Goal: Task Accomplishment & Management: Complete application form

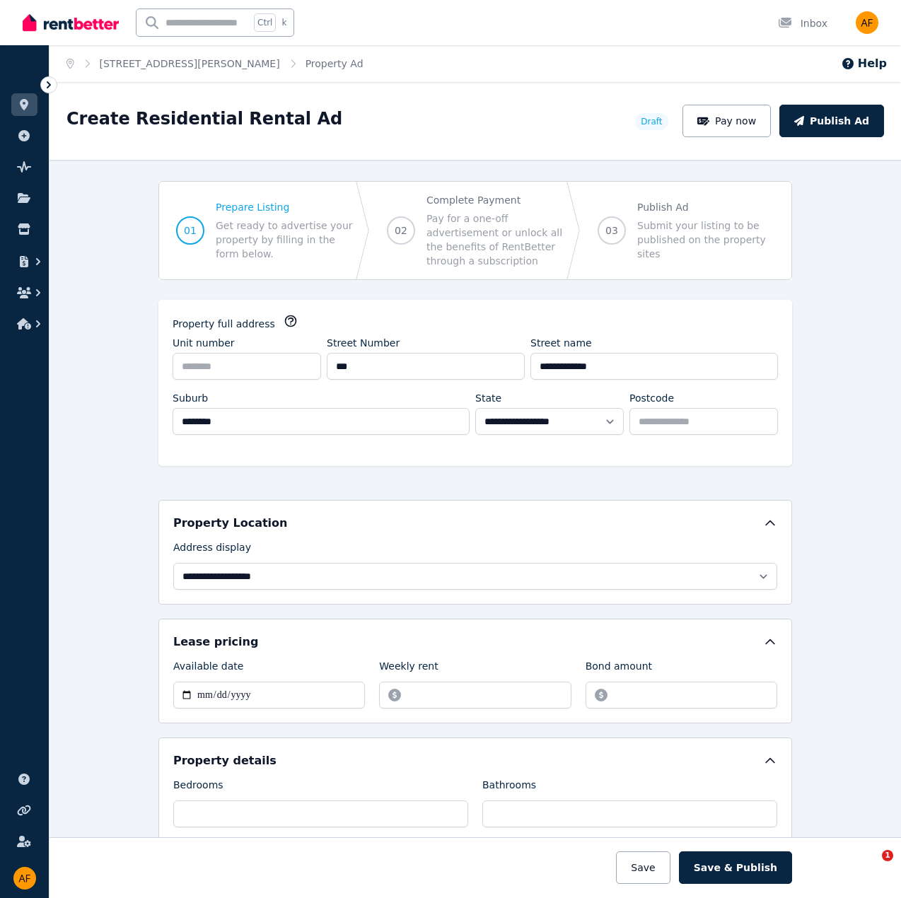
select select "**"
select select "**********"
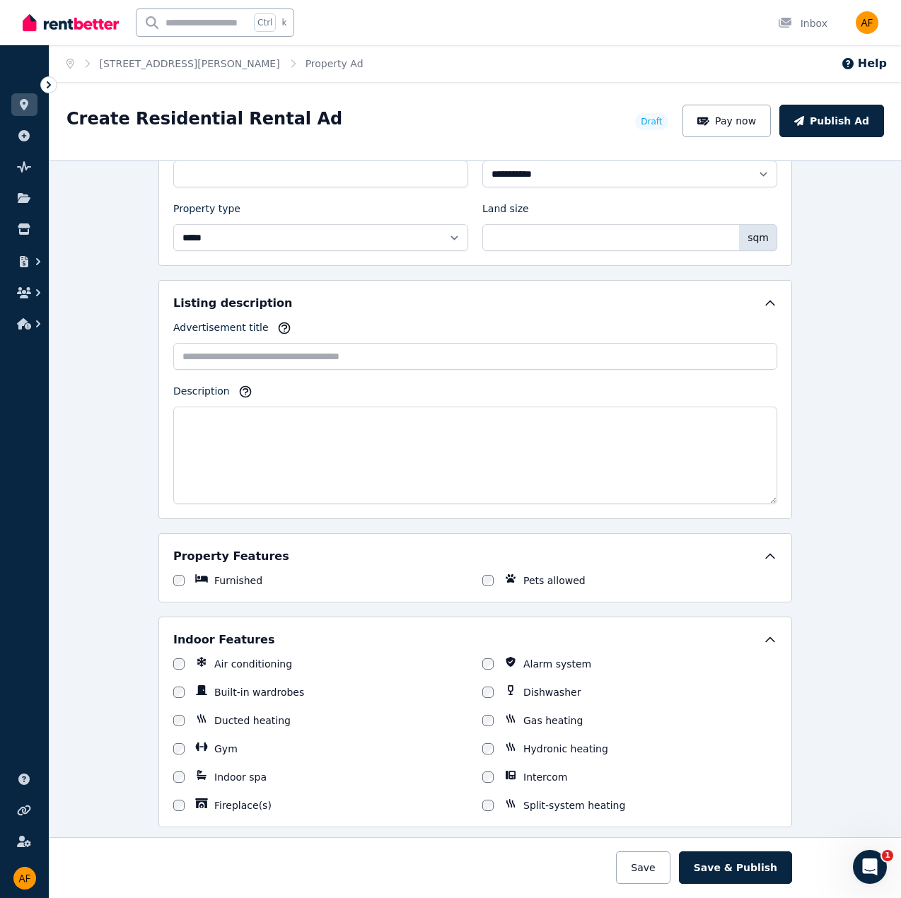
drag, startPoint x: 104, startPoint y: 306, endPoint x: 140, endPoint y: 317, distance: 37.8
click at [108, 306] on div "**********" at bounding box center [476, 529] width 852 height 738
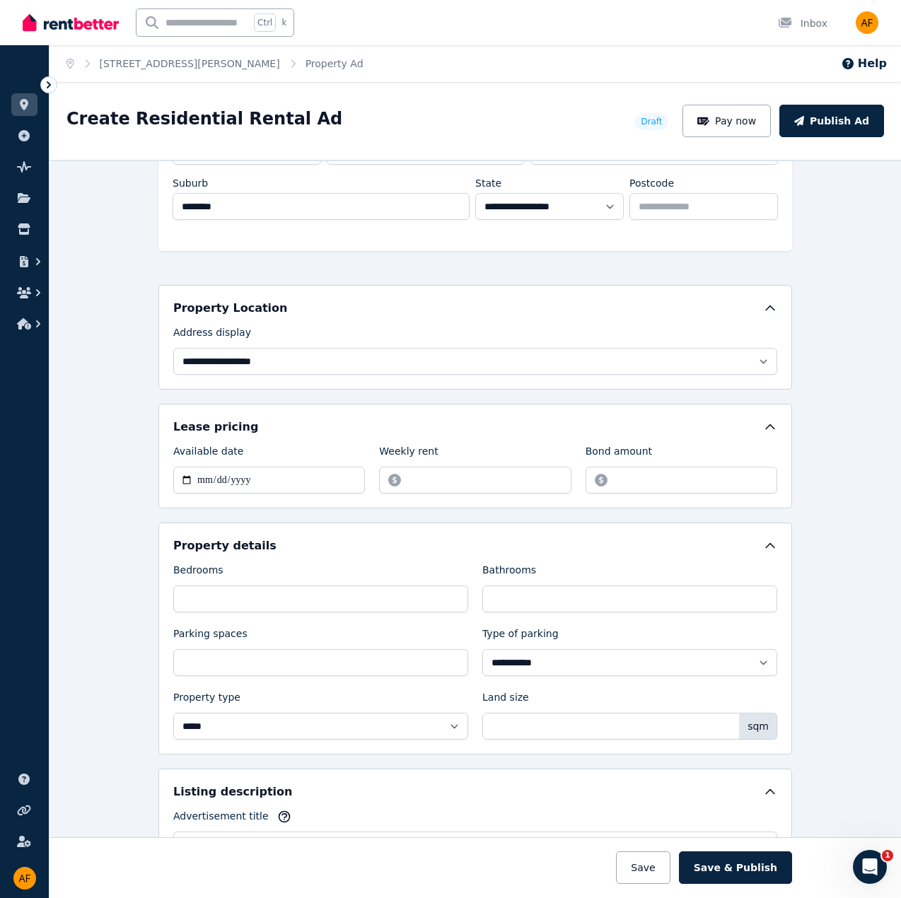
scroll to position [211, 0]
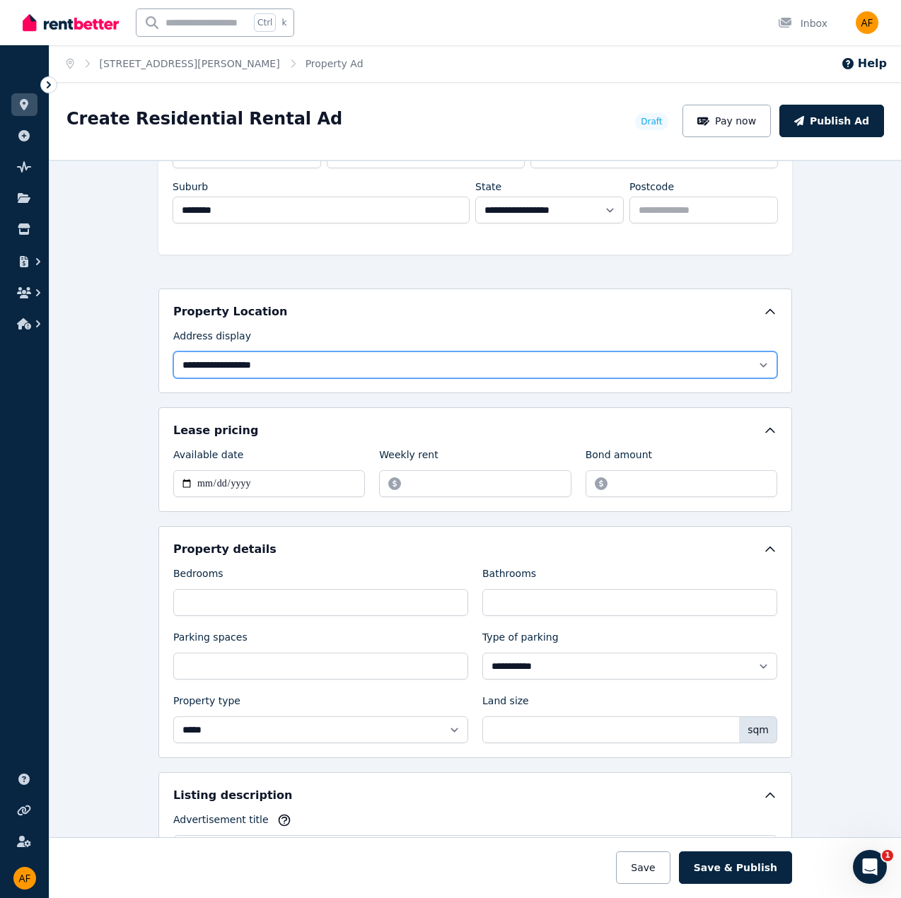
click at [737, 356] on select "**********" at bounding box center [475, 365] width 604 height 27
select select "**********"
click at [173, 352] on select "**********" at bounding box center [475, 365] width 604 height 27
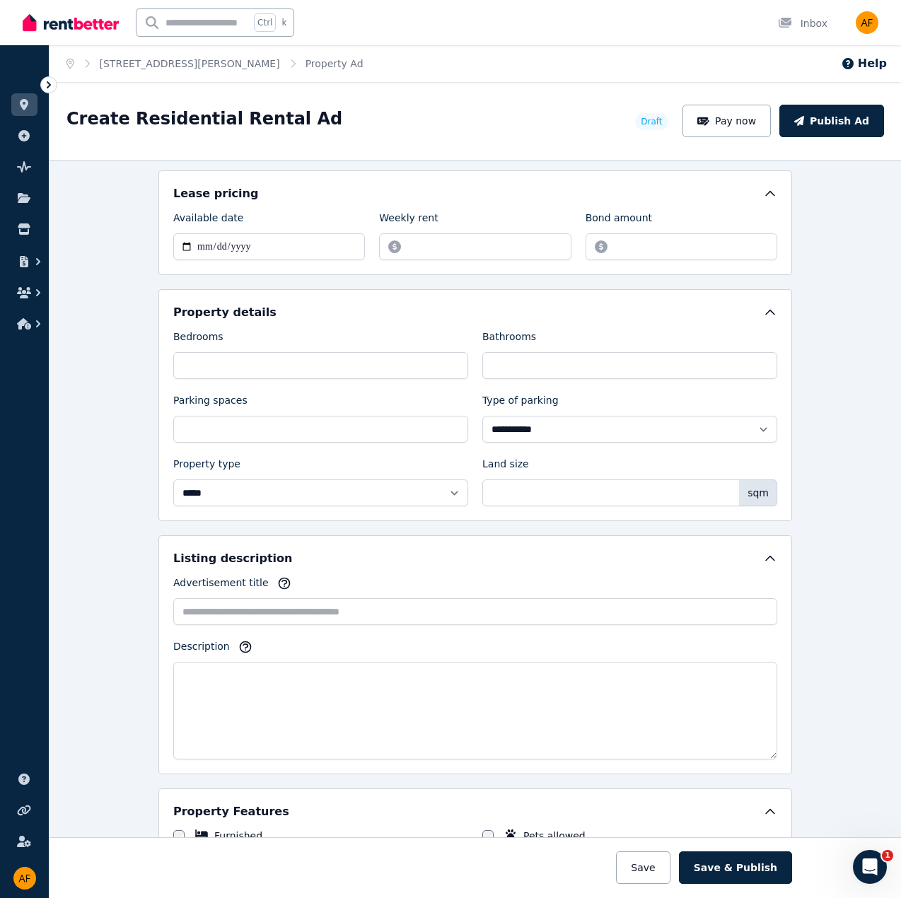
scroll to position [557, 0]
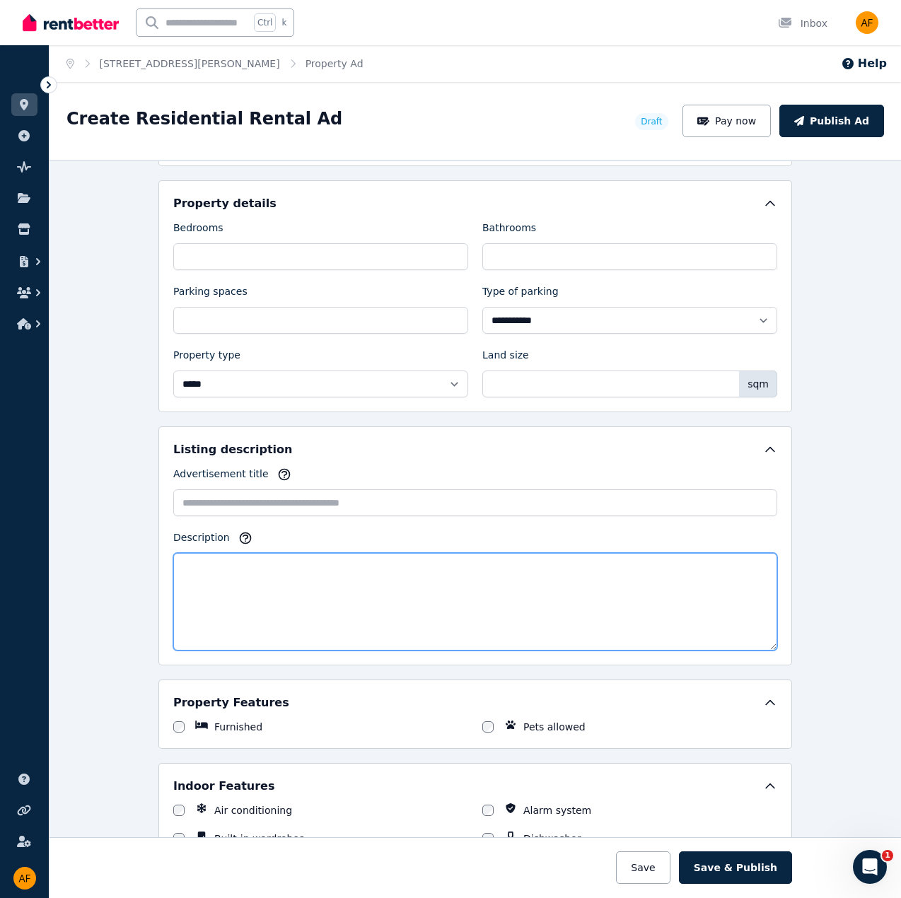
click at [237, 564] on textarea "Description" at bounding box center [475, 602] width 604 height 98
paste textarea "**********"
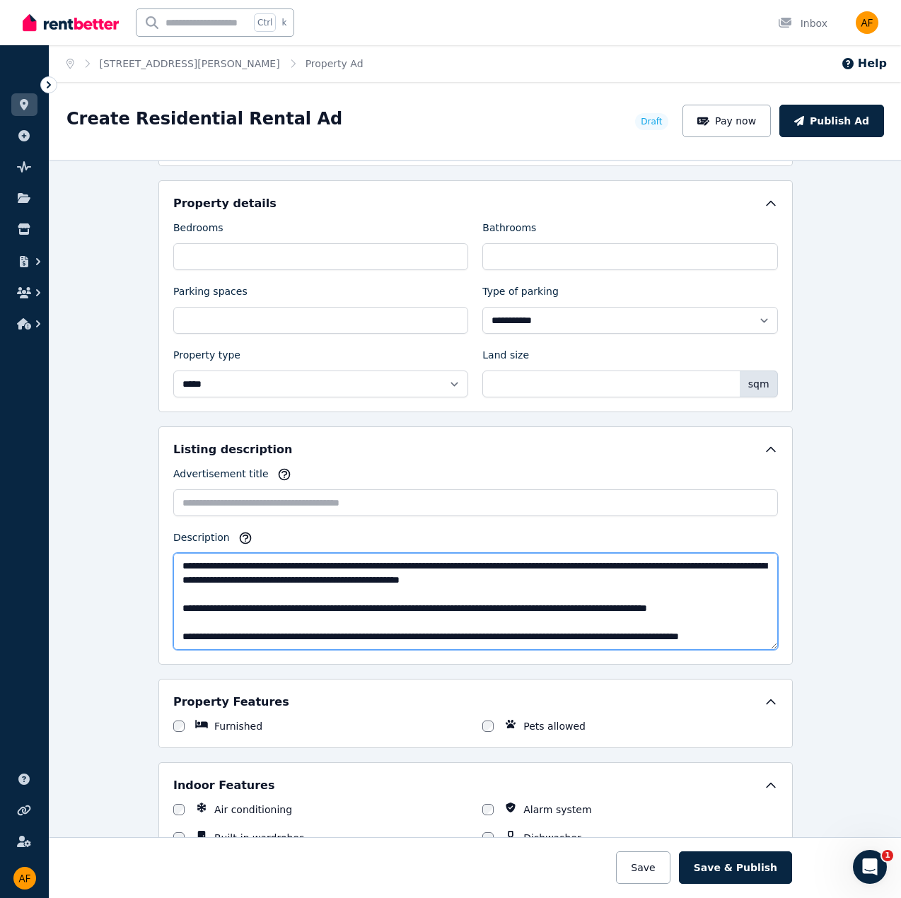
scroll to position [0, 0]
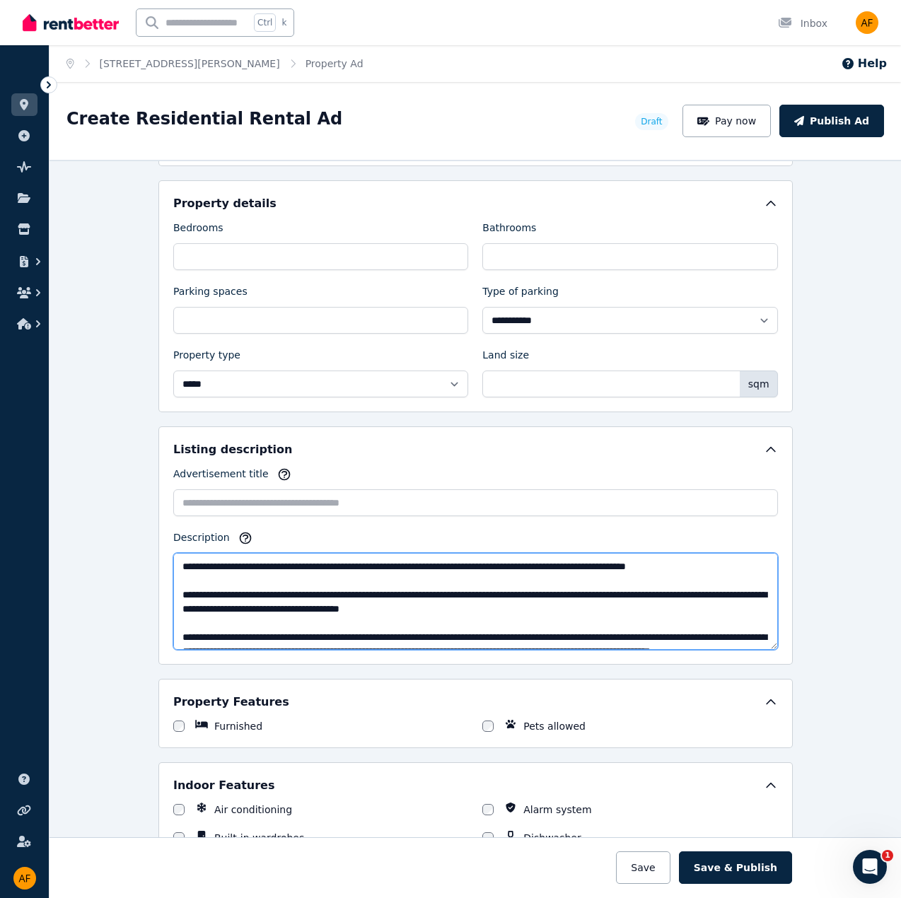
type textarea "**********"
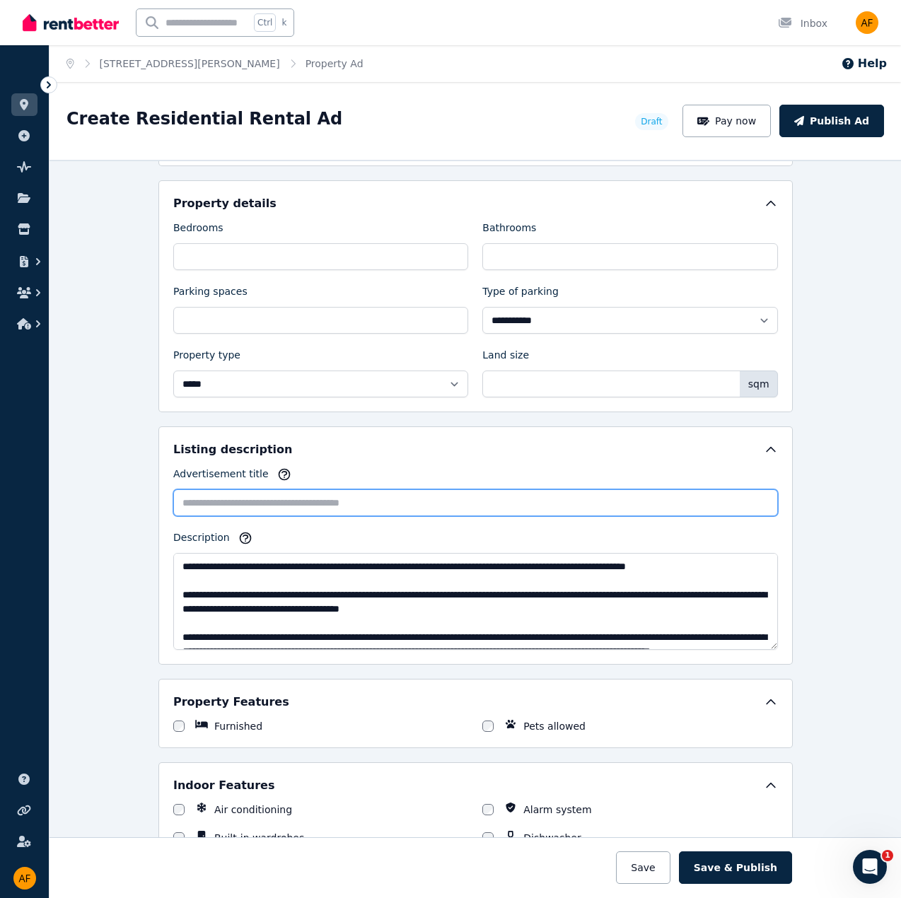
click at [385, 494] on input "Advertisement title" at bounding box center [475, 502] width 605 height 27
type input "*"
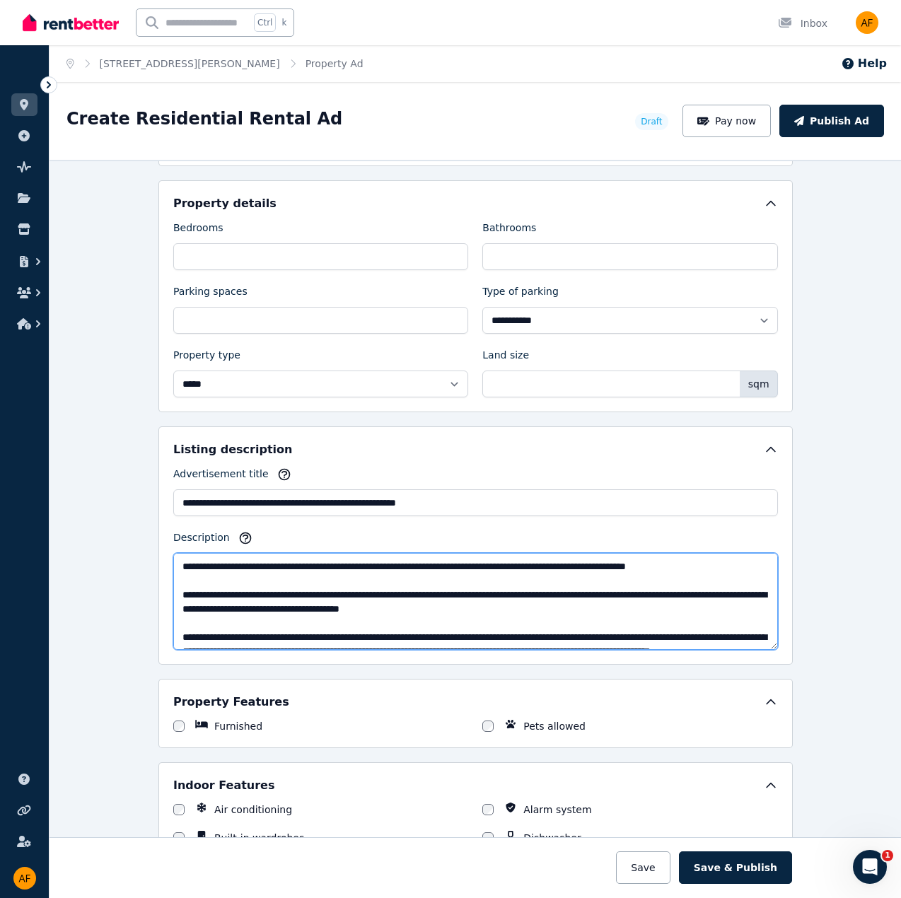
click at [461, 589] on textarea "Description" at bounding box center [475, 601] width 605 height 97
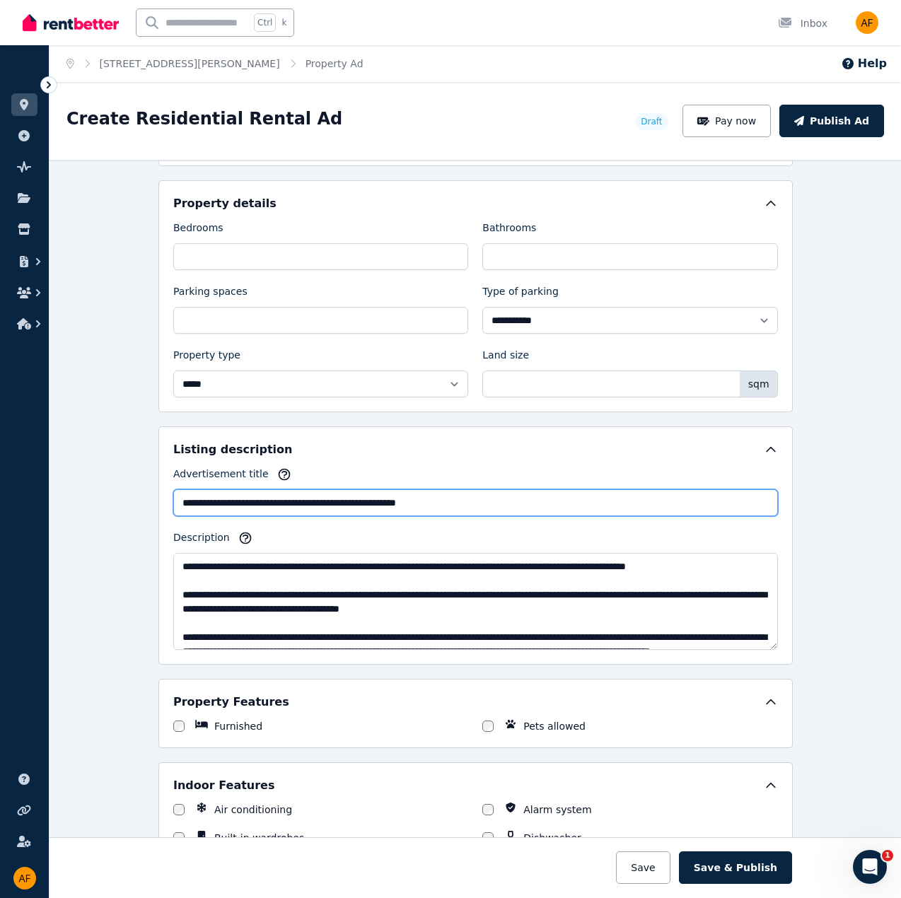
drag, startPoint x: 484, startPoint y: 496, endPoint x: 492, endPoint y: 494, distance: 8.6
click at [490, 494] on input "**********" at bounding box center [475, 502] width 605 height 27
type input "**********"
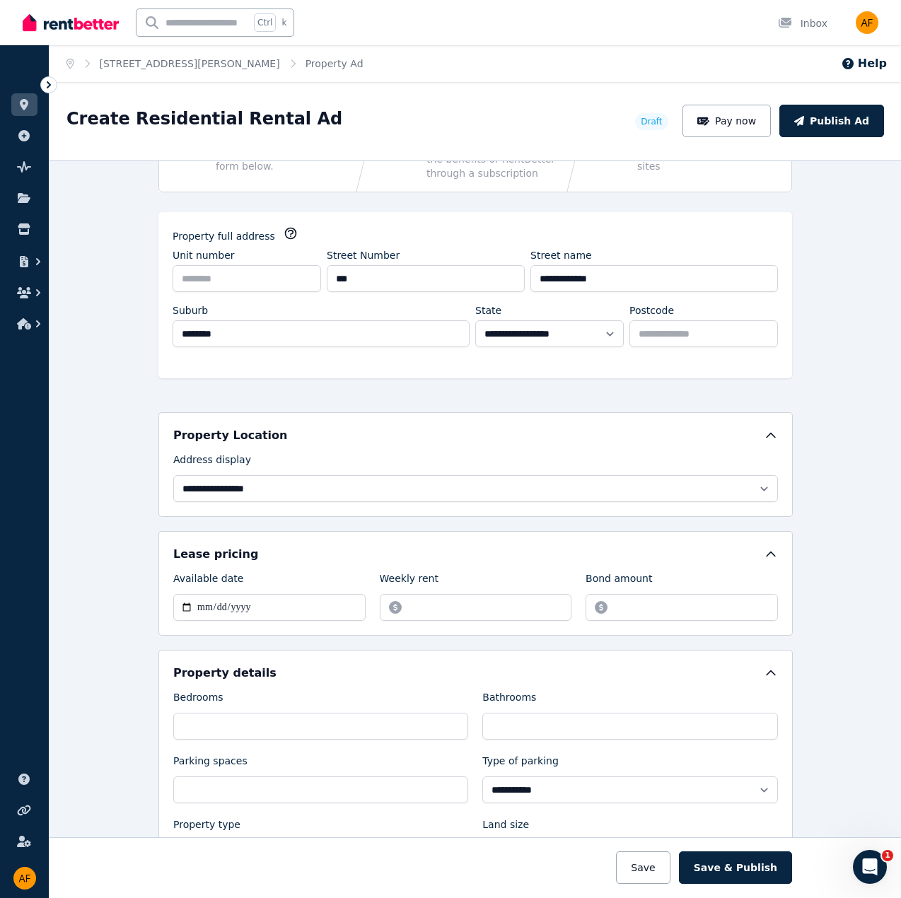
scroll to position [102, 0]
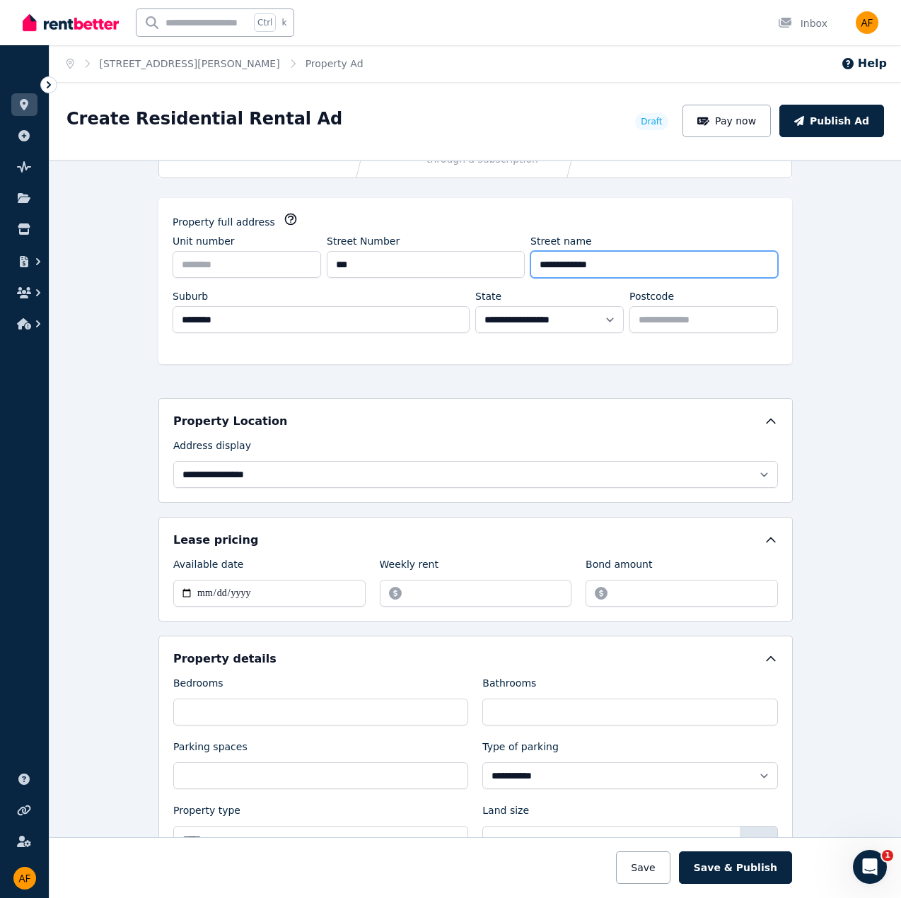
click at [687, 260] on input "**********" at bounding box center [654, 264] width 248 height 27
type input "**********"
click at [840, 395] on div "**********" at bounding box center [476, 529] width 852 height 738
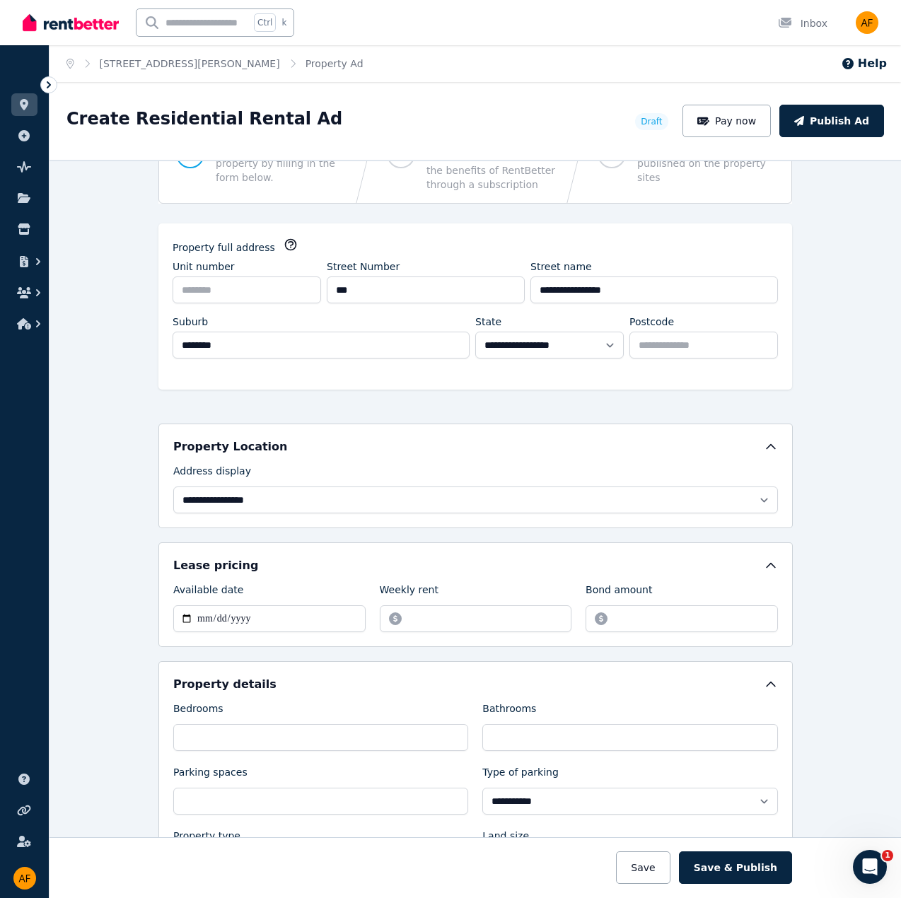
scroll to position [0, 0]
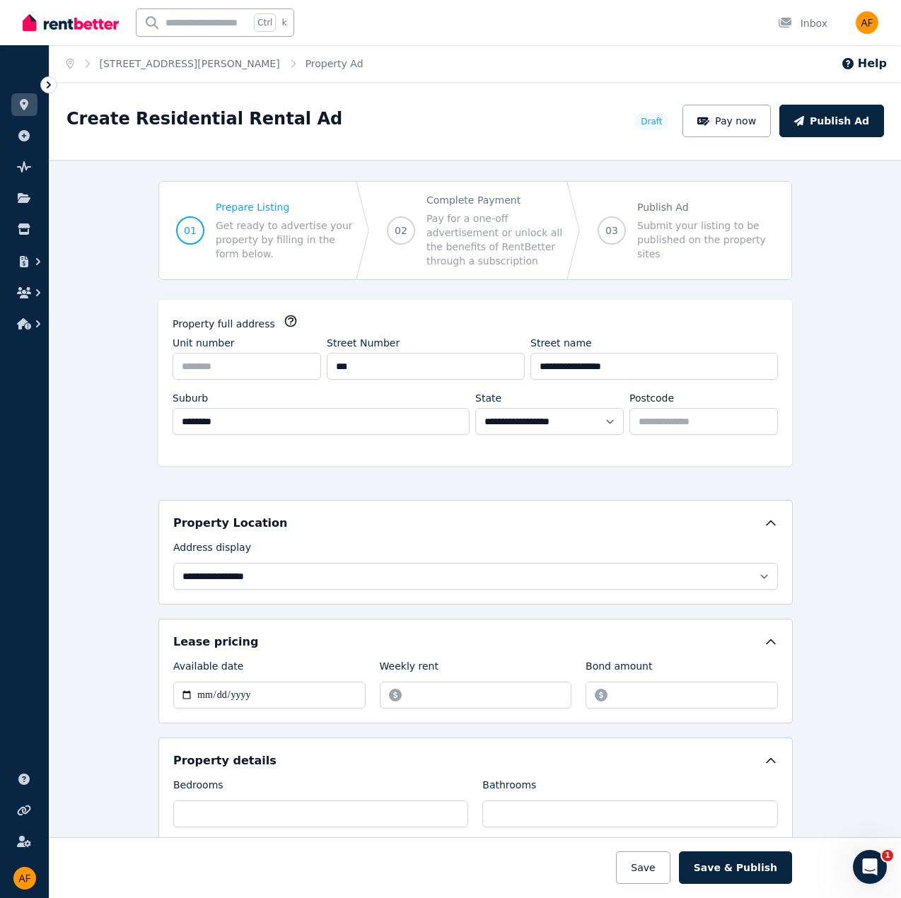
click at [285, 318] on icon "button" at bounding box center [290, 321] width 11 height 11
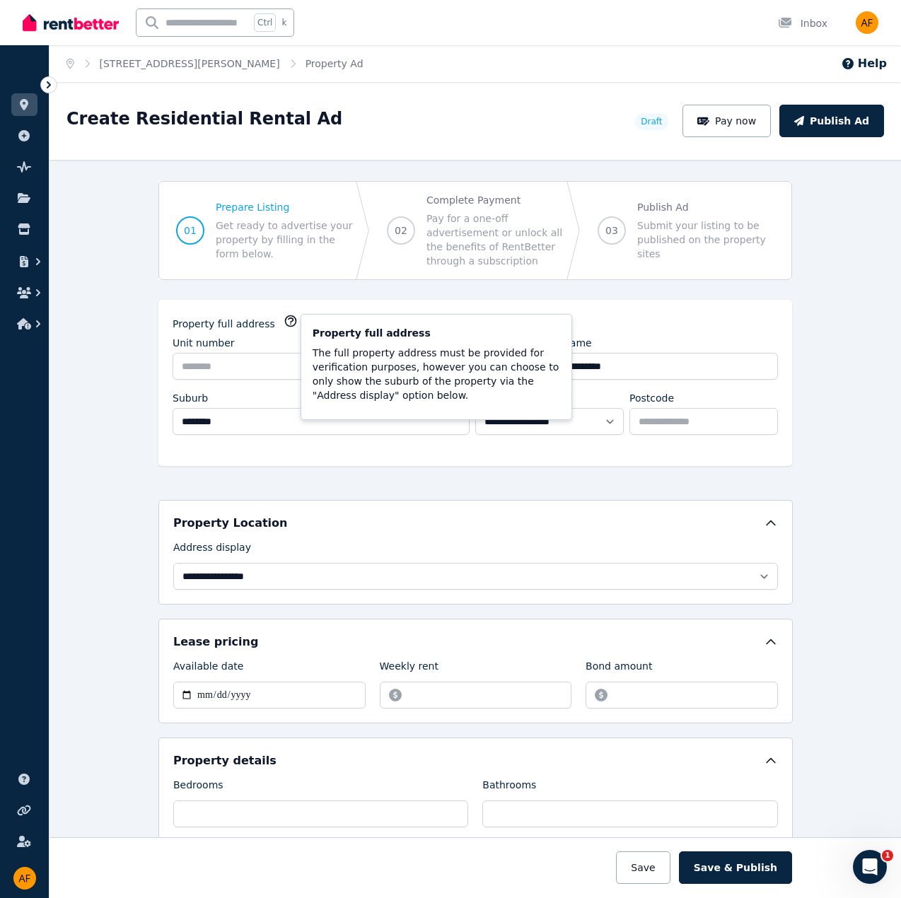
click at [871, 356] on div "**********" at bounding box center [476, 529] width 852 height 738
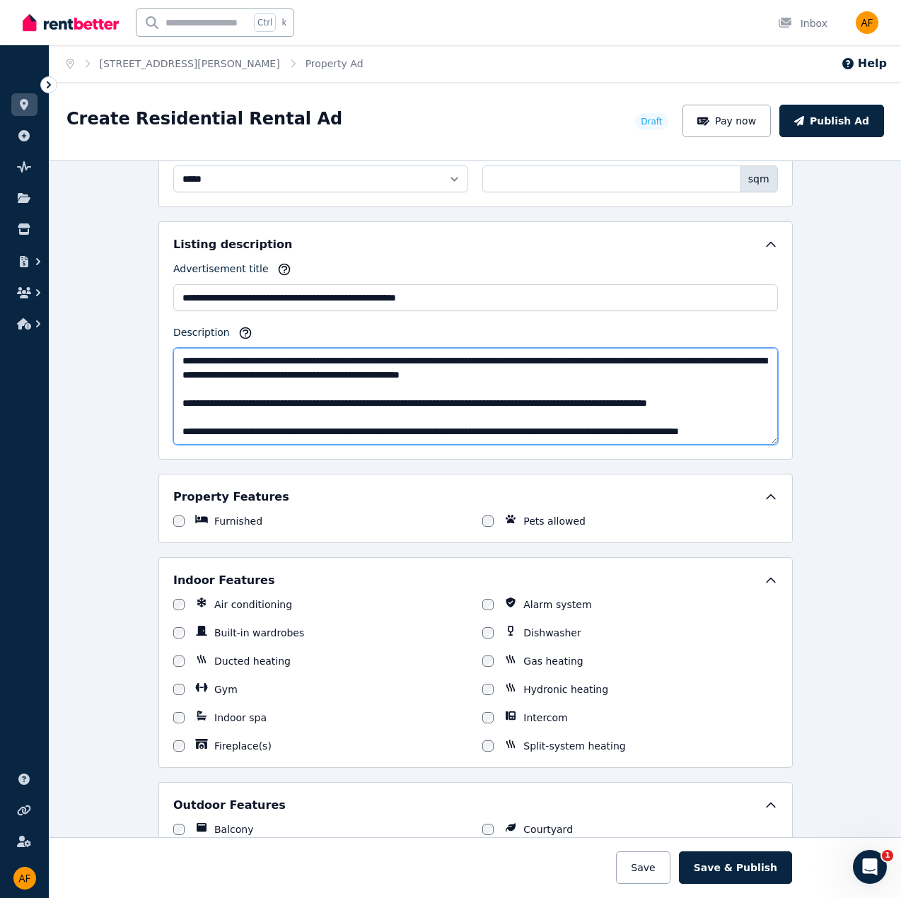
scroll to position [269, 0]
drag, startPoint x: 175, startPoint y: 410, endPoint x: 294, endPoint y: 417, distance: 118.3
click at [177, 410] on textarea "Description" at bounding box center [475, 396] width 605 height 97
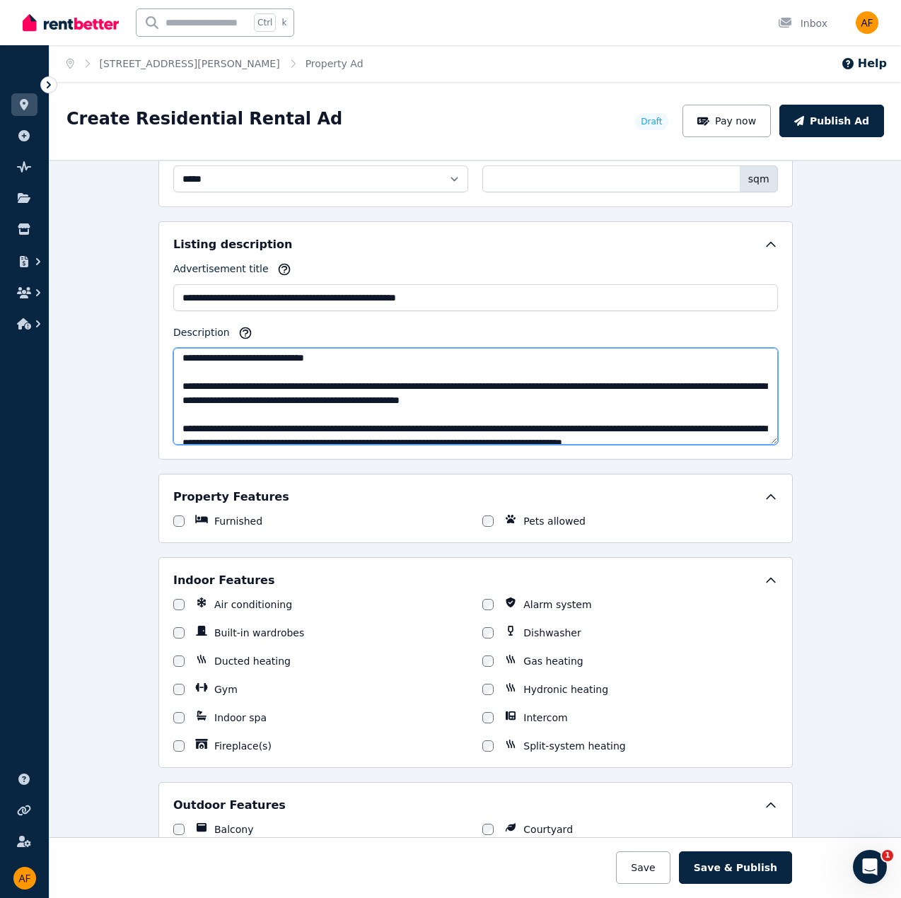
scroll to position [255, 0]
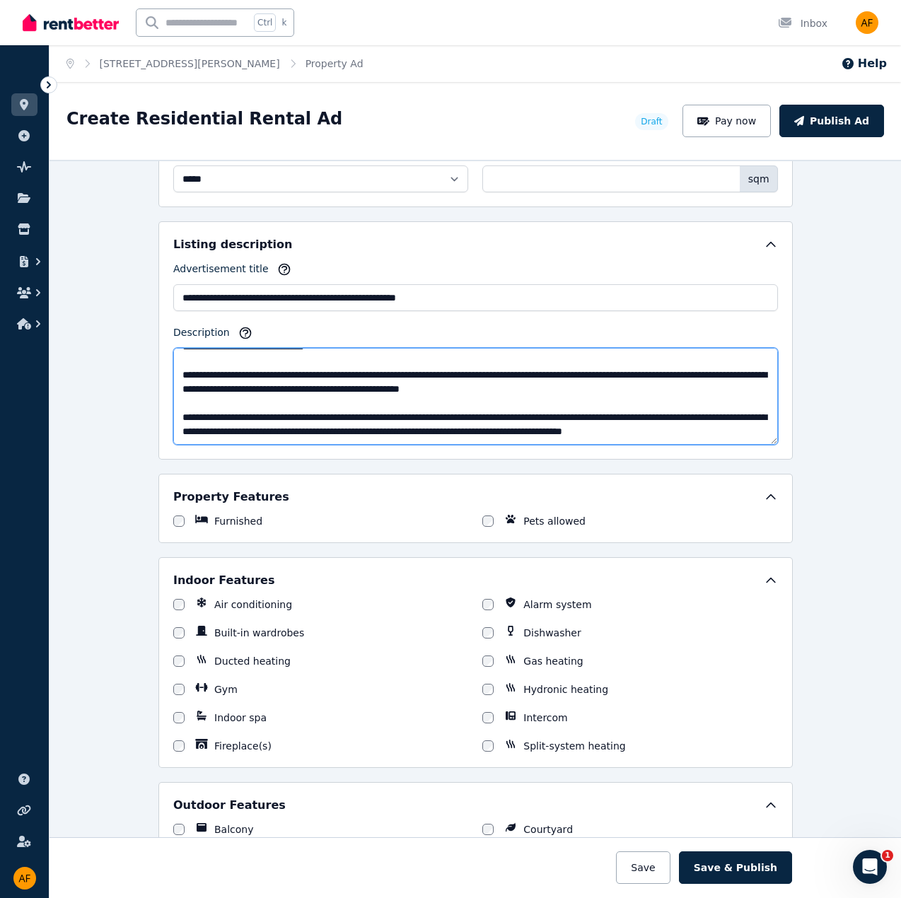
type textarea "**********"
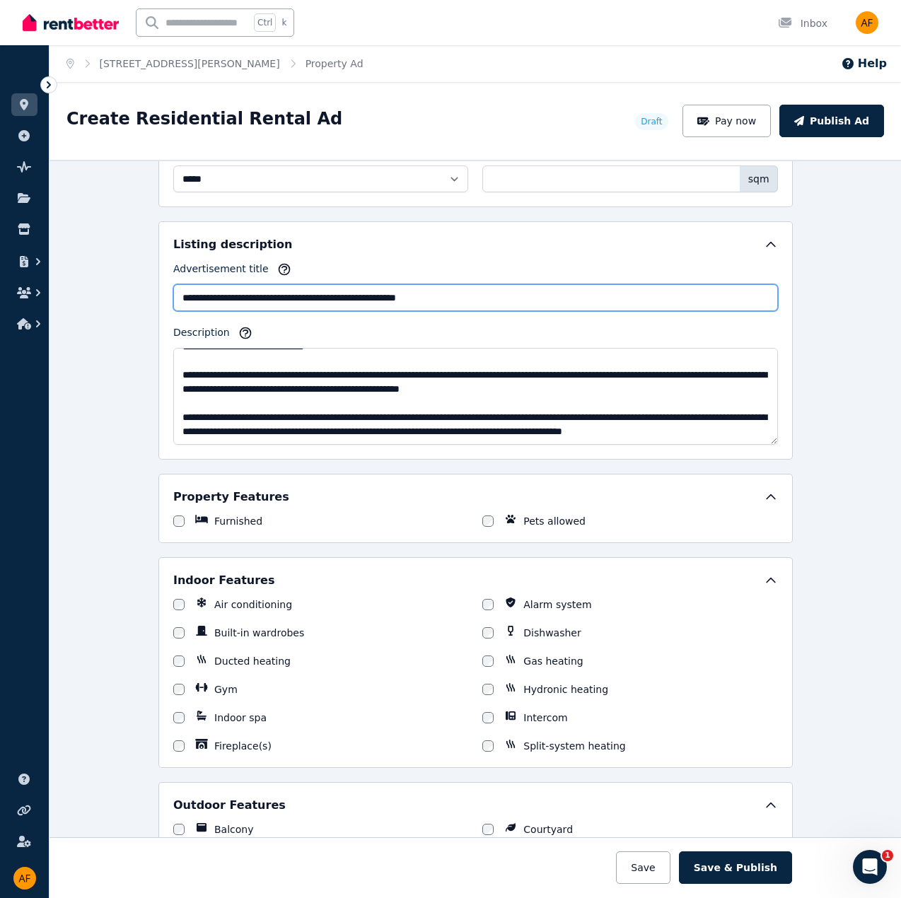
drag, startPoint x: 291, startPoint y: 288, endPoint x: 364, endPoint y: 296, distance: 72.6
click at [293, 288] on input "**********" at bounding box center [475, 297] width 605 height 27
drag, startPoint x: 293, startPoint y: 291, endPoint x: 354, endPoint y: 294, distance: 60.9
click at [354, 294] on input "**********" at bounding box center [475, 297] width 605 height 27
click at [460, 291] on input "**********" at bounding box center [475, 297] width 605 height 27
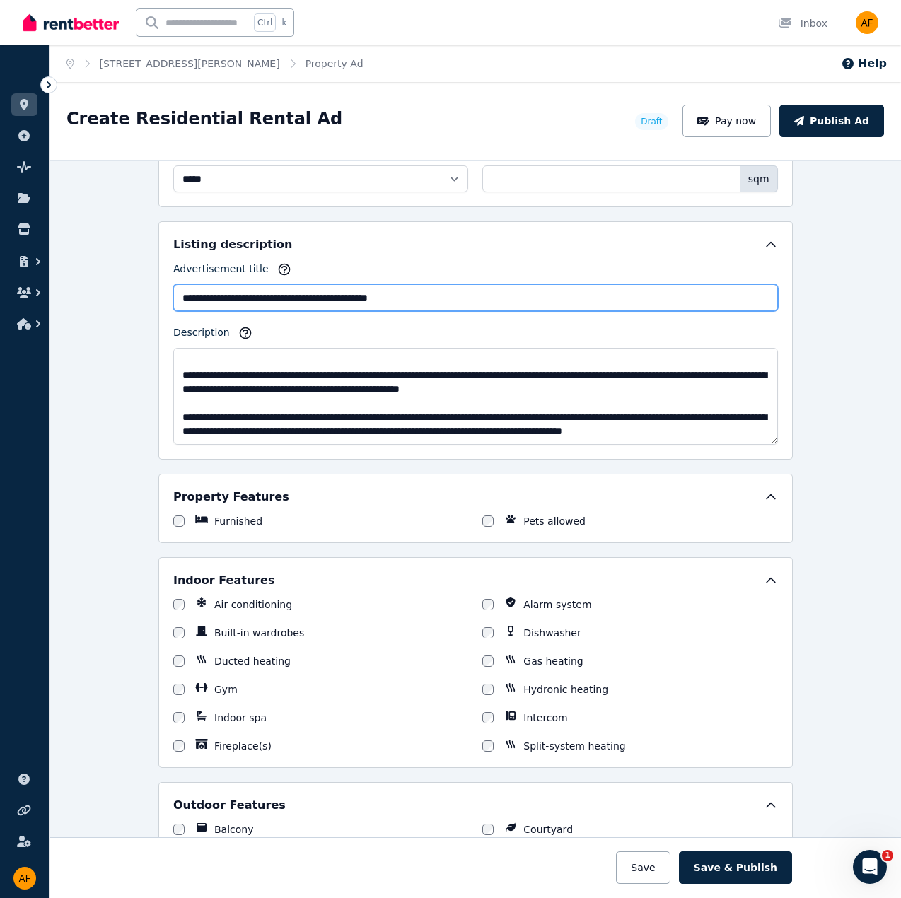
drag, startPoint x: 242, startPoint y: 291, endPoint x: 342, endPoint y: 299, distance: 100.7
click at [340, 299] on input "**********" at bounding box center [475, 297] width 605 height 27
type input "**********"
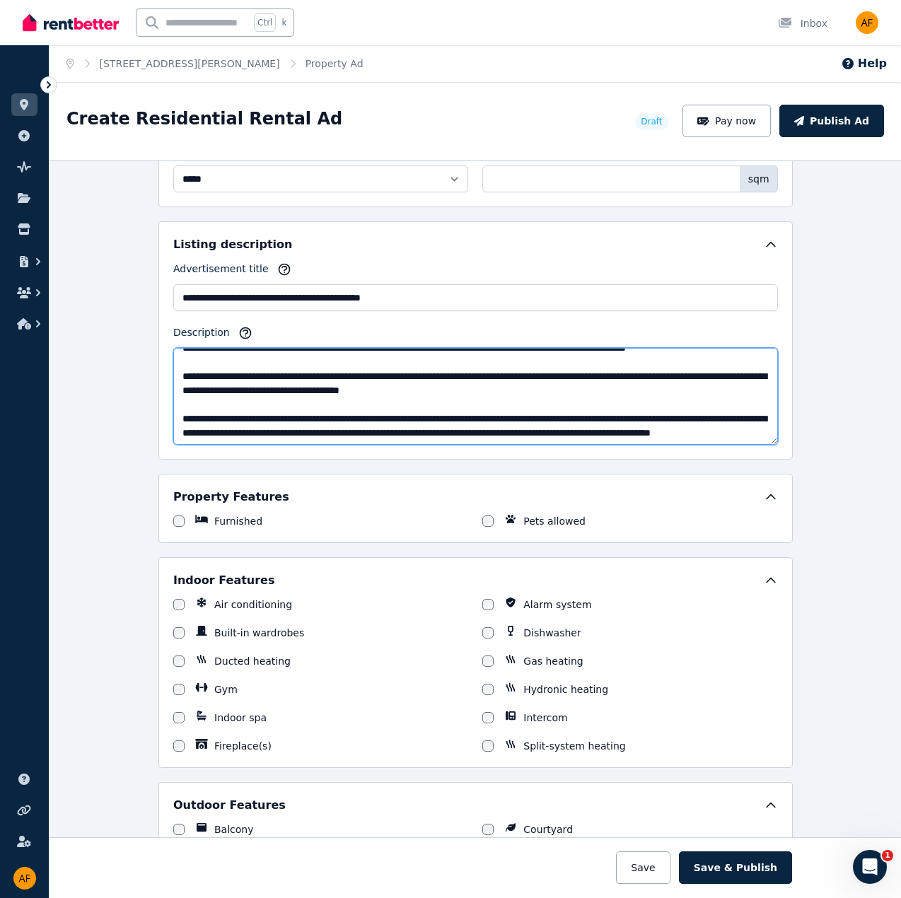
scroll to position [0, 0]
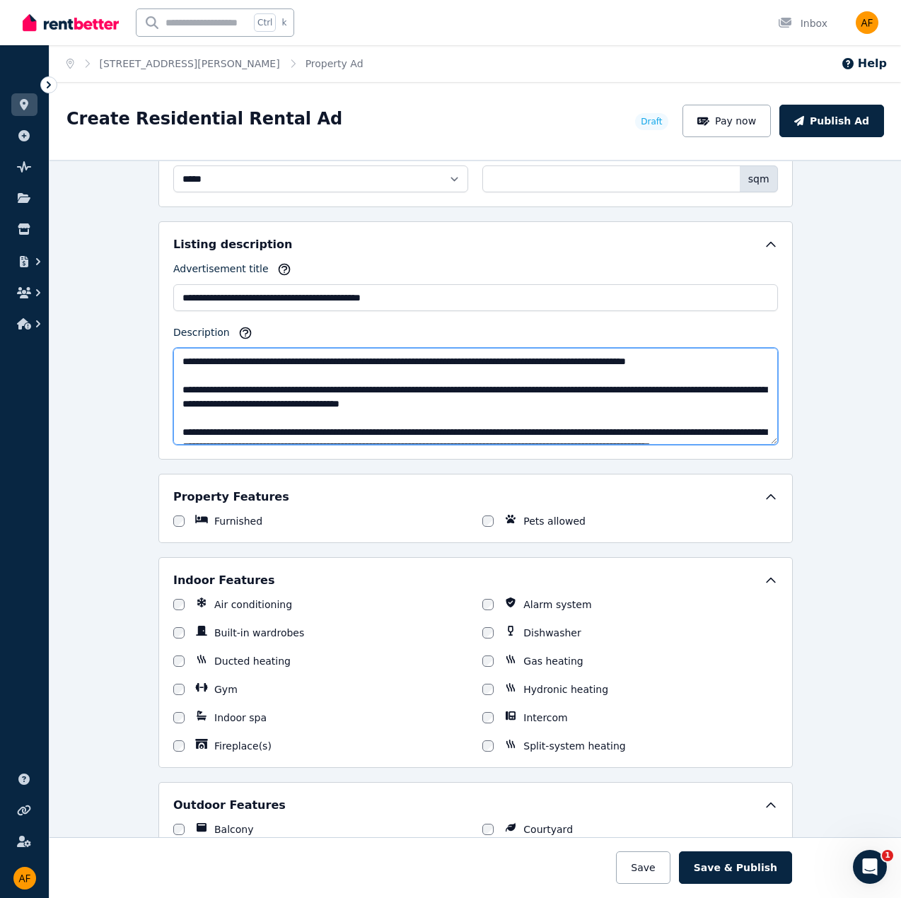
click at [594, 400] on textarea "Description" at bounding box center [475, 396] width 605 height 97
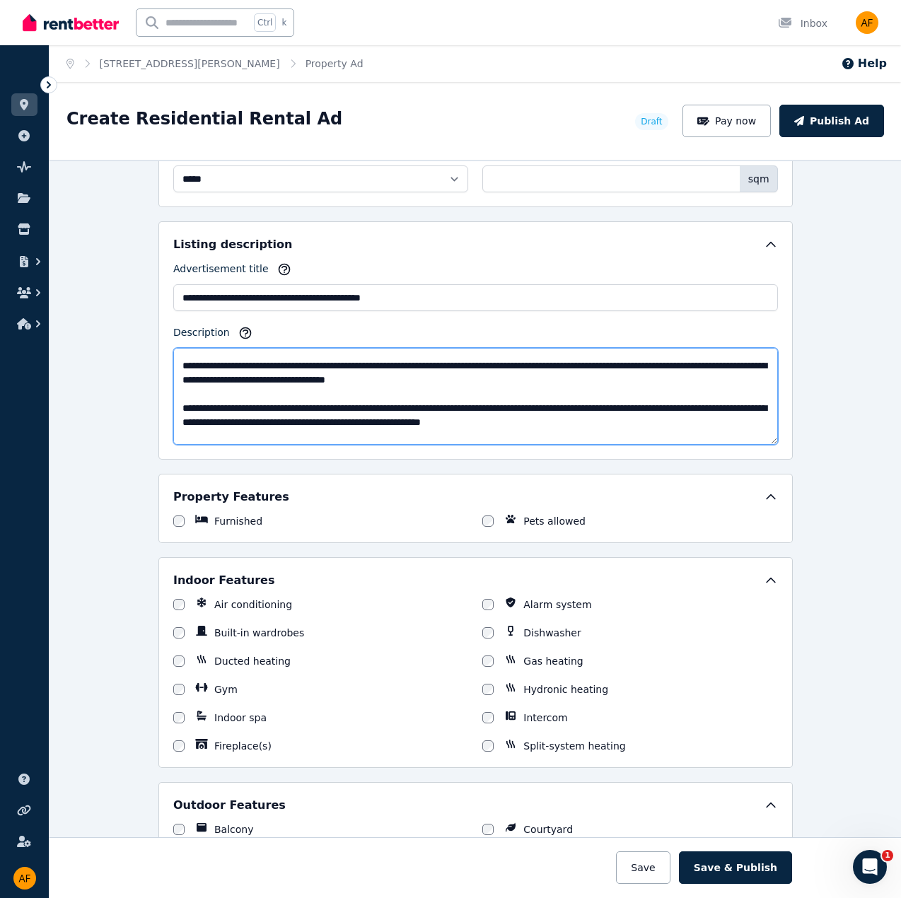
scroll to position [113, 0]
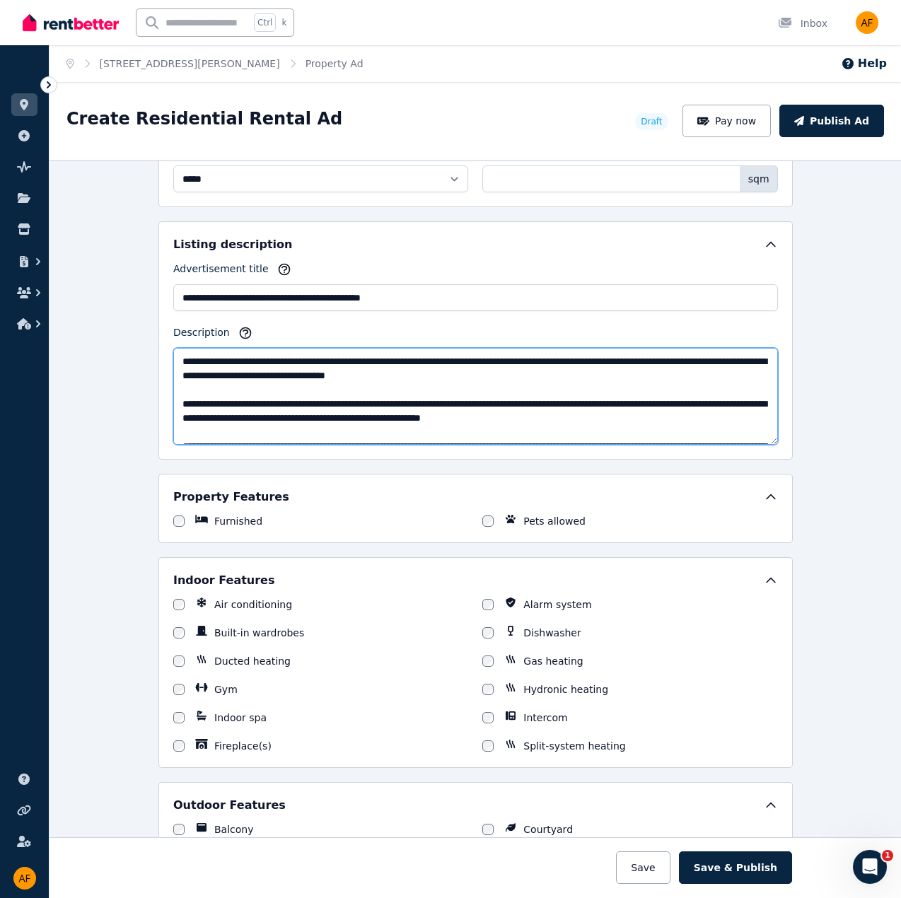
drag, startPoint x: 579, startPoint y: 371, endPoint x: 610, endPoint y: 369, distance: 31.2
click at [581, 371] on textarea "Description" at bounding box center [475, 396] width 605 height 97
click at [499, 407] on textarea "Description" at bounding box center [475, 396] width 605 height 97
click at [580, 368] on textarea "Description" at bounding box center [475, 396] width 605 height 97
click at [535, 387] on textarea "Description" at bounding box center [475, 396] width 605 height 97
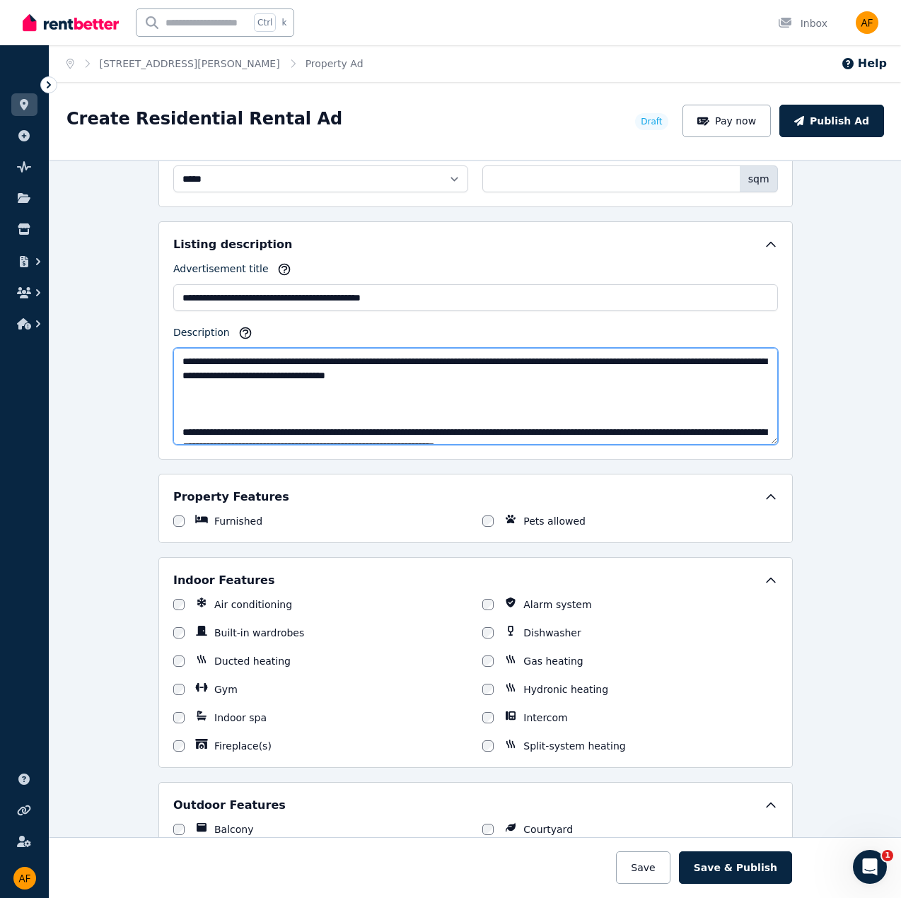
paste textarea "**********"
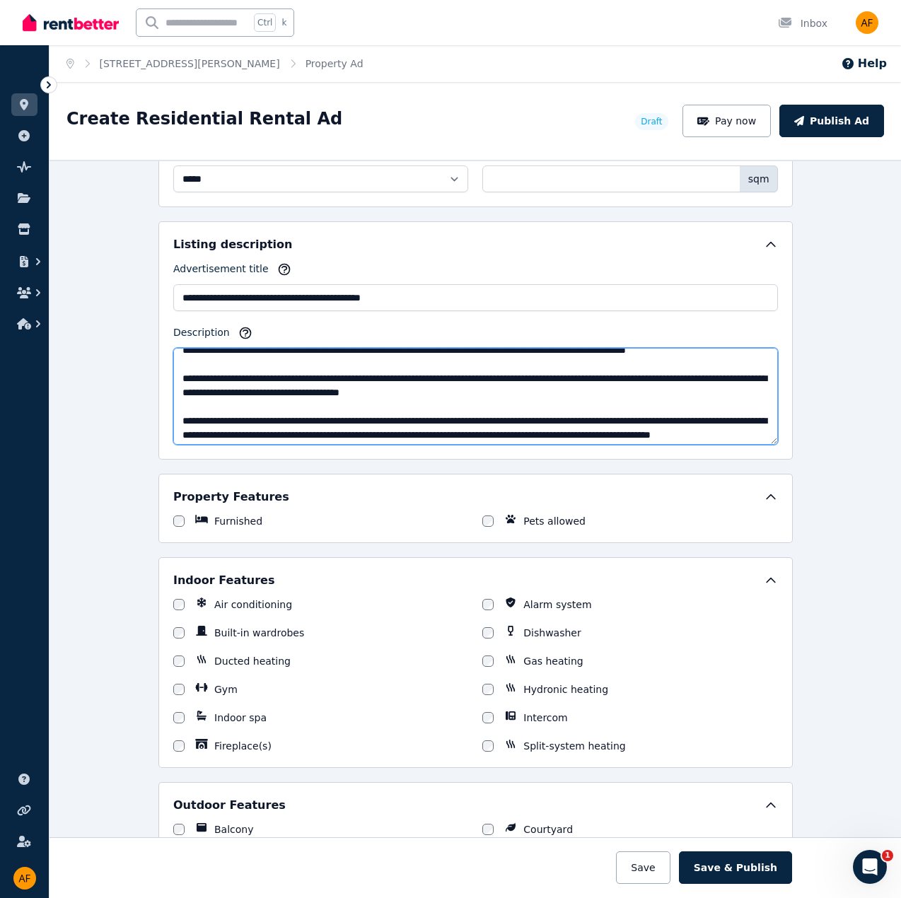
scroll to position [0, 0]
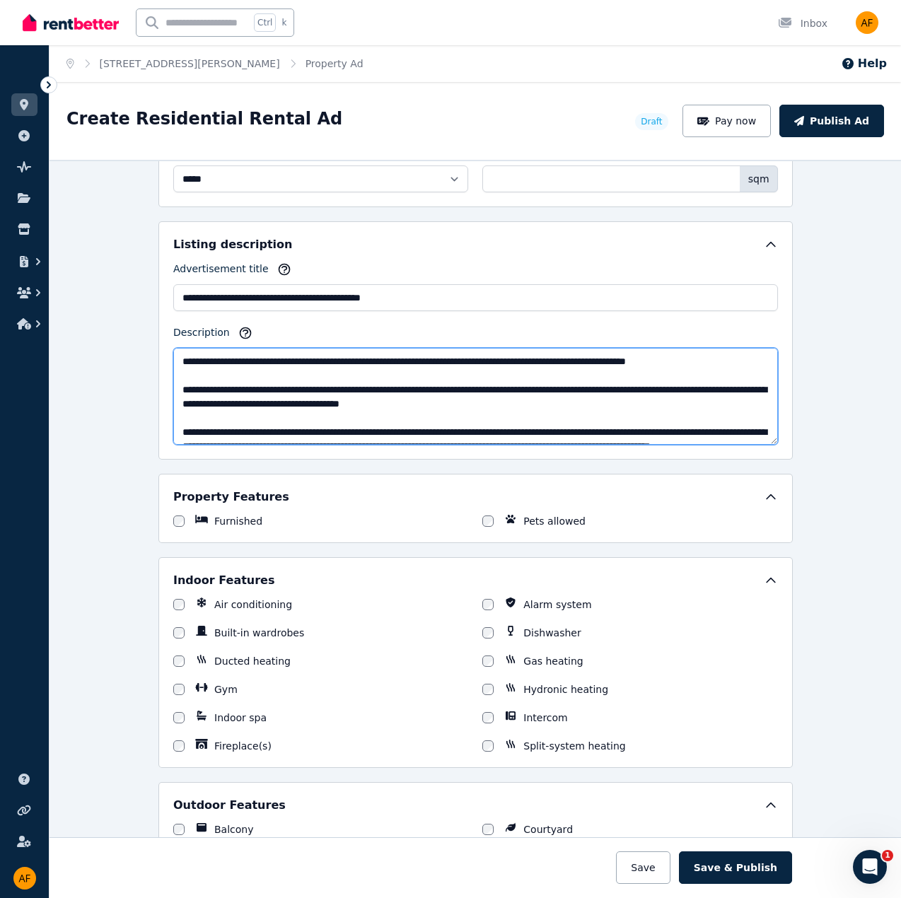
click at [625, 400] on textarea "Description" at bounding box center [475, 396] width 605 height 97
paste textarea "**********"
drag, startPoint x: 542, startPoint y: 393, endPoint x: 569, endPoint y: 400, distance: 28.3
click at [543, 393] on textarea "Description" at bounding box center [475, 396] width 605 height 97
click at [439, 415] on textarea "Description" at bounding box center [475, 396] width 605 height 97
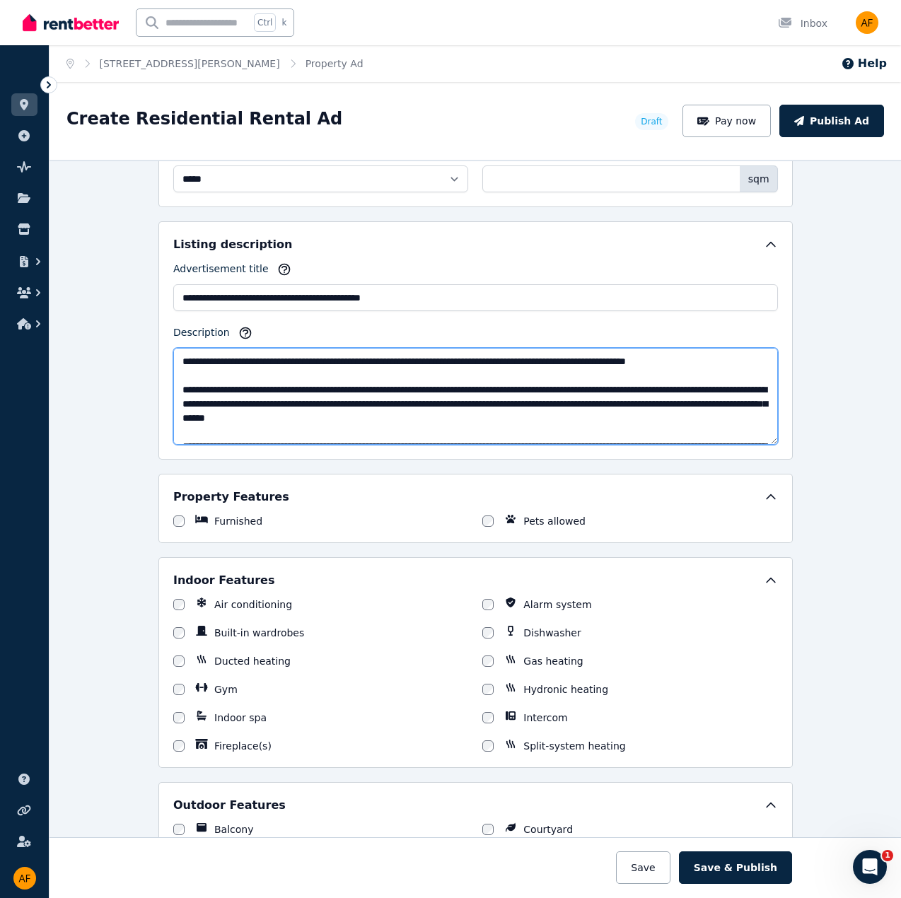
drag, startPoint x: 460, startPoint y: 414, endPoint x: 506, endPoint y: 384, distance: 55.1
click at [461, 412] on textarea "Description" at bounding box center [475, 396] width 605 height 97
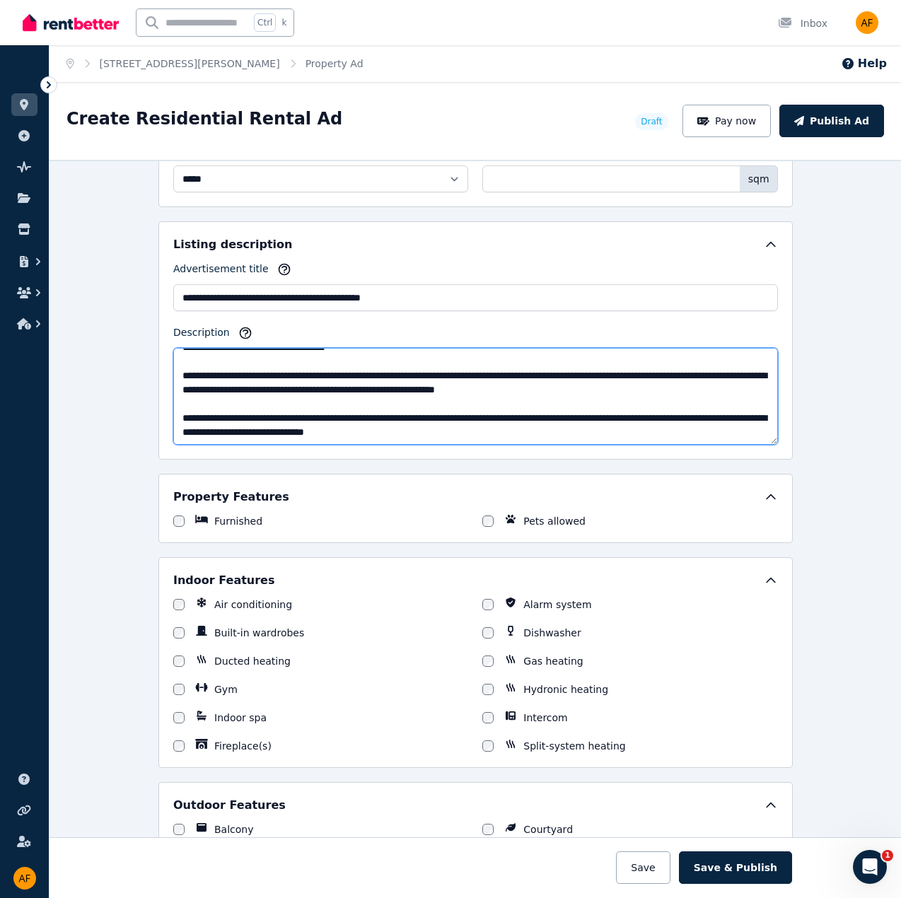
scroll to position [170, 0]
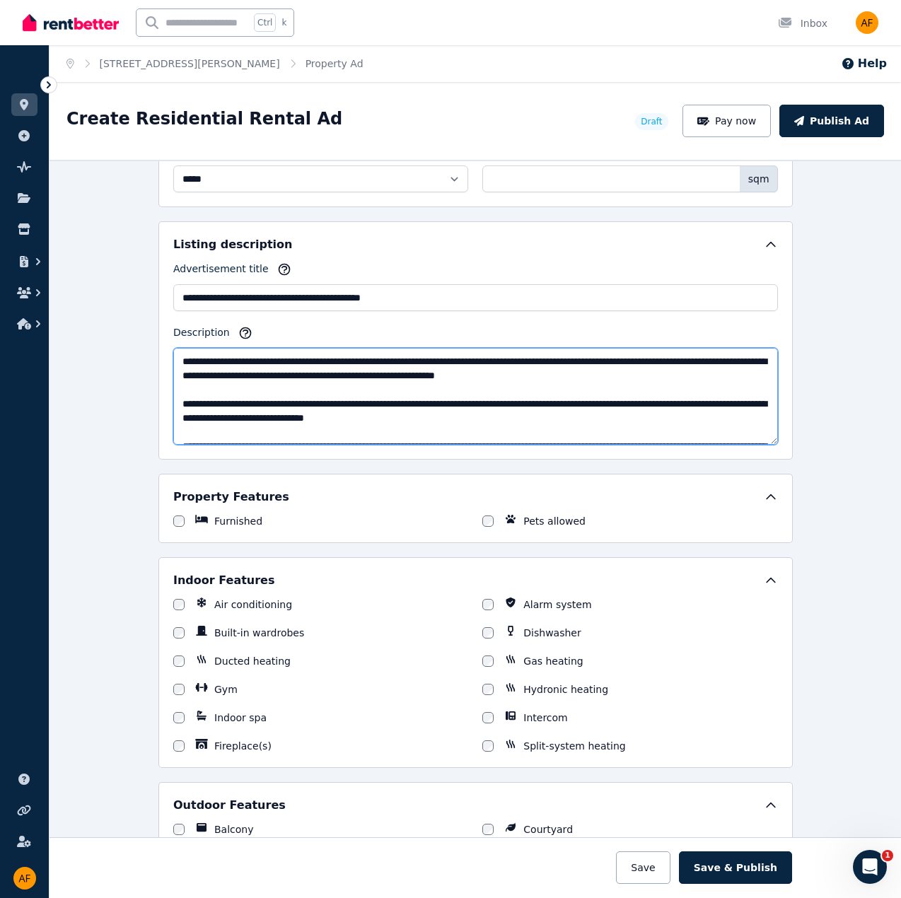
click at [771, 421] on textarea "Description" at bounding box center [475, 396] width 605 height 97
click at [771, 420] on textarea "Description" at bounding box center [475, 396] width 605 height 97
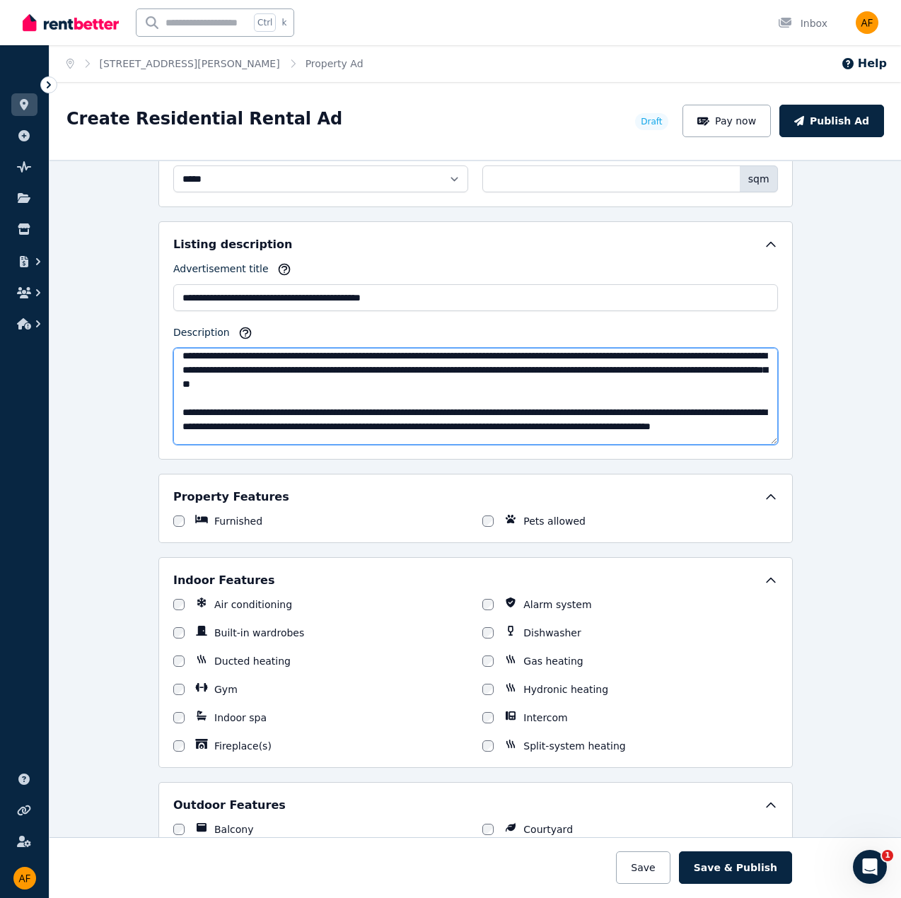
scroll to position [14, 0]
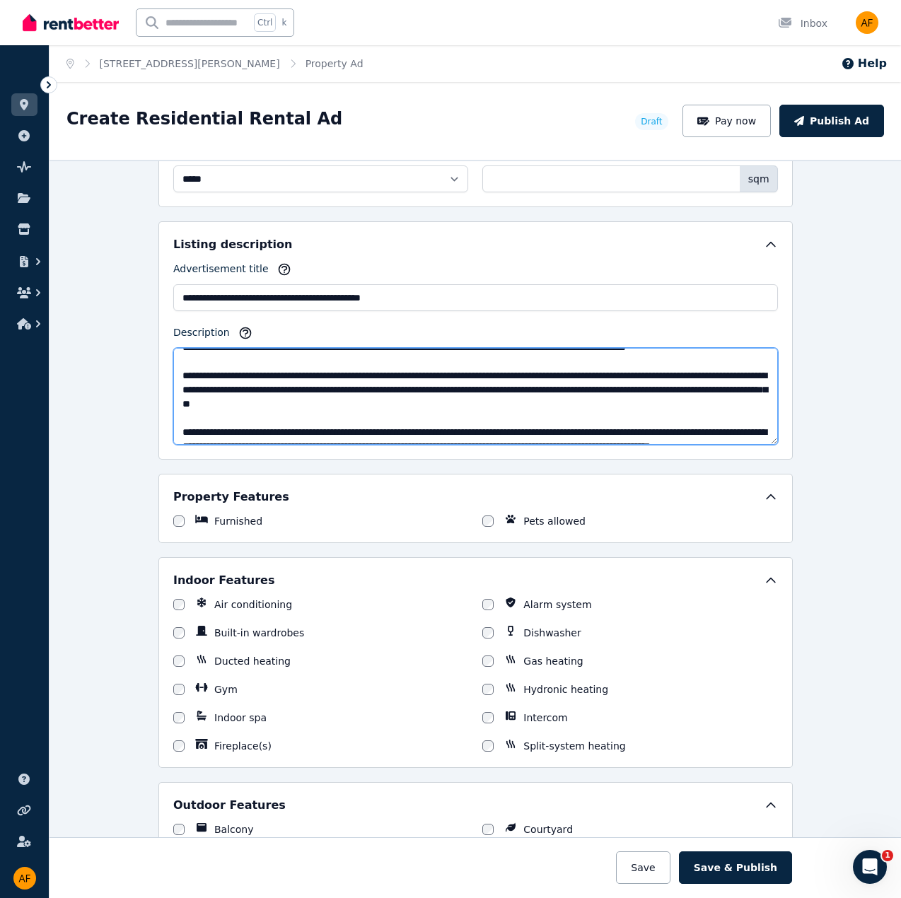
click at [578, 403] on textarea "Description" at bounding box center [475, 396] width 605 height 97
click at [576, 389] on textarea "Description" at bounding box center [475, 396] width 605 height 97
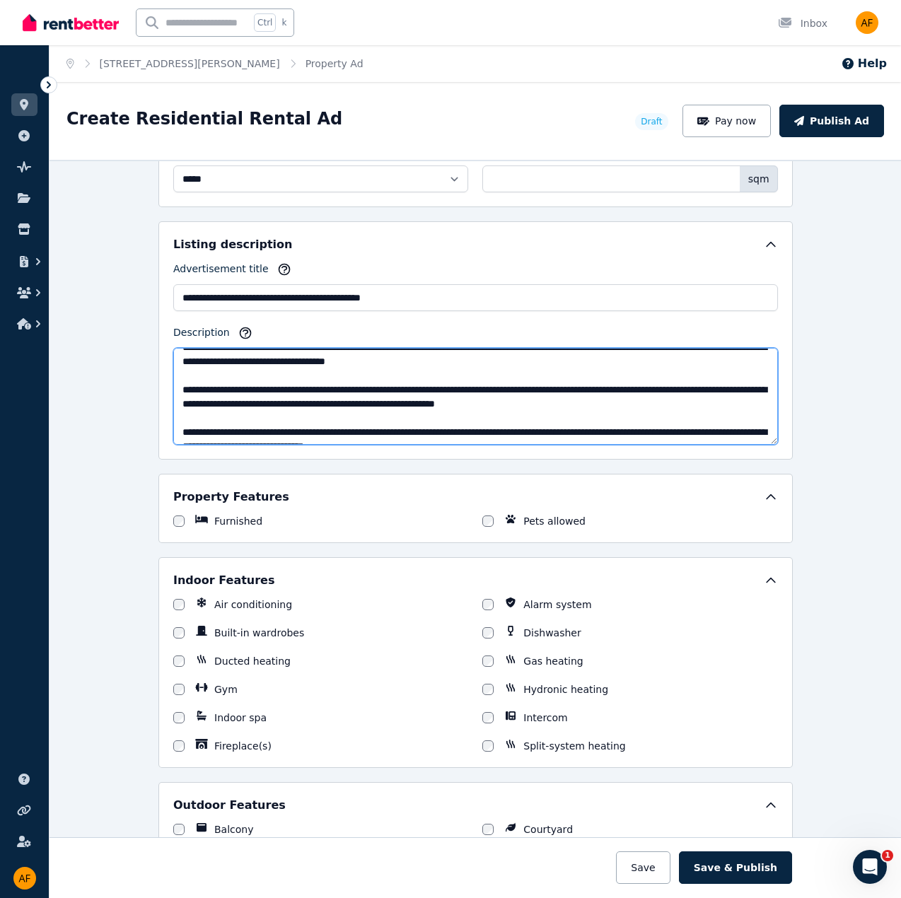
scroll to position [170, 0]
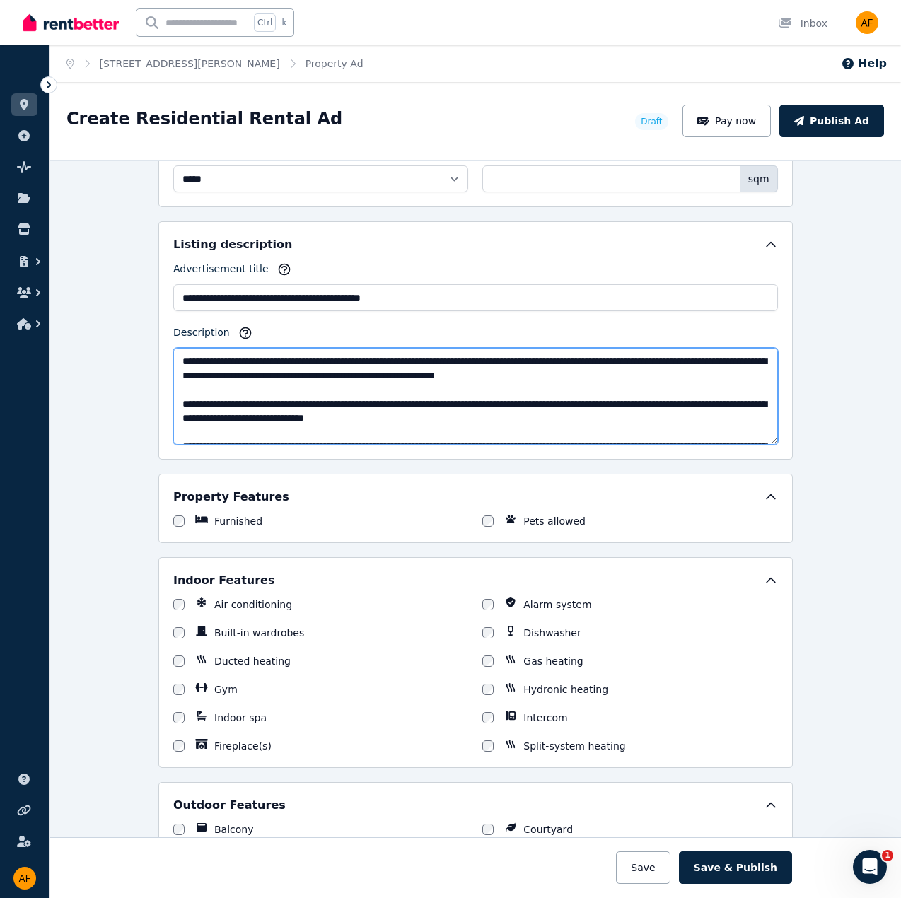
click at [341, 369] on textarea "Description" at bounding box center [475, 396] width 605 height 97
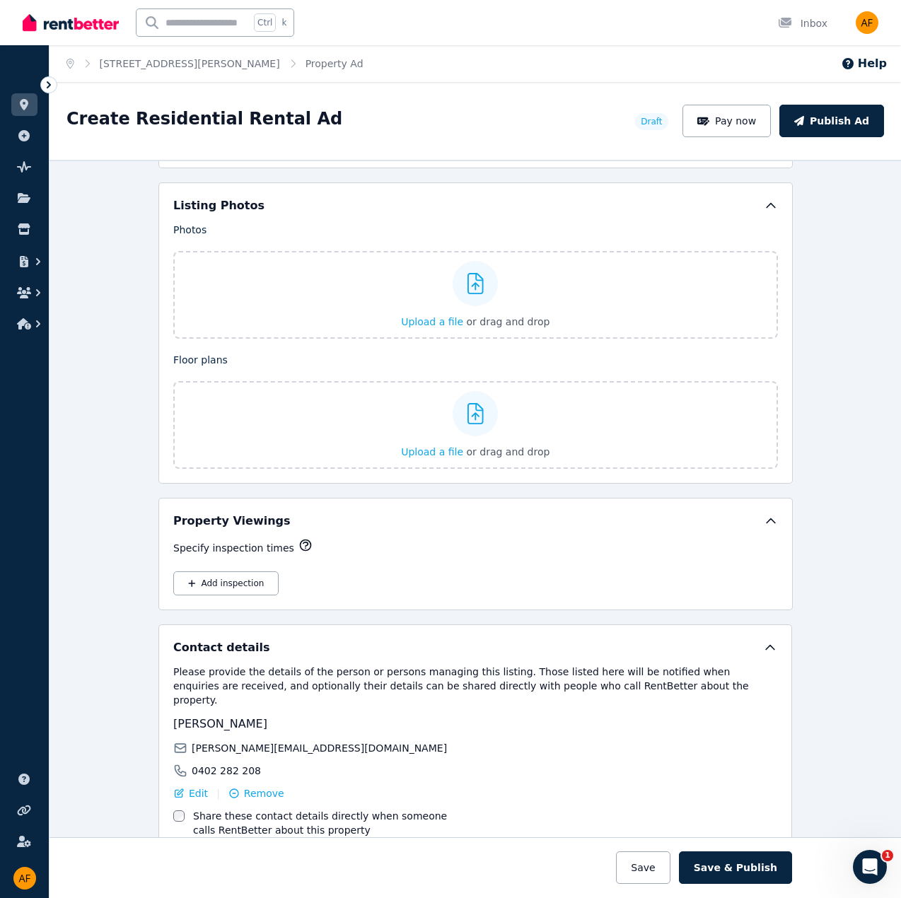
scroll to position [1669, 0]
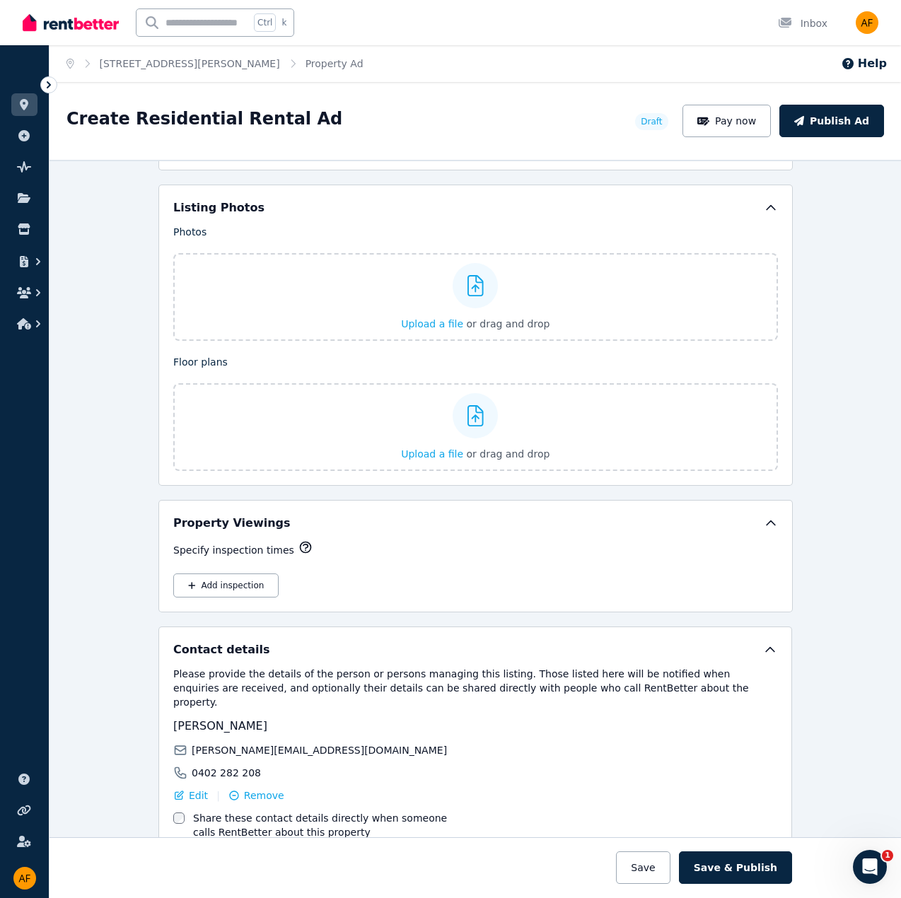
type textarea "**********"
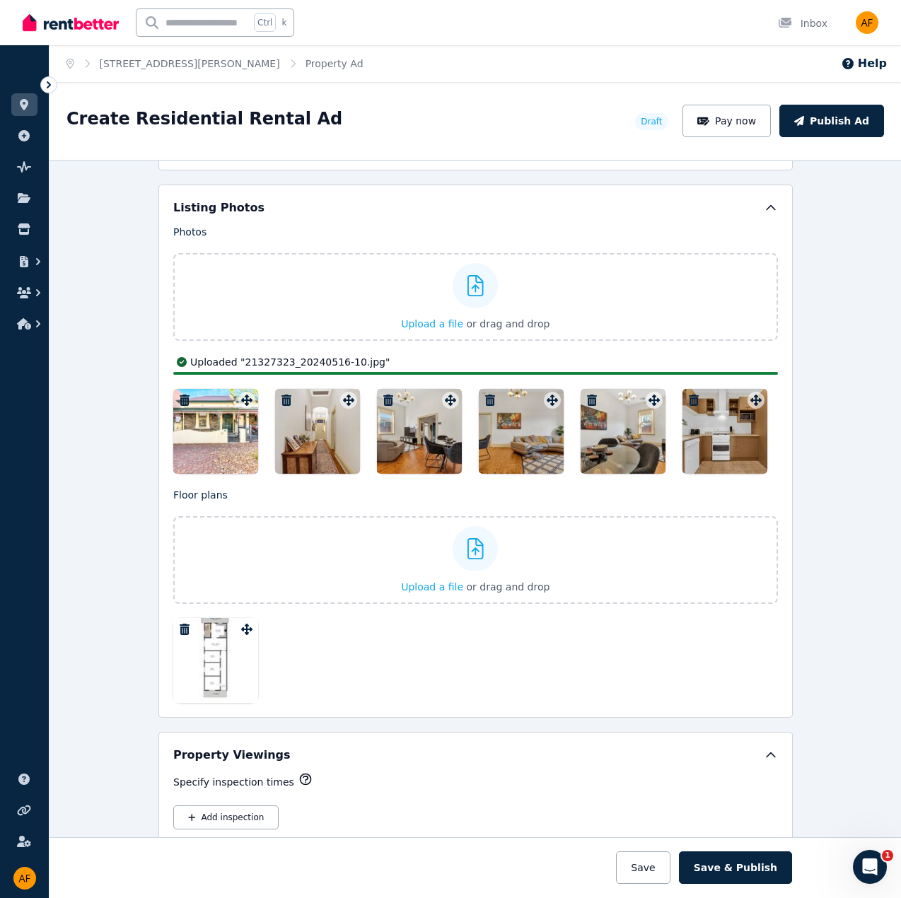
click at [755, 395] on div "Photos Upload a file or drag and drop Uploaded " 21327323_20240516-18.jpg " Upl…" at bounding box center [475, 349] width 605 height 249
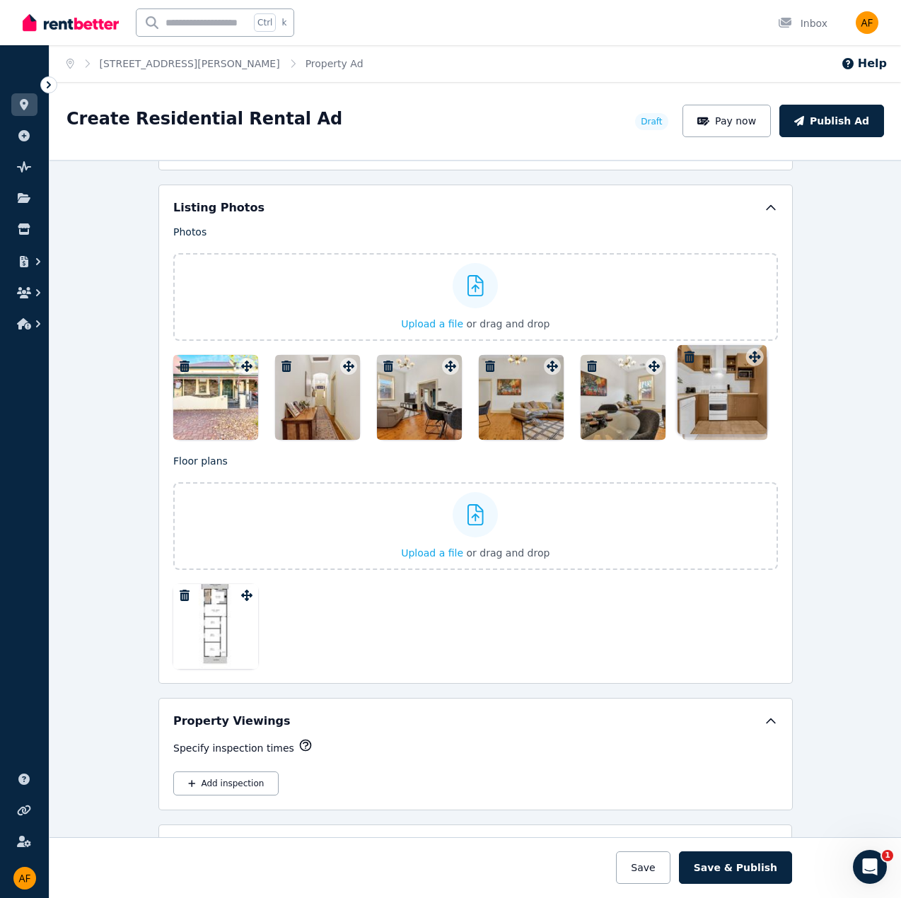
click at [751, 359] on div "Photos Upload a file or drag and drop Uploaded " 21327323_20240516-18.jpg " Upl…" at bounding box center [475, 332] width 605 height 215
click at [752, 359] on div "Photos Upload a file or drag and drop Uploaded " 21327323_20240516-18.jpg " Upl…" at bounding box center [475, 332] width 605 height 215
drag, startPoint x: 727, startPoint y: 390, endPoint x: 716, endPoint y: 405, distance: 18.7
click at [716, 405] on div at bounding box center [725, 397] width 85 height 85
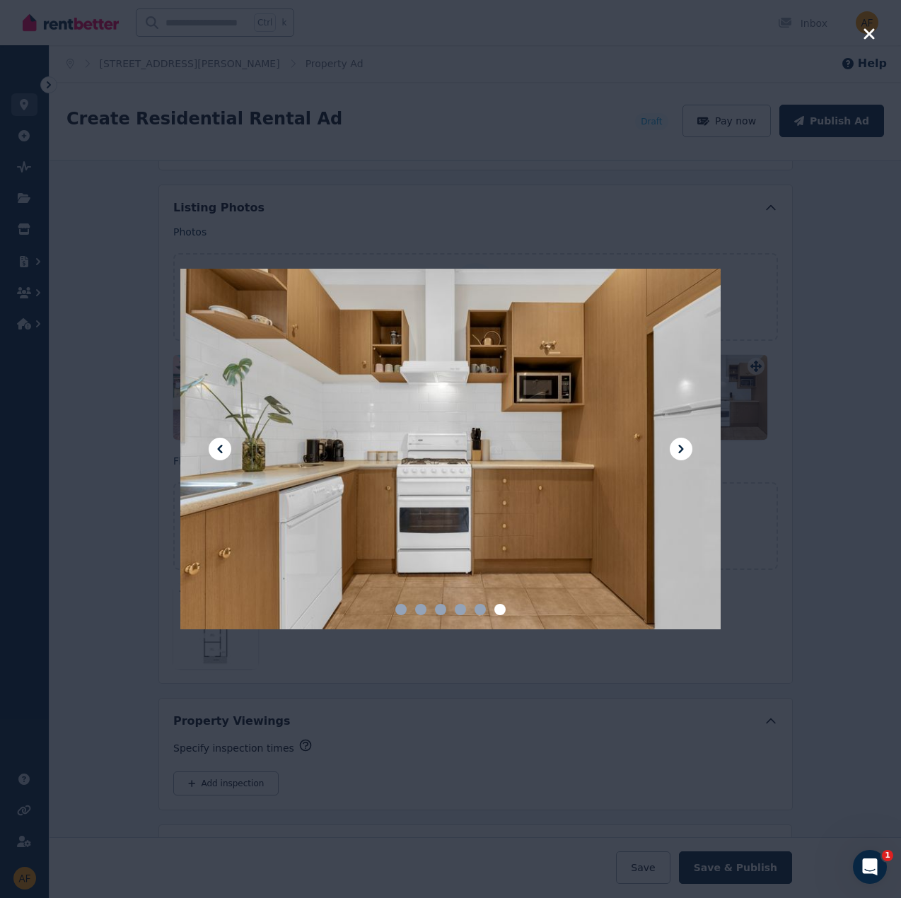
click at [750, 399] on div at bounding box center [450, 449] width 901 height 898
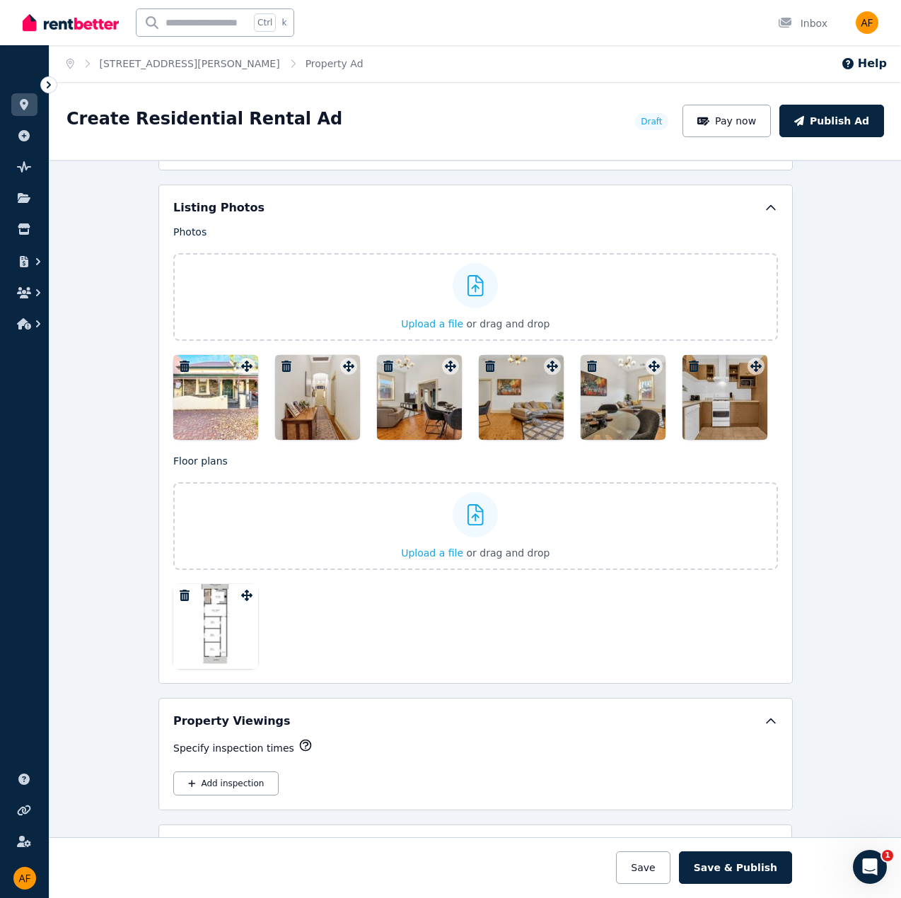
click at [688, 361] on icon "button" at bounding box center [694, 366] width 14 height 11
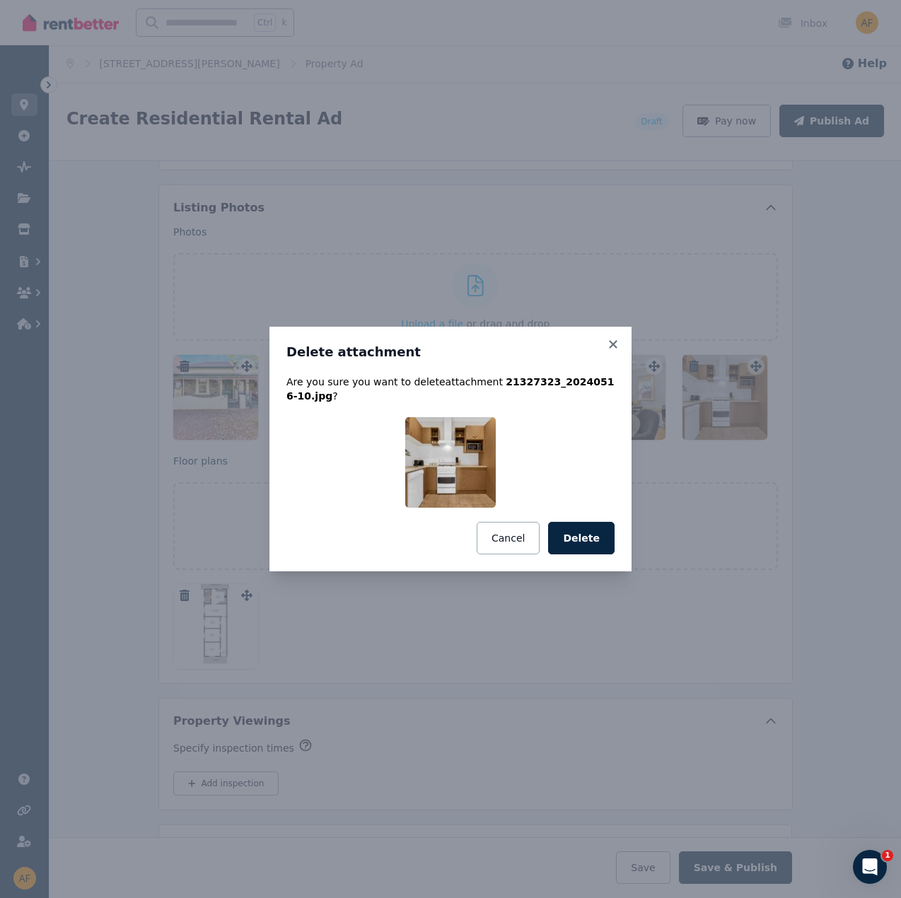
click at [594, 522] on button "Delete" at bounding box center [581, 538] width 66 height 33
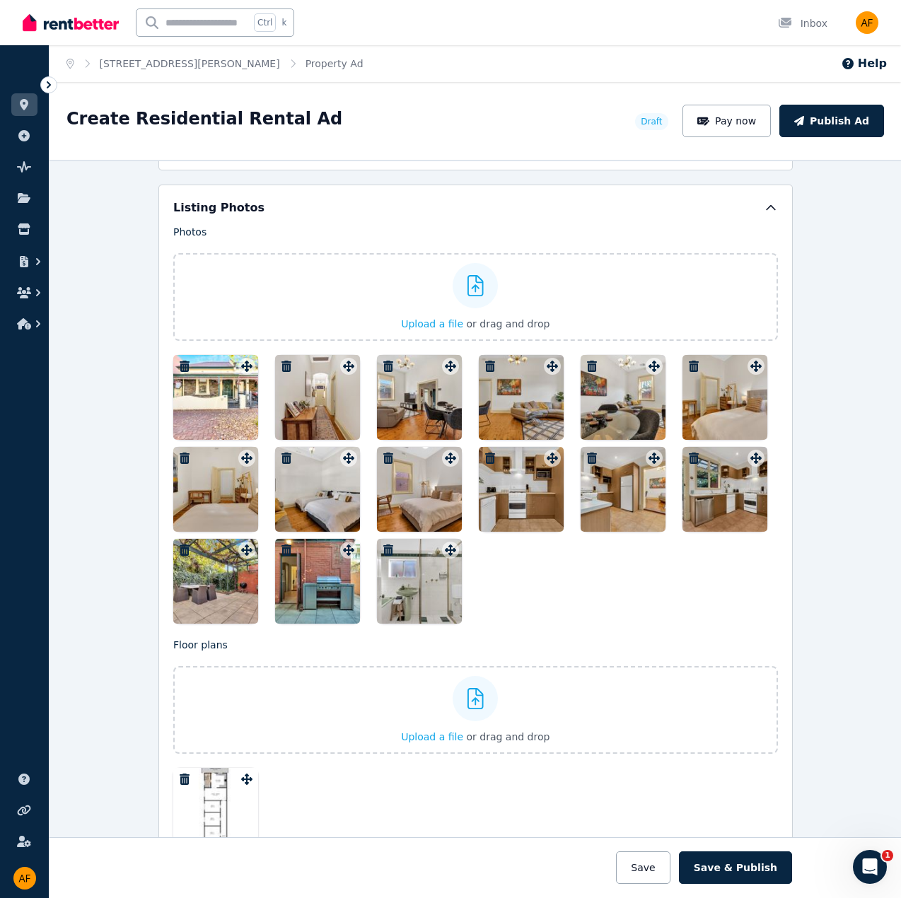
drag, startPoint x: 409, startPoint y: 570, endPoint x: 461, endPoint y: 538, distance: 61.6
click at [464, 517] on div at bounding box center [475, 489] width 605 height 269
click at [446, 545] on div "Photos Upload a file or drag and drop Uploaded " 21327323_20240516-18.jpg " Upl…" at bounding box center [475, 424] width 605 height 399
drag, startPoint x: 444, startPoint y: 541, endPoint x: 441, endPoint y: 562, distance: 20.7
click at [441, 562] on div "Photos Upload a file or drag and drop Uploaded " 21327323_20240516-18.jpg " Upl…" at bounding box center [475, 424] width 605 height 399
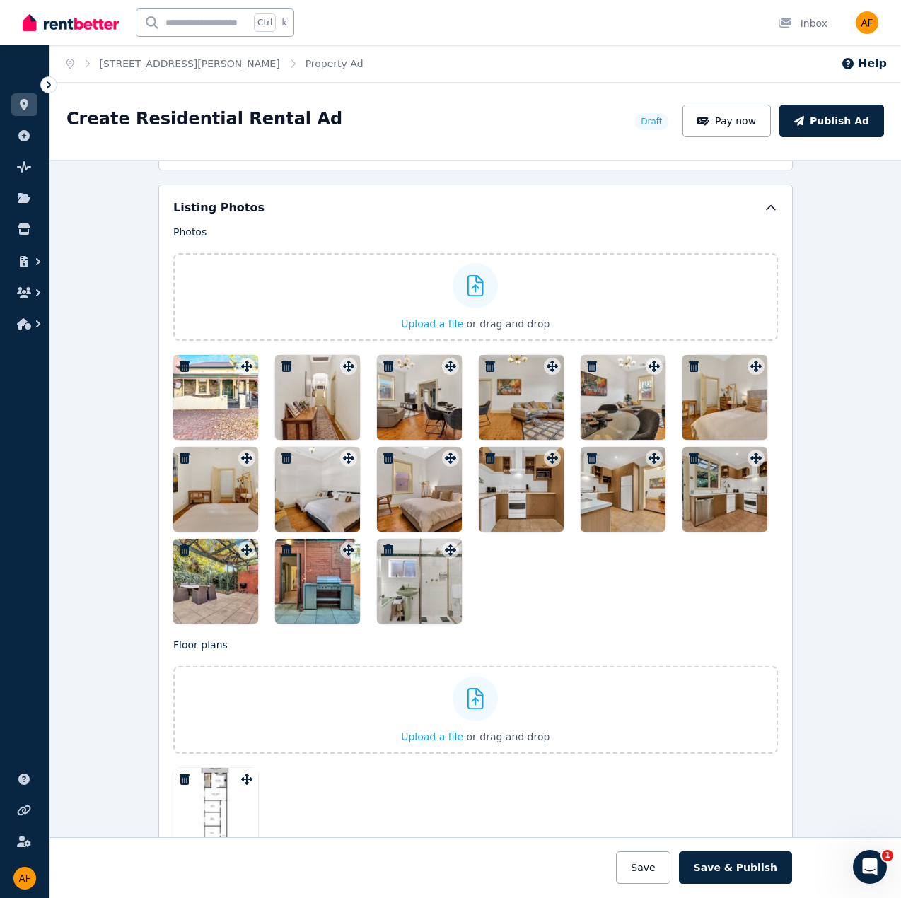
click at [282, 545] on icon "button" at bounding box center [287, 550] width 10 height 11
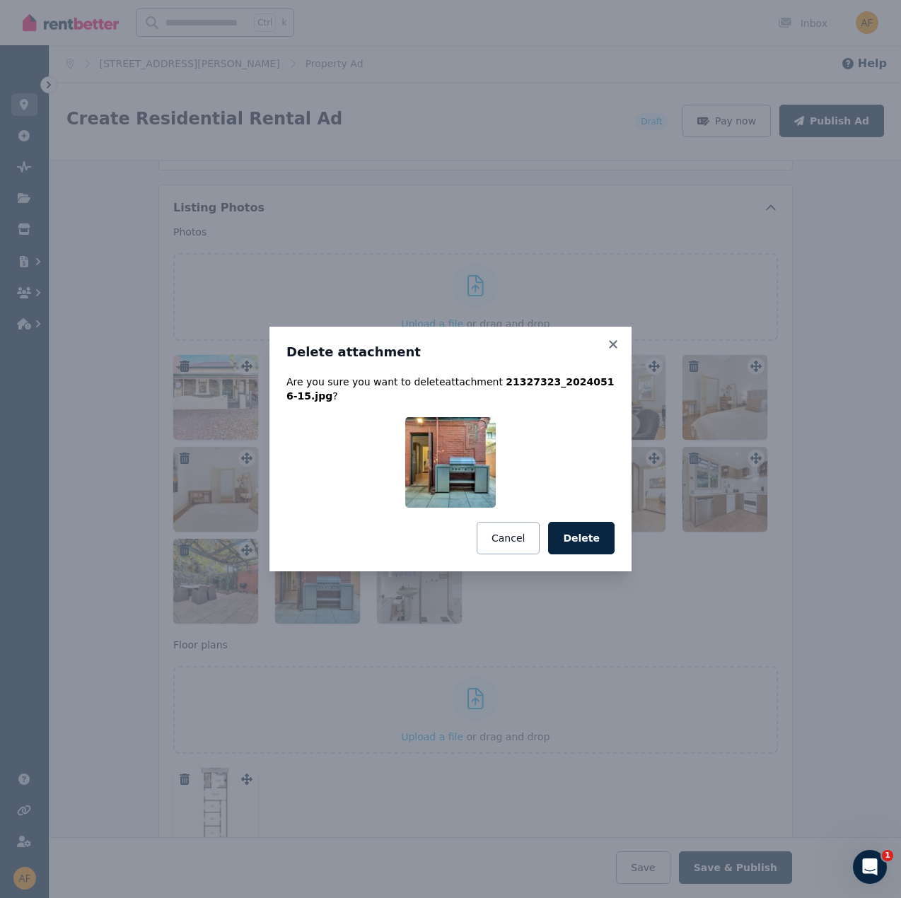
drag, startPoint x: 580, startPoint y: 539, endPoint x: 553, endPoint y: 540, distance: 26.9
click at [577, 538] on button "Delete" at bounding box center [581, 538] width 66 height 33
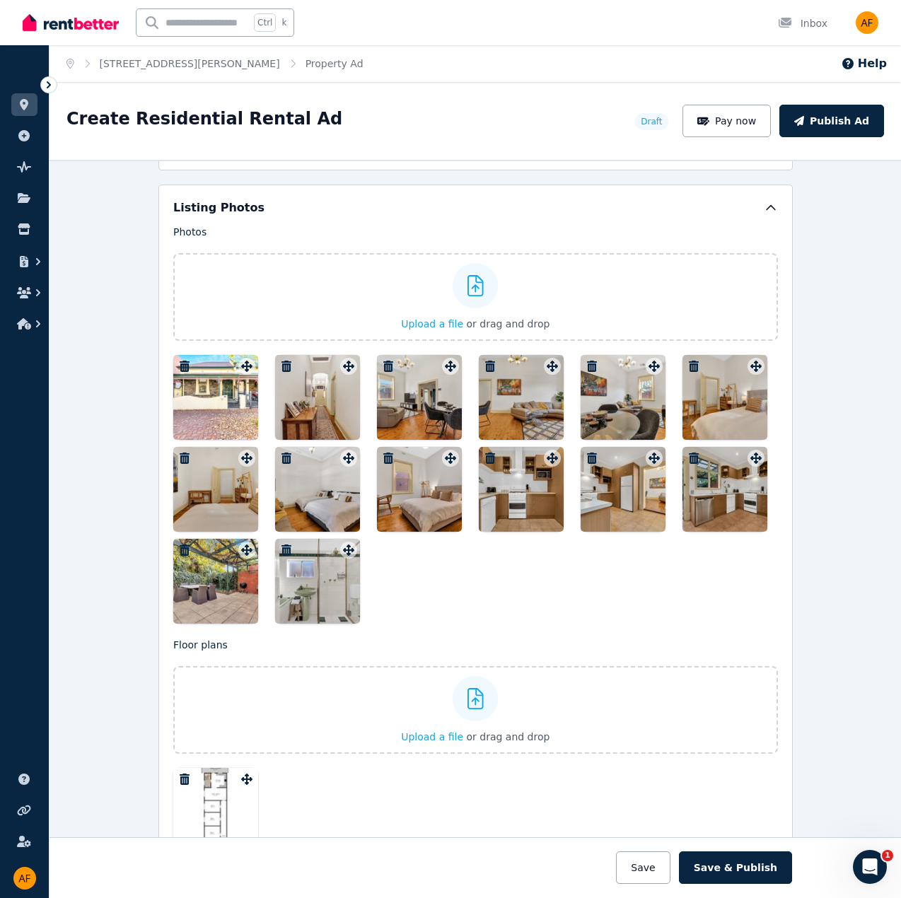
click at [180, 545] on icon "button" at bounding box center [185, 550] width 10 height 11
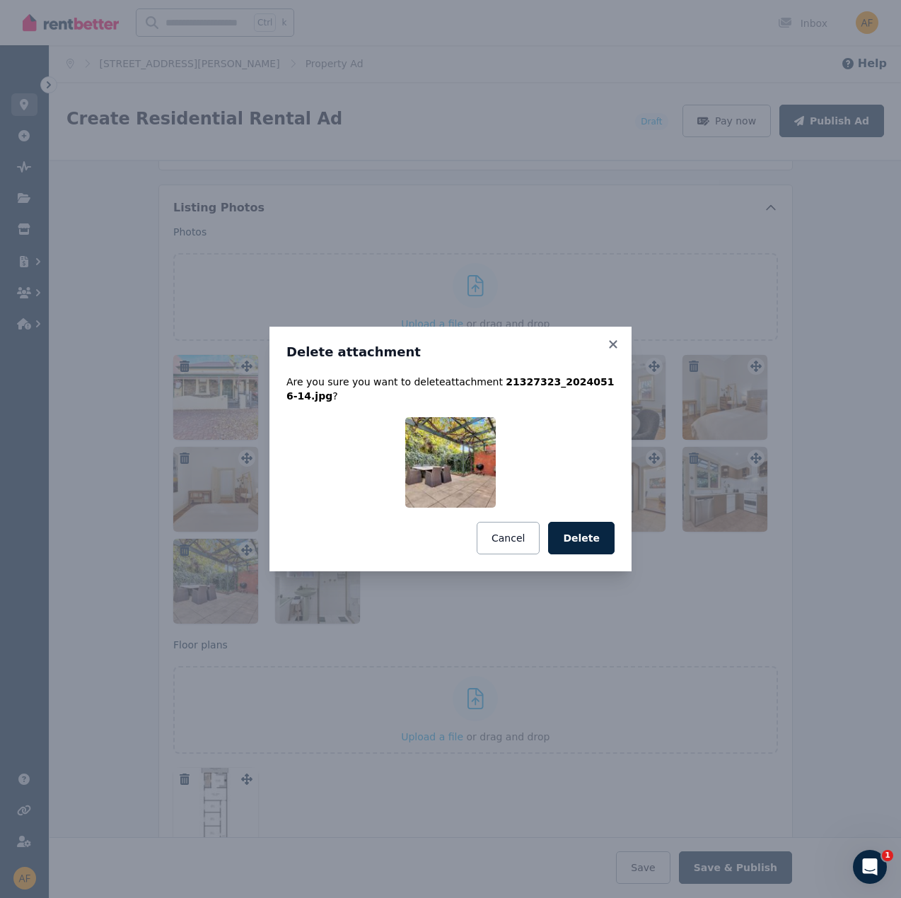
click at [583, 535] on button "Delete" at bounding box center [581, 538] width 66 height 33
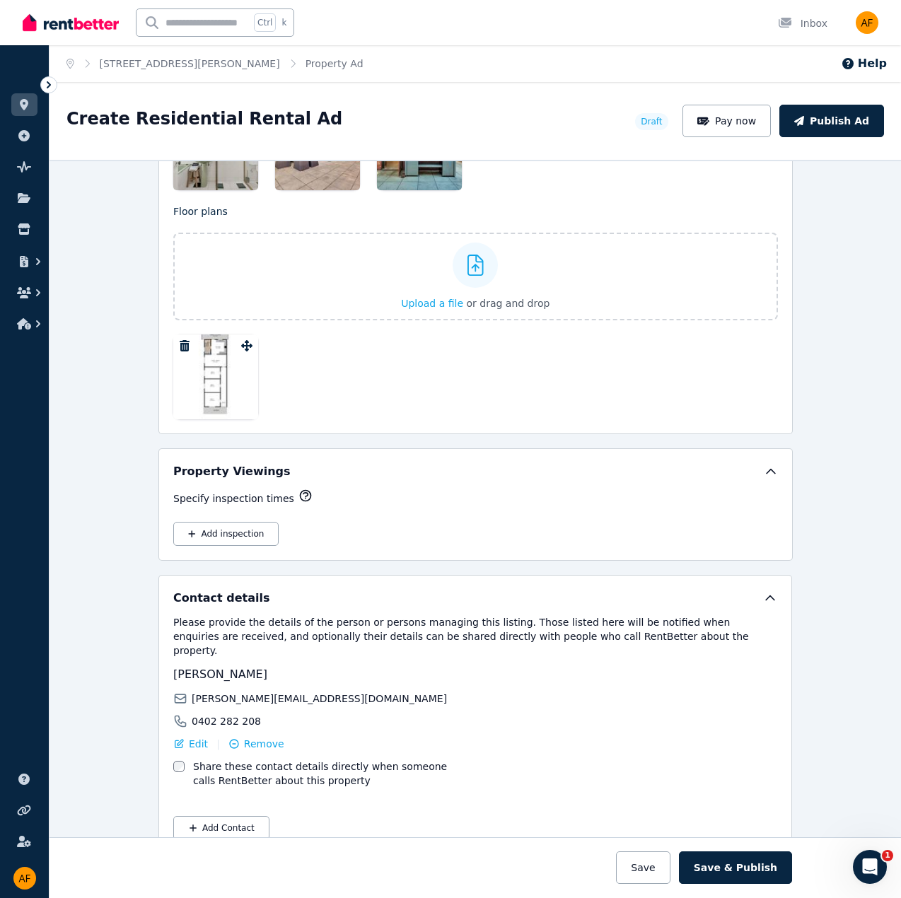
scroll to position [2106, 0]
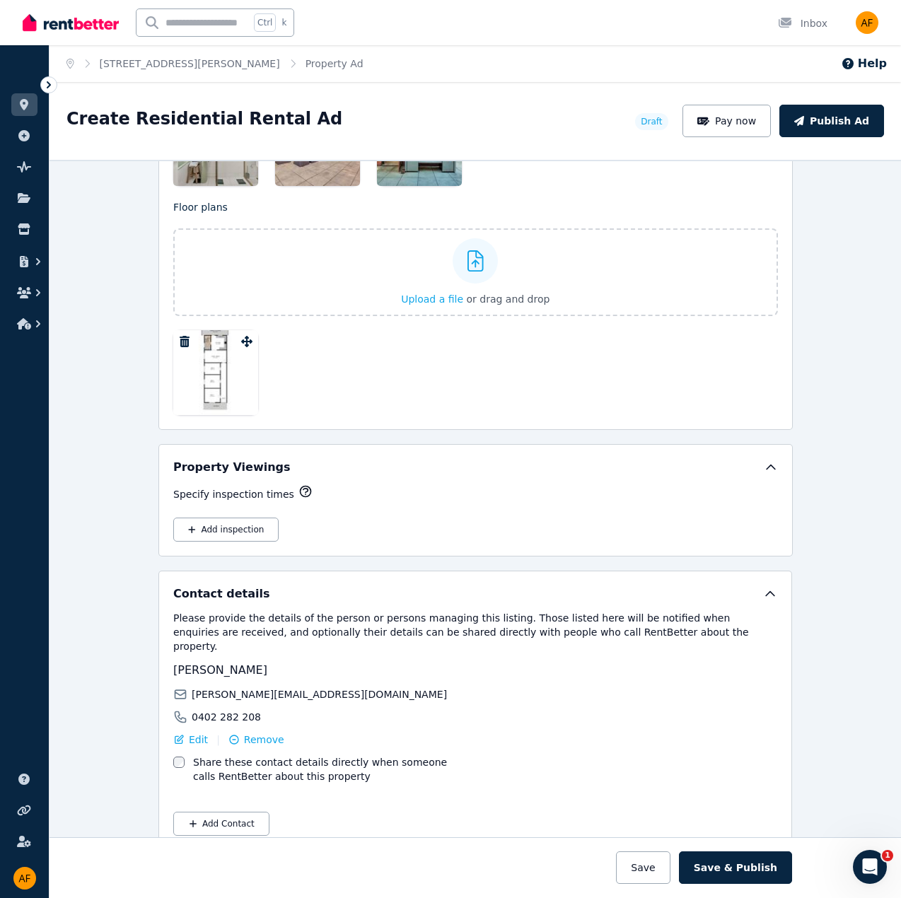
click at [202, 518] on button "Add inspection" at bounding box center [225, 530] width 105 height 24
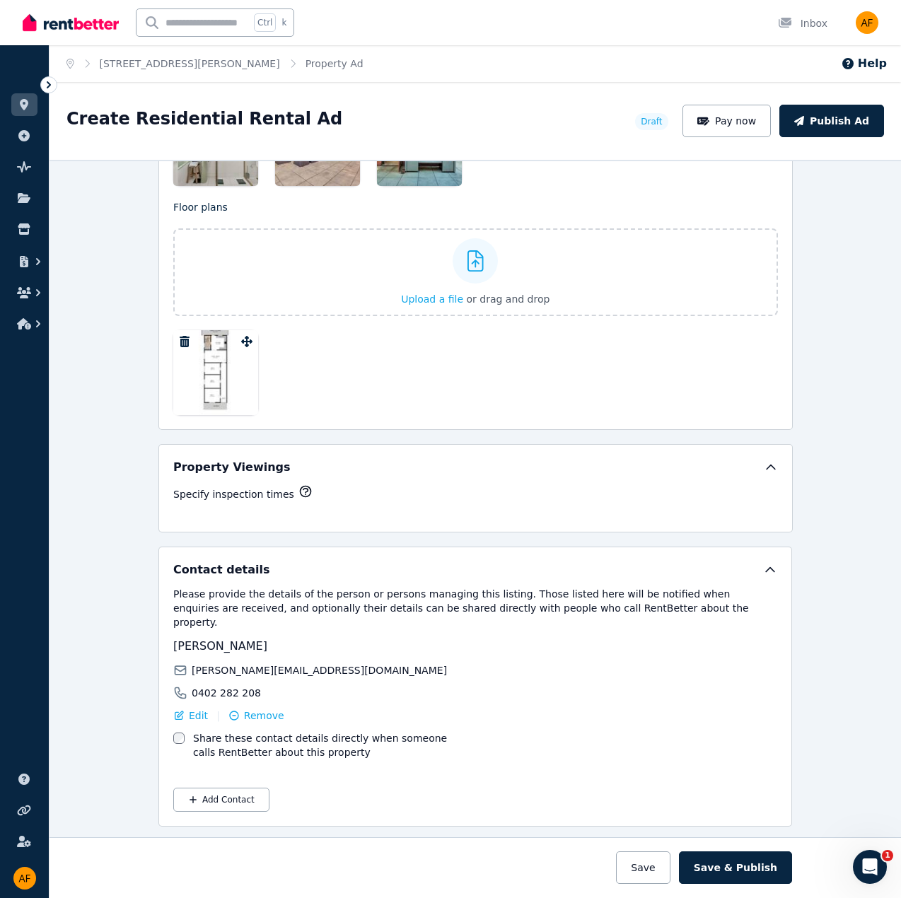
scroll to position [2082, 0]
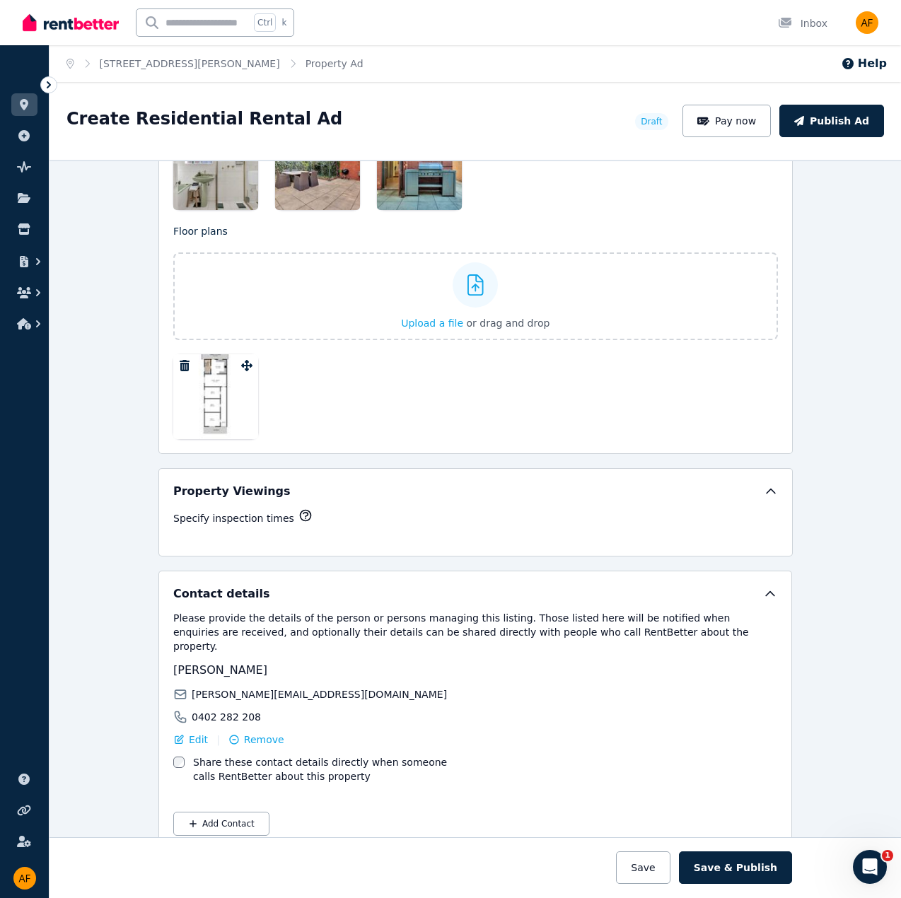
select select "**"
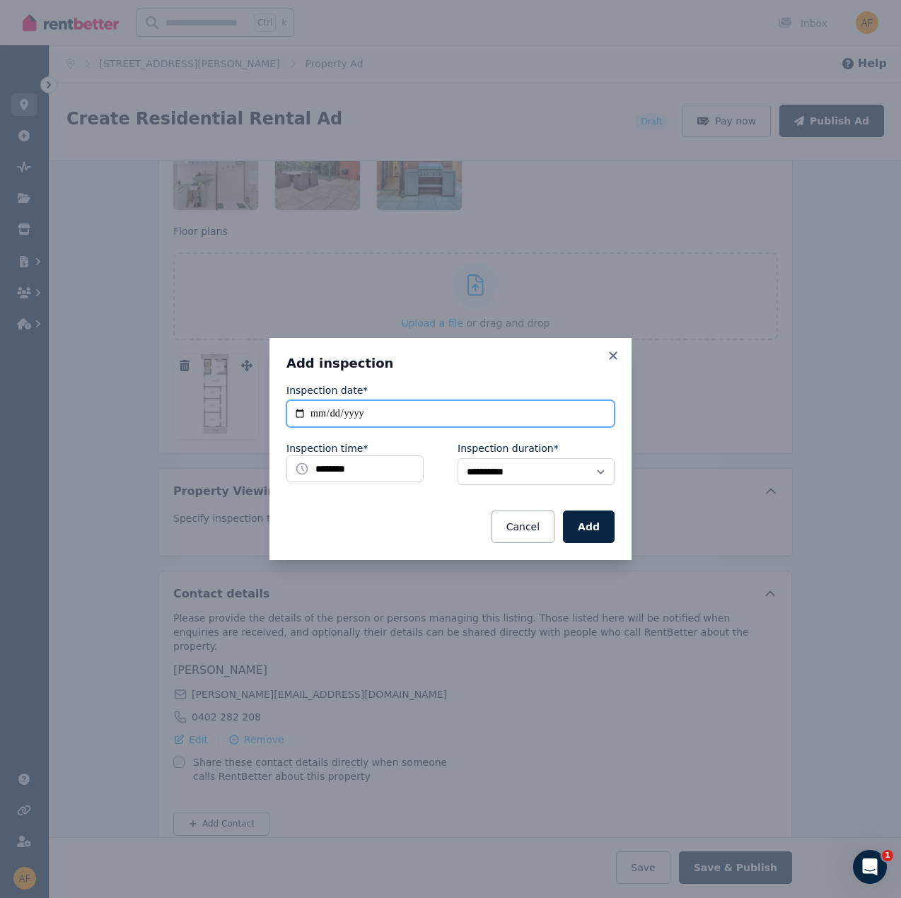
click at [418, 416] on input "**********" at bounding box center [450, 413] width 328 height 27
drag, startPoint x: 590, startPoint y: 414, endPoint x: 571, endPoint y: 421, distance: 20.4
click at [589, 415] on input "**********" at bounding box center [450, 413] width 328 height 27
click at [301, 408] on input "**********" at bounding box center [450, 413] width 328 height 27
type input "**********"
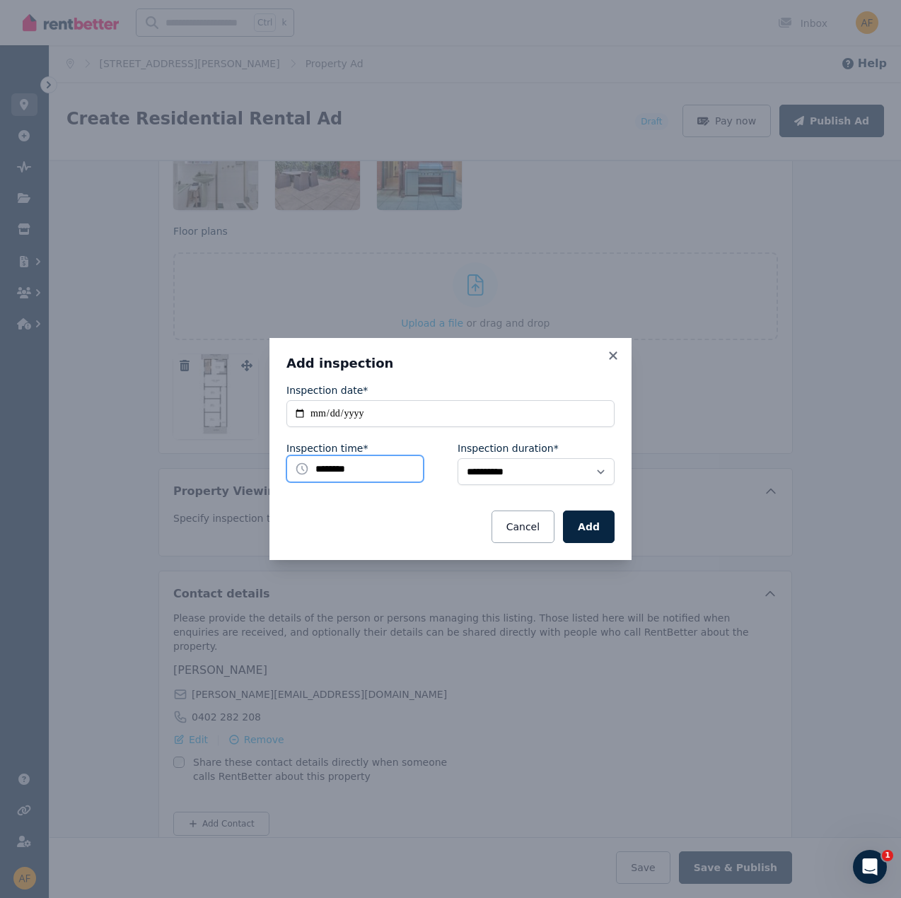
click at [373, 473] on input "********" at bounding box center [354, 469] width 137 height 27
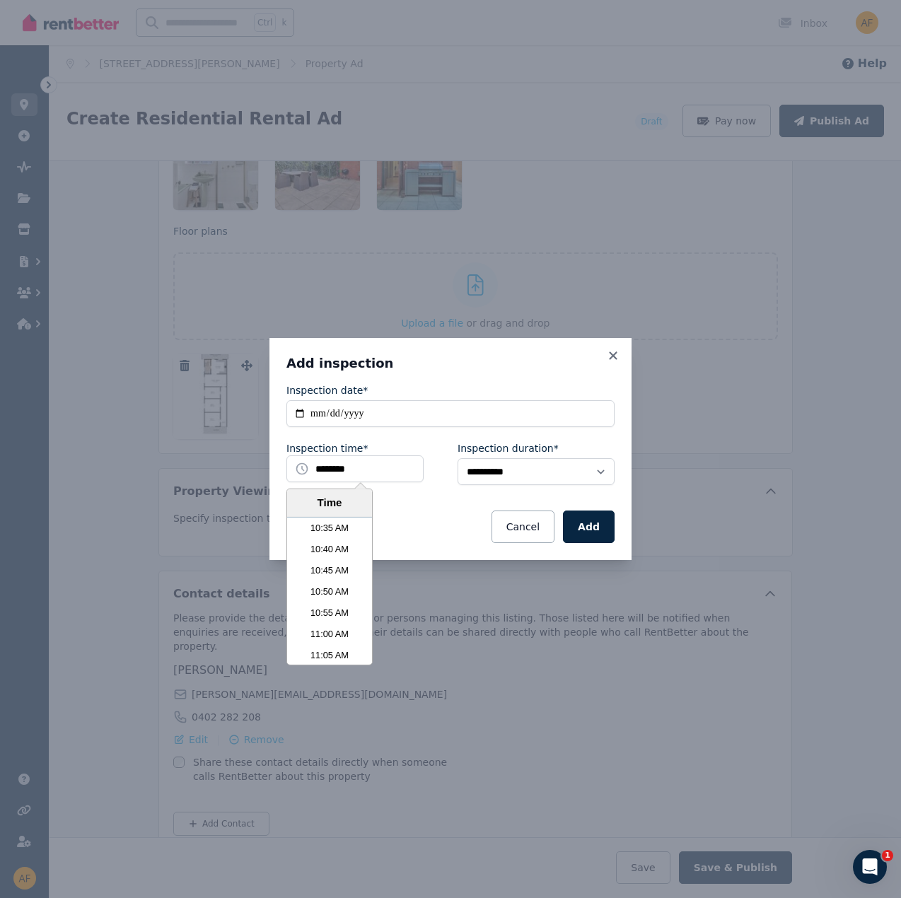
scroll to position [2705, 0]
click at [374, 651] on div "**********" at bounding box center [450, 449] width 901 height 898
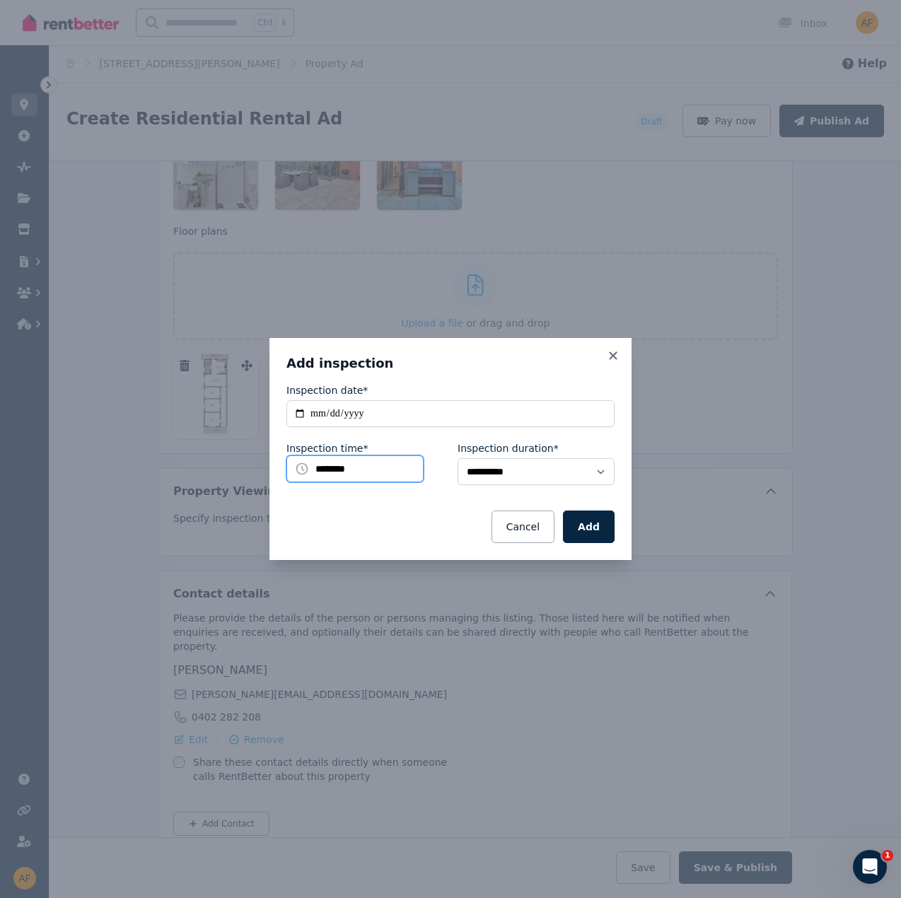
click at [359, 476] on input "********" at bounding box center [354, 469] width 137 height 27
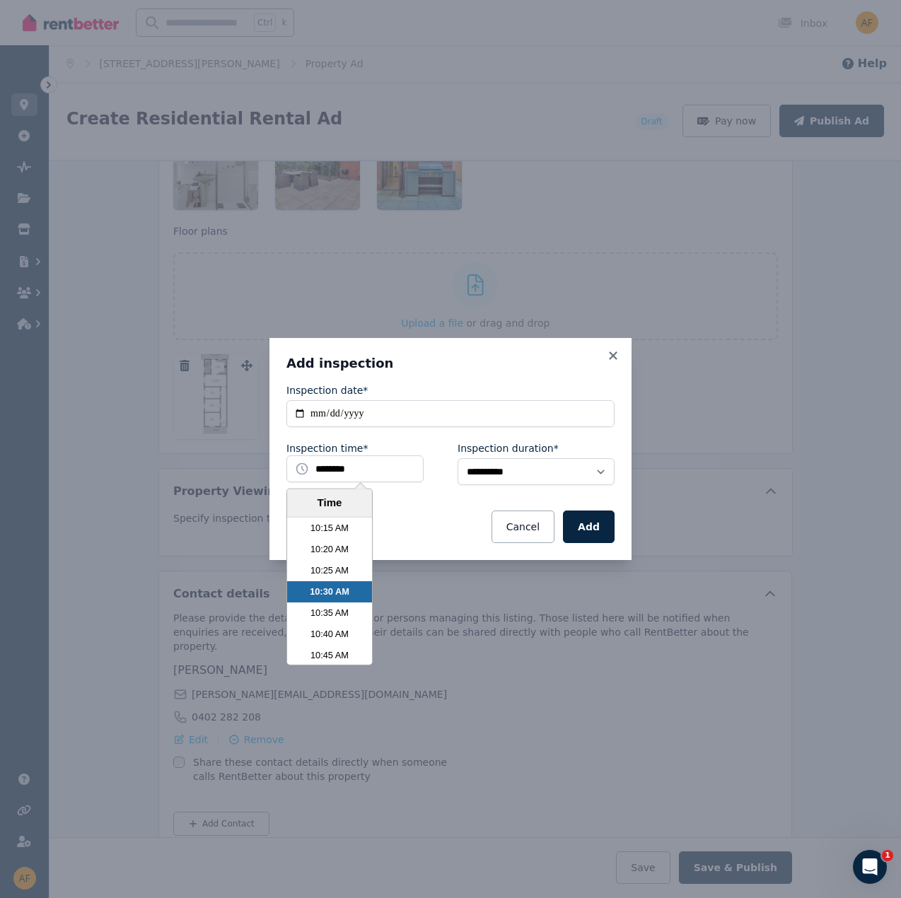
scroll to position [3439, 0]
click at [342, 659] on li "2:00 PM" at bounding box center [329, 653] width 85 height 21
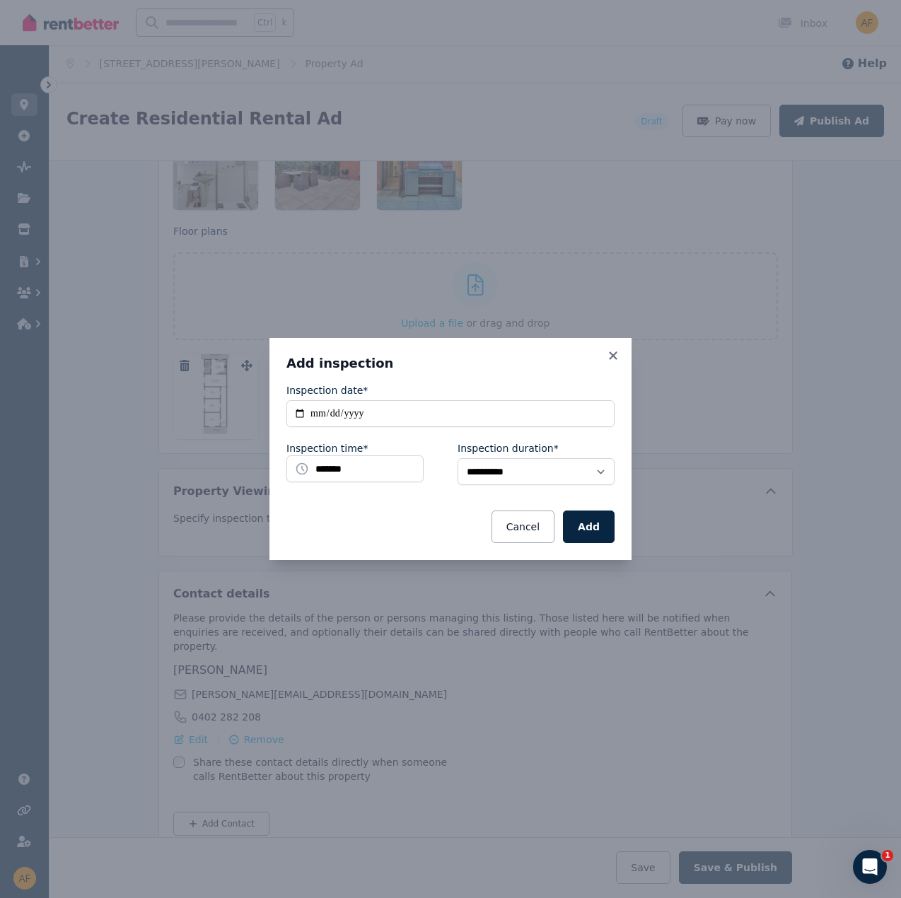
click at [369, 529] on div "Cancel Add" at bounding box center [450, 527] width 328 height 33
click at [591, 529] on button "Add" at bounding box center [589, 527] width 52 height 33
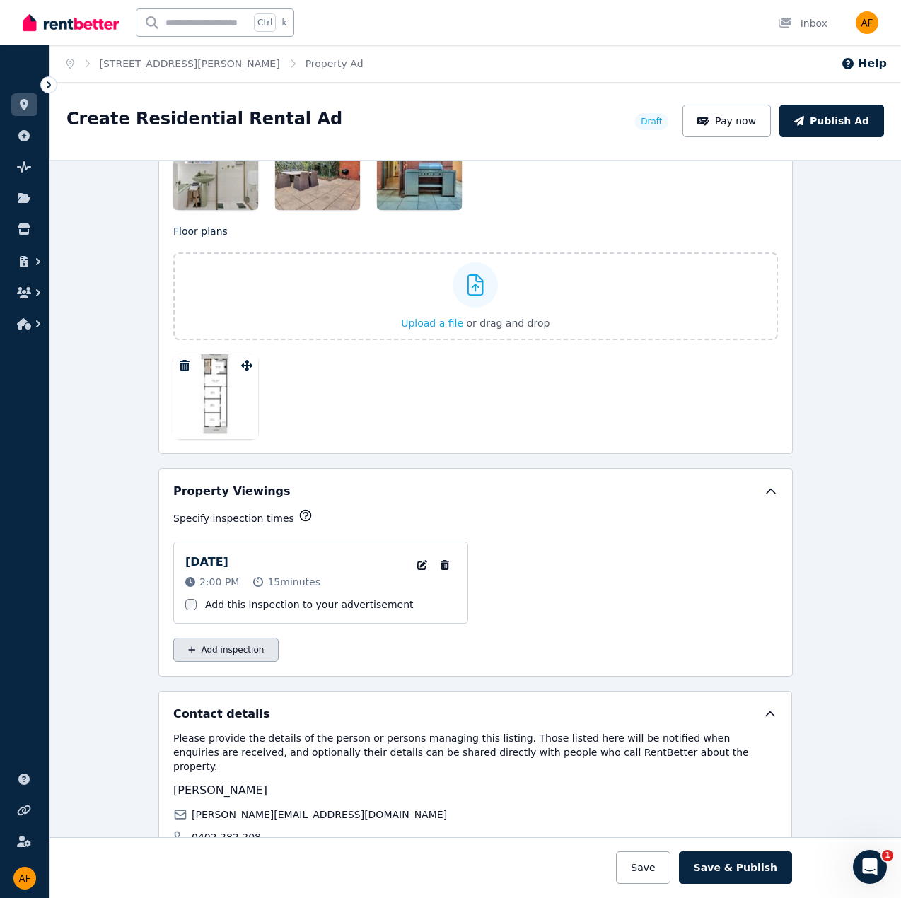
click at [236, 641] on button "Add inspection" at bounding box center [225, 650] width 105 height 24
select select "**"
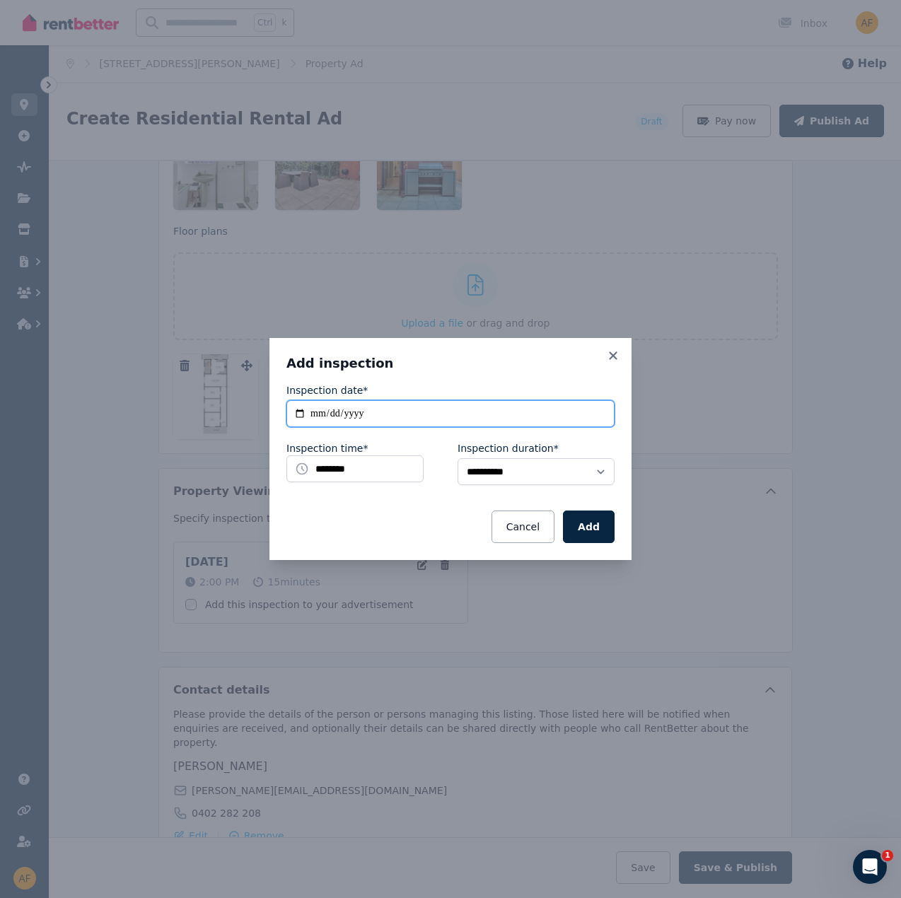
click at [410, 420] on input "**********" at bounding box center [450, 413] width 328 height 27
click at [300, 415] on input "**********" at bounding box center [450, 413] width 328 height 27
type input "**********"
click at [368, 473] on input "********" at bounding box center [354, 469] width 137 height 27
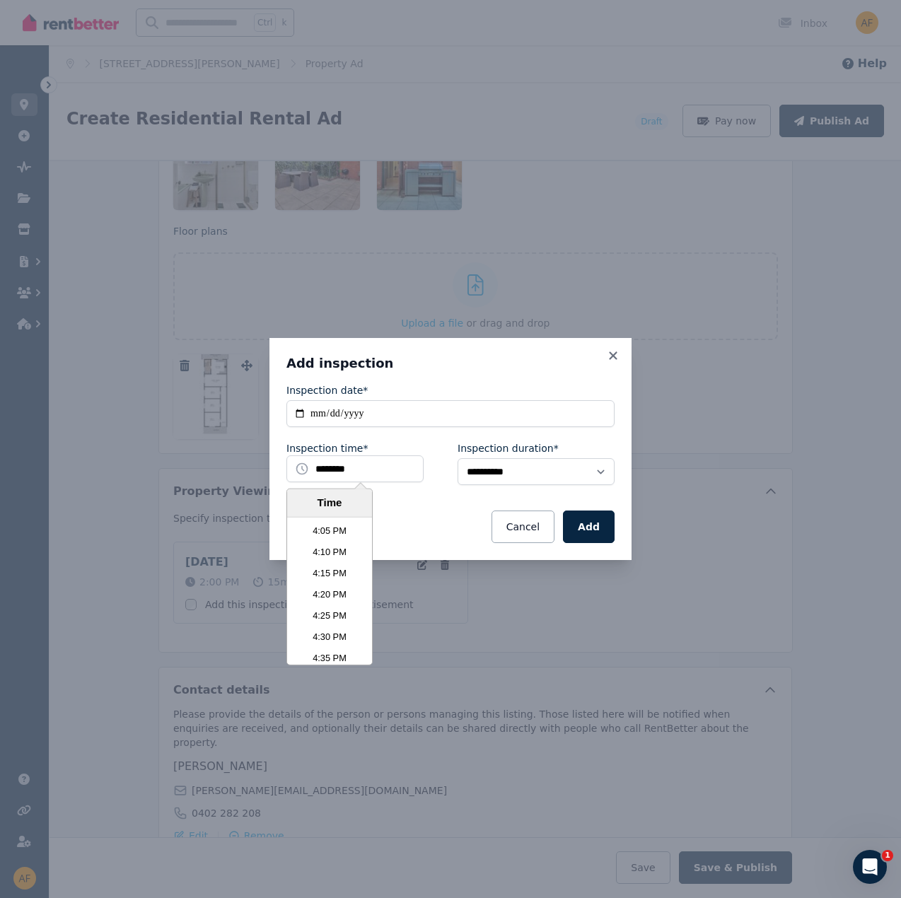
scroll to position [4064, 0]
click at [354, 545] on li "4:00 PM" at bounding box center [329, 537] width 85 height 21
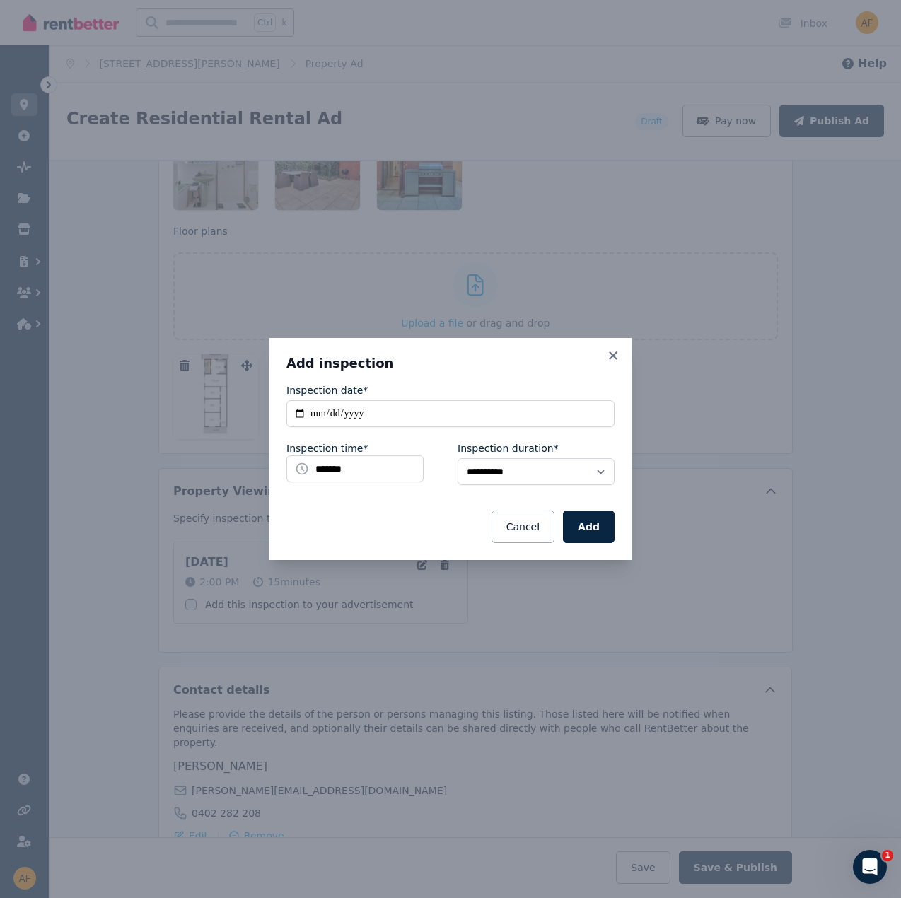
drag, startPoint x: 359, startPoint y: 541, endPoint x: 370, endPoint y: 543, distance: 10.7
click at [364, 542] on div "Cancel Add" at bounding box center [450, 527] width 328 height 33
click at [587, 537] on button "Add" at bounding box center [589, 527] width 52 height 33
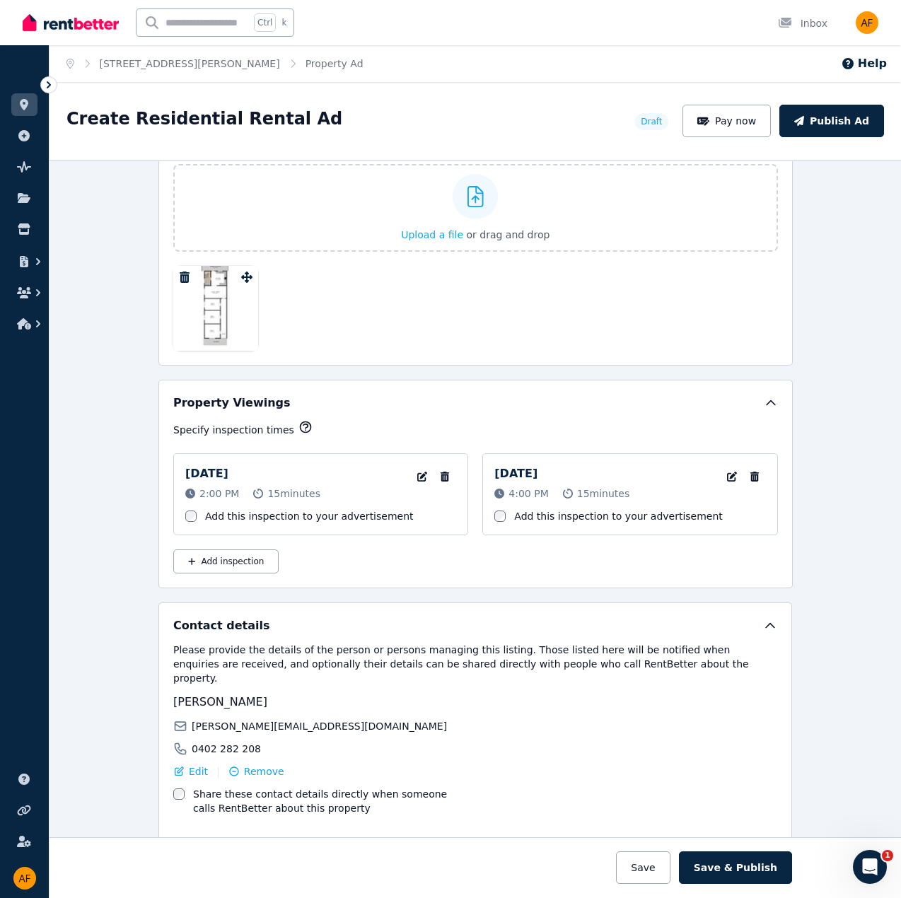
scroll to position [2202, 0]
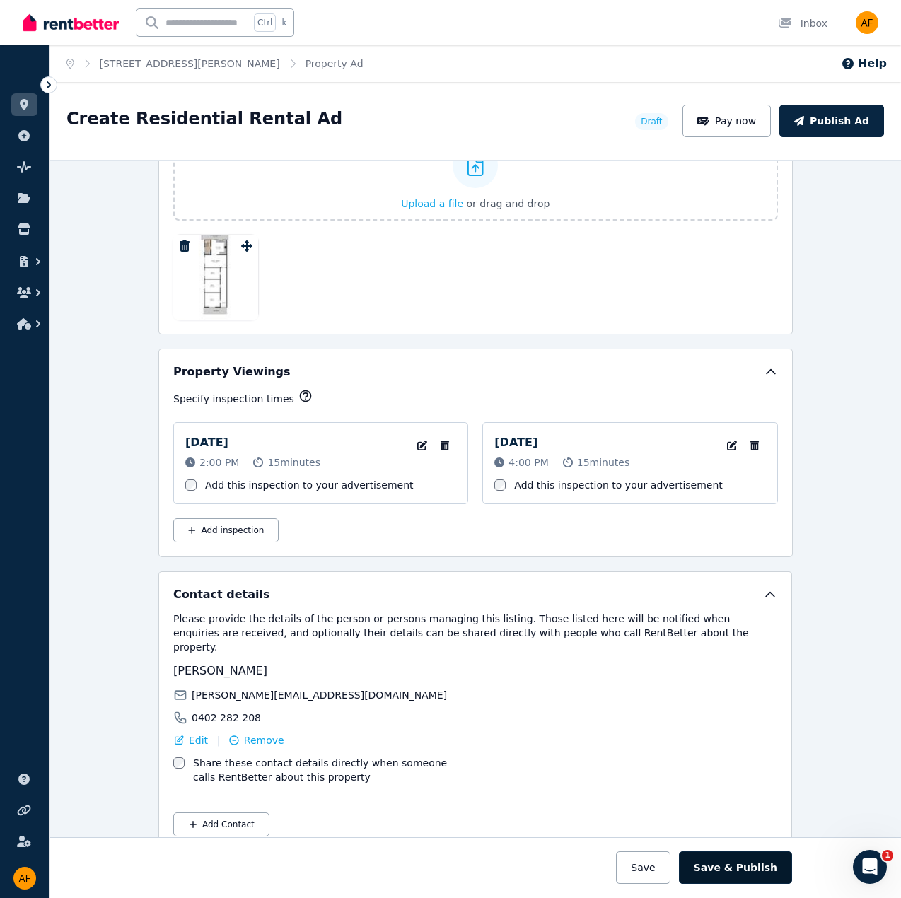
click at [748, 873] on button "Save & Publish" at bounding box center [735, 868] width 113 height 33
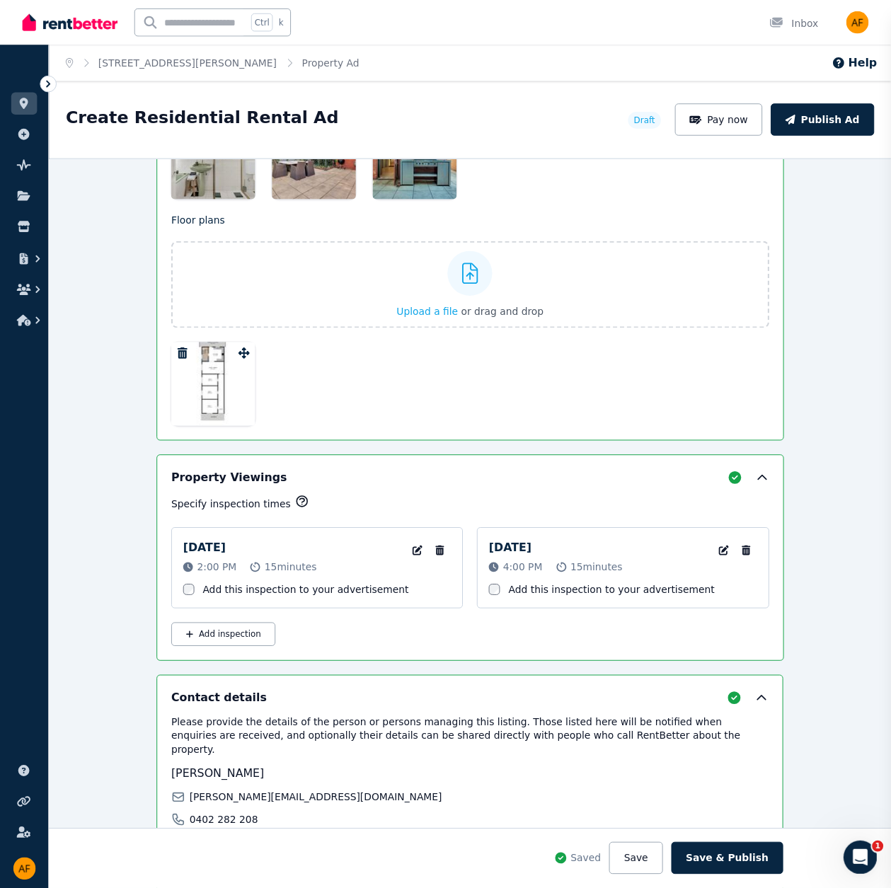
scroll to position [2312, 0]
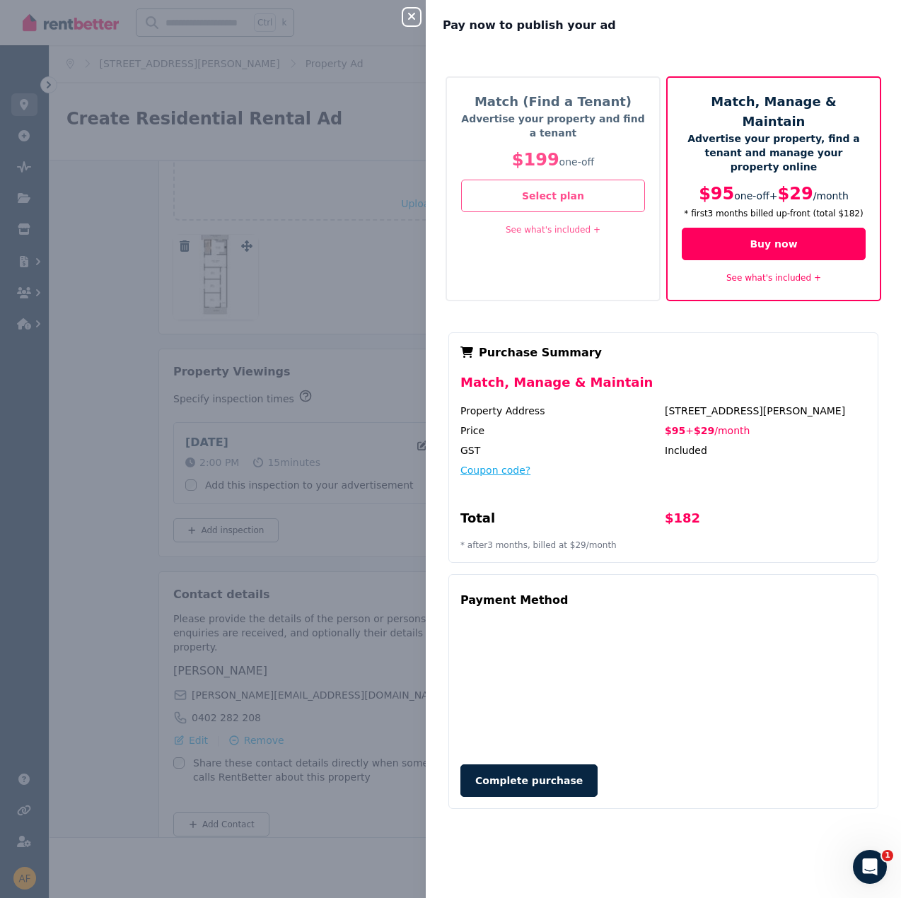
click at [485, 463] on button "Coupon code?" at bounding box center [495, 470] width 70 height 14
drag, startPoint x: 481, startPoint y: 458, endPoint x: 485, endPoint y: 448, distance: 10.5
click at [484, 463] on div "Coupon Code Apply" at bounding box center [663, 480] width 406 height 34
click at [533, 475] on input "text" at bounding box center [556, 484] width 192 height 18
paste input "*******"
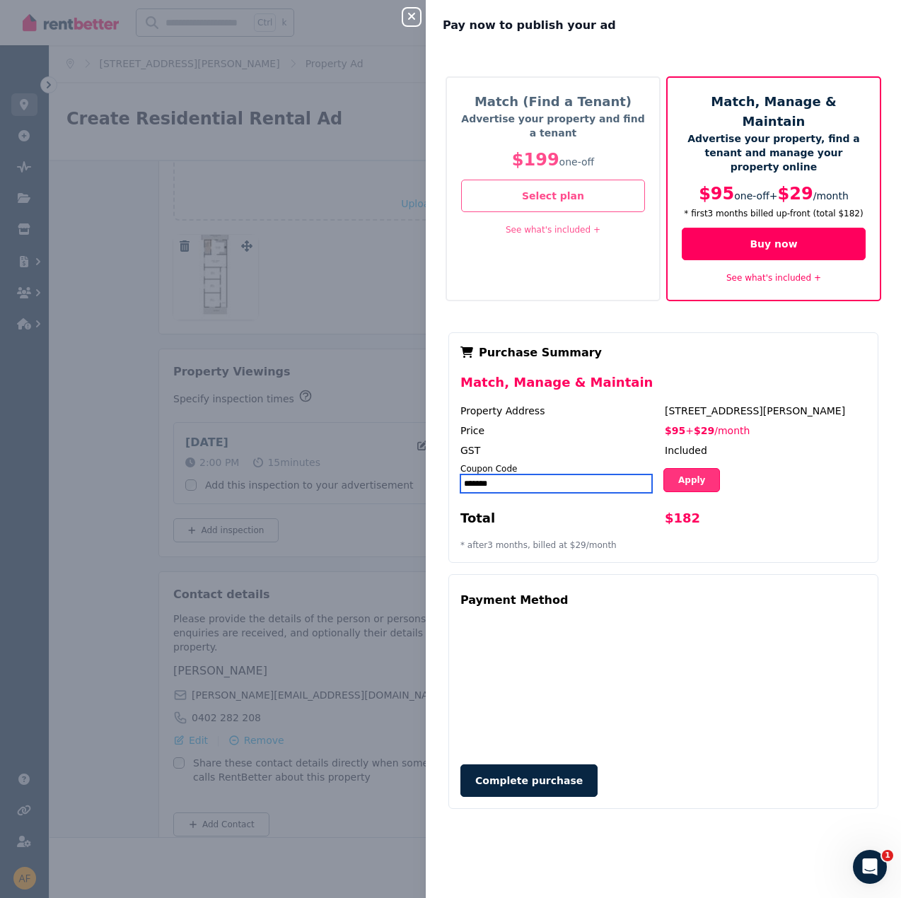
type input "*******"
click at [685, 468] on button "Apply" at bounding box center [691, 480] width 57 height 24
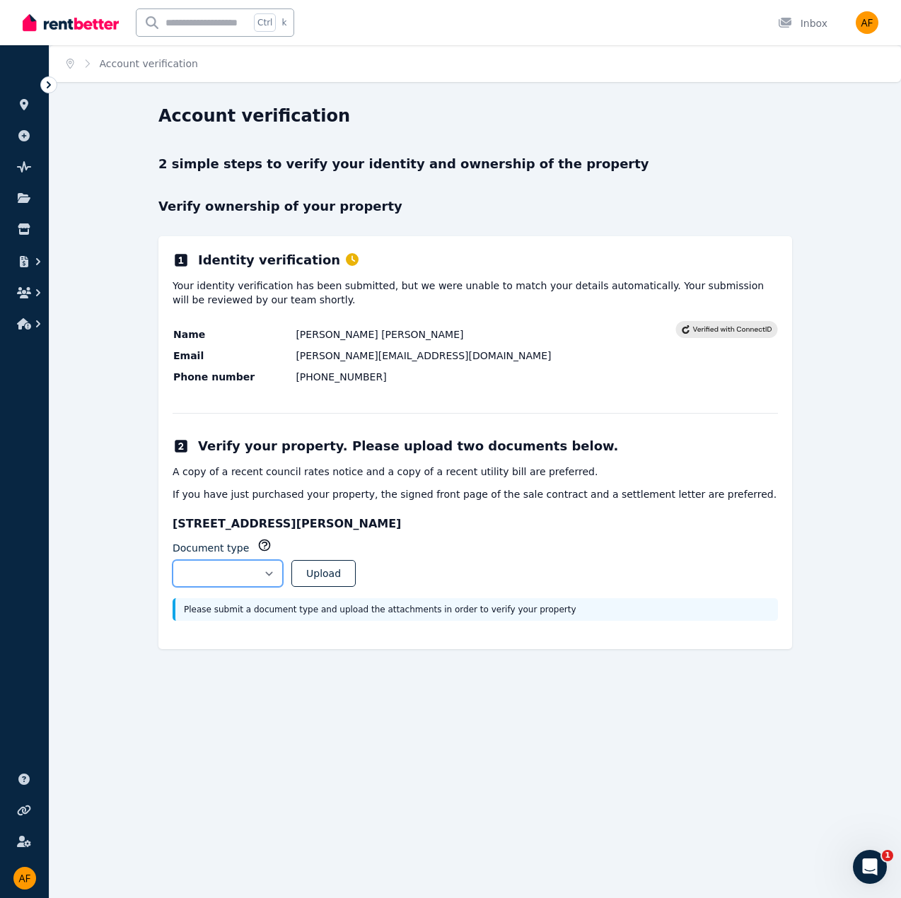
click at [283, 572] on select "**********" at bounding box center [228, 573] width 110 height 27
select select "**********"
click at [173, 560] on select "**********" at bounding box center [228, 573] width 110 height 27
click at [356, 572] on button "Upload" at bounding box center [323, 573] width 64 height 27
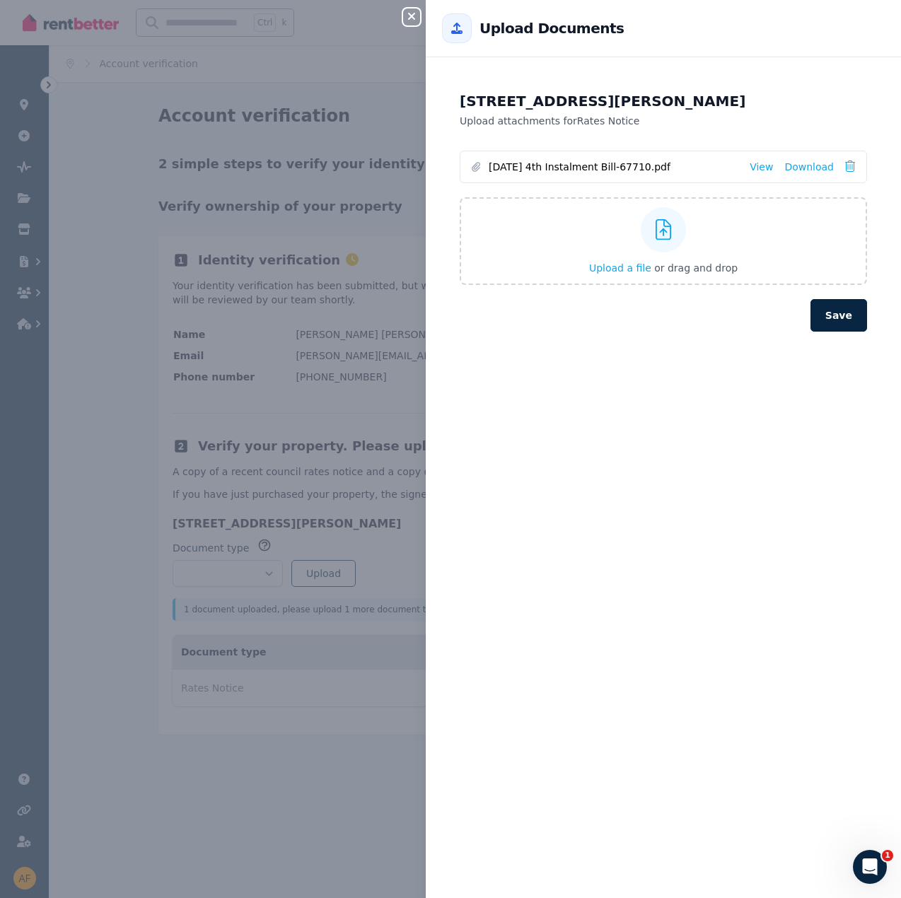
drag, startPoint x: 830, startPoint y: 313, endPoint x: 837, endPoint y: 320, distance: 10.0
click at [833, 313] on button "Save" at bounding box center [839, 315] width 57 height 33
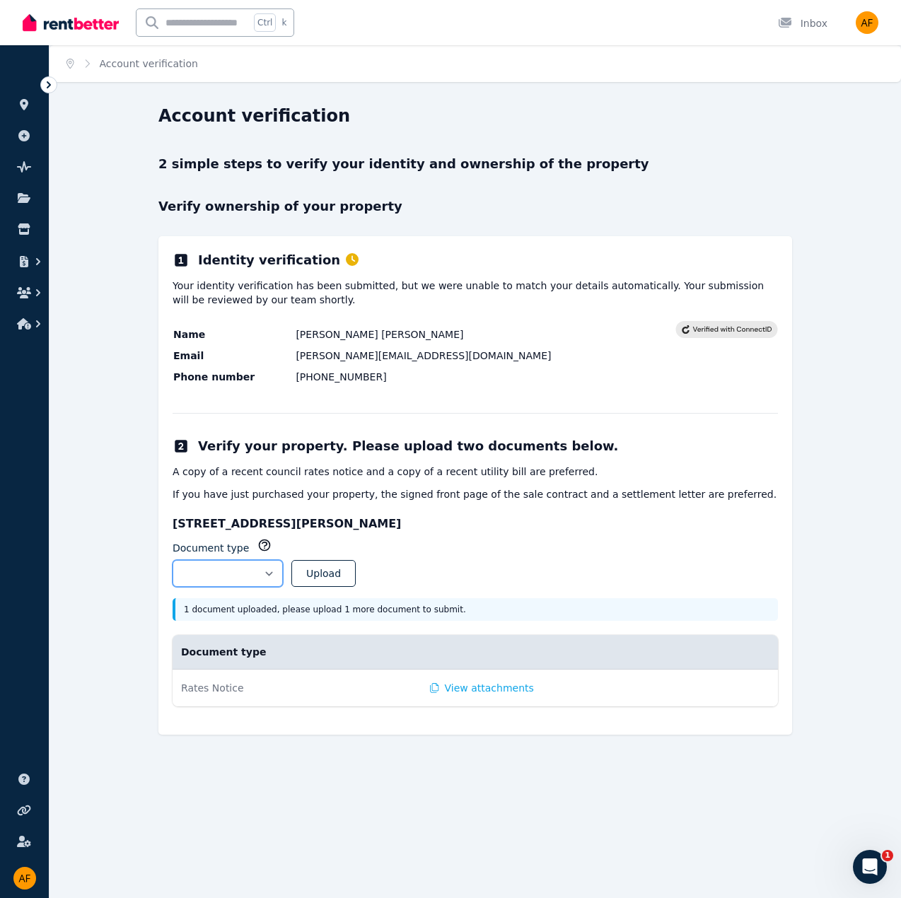
click at [283, 574] on select "**********" at bounding box center [228, 573] width 110 height 27
select select "**********"
click at [173, 560] on select "**********" at bounding box center [228, 573] width 110 height 27
click at [356, 579] on button "Upload" at bounding box center [323, 573] width 64 height 27
select select
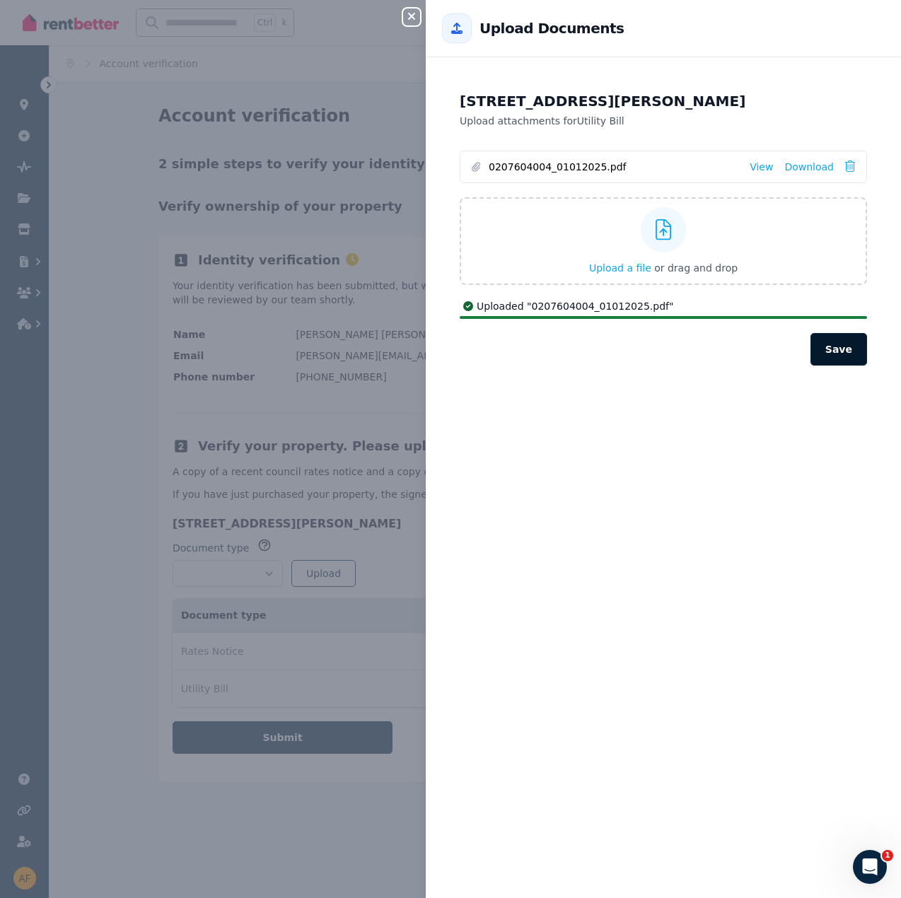
click at [828, 347] on button "Save" at bounding box center [839, 349] width 57 height 33
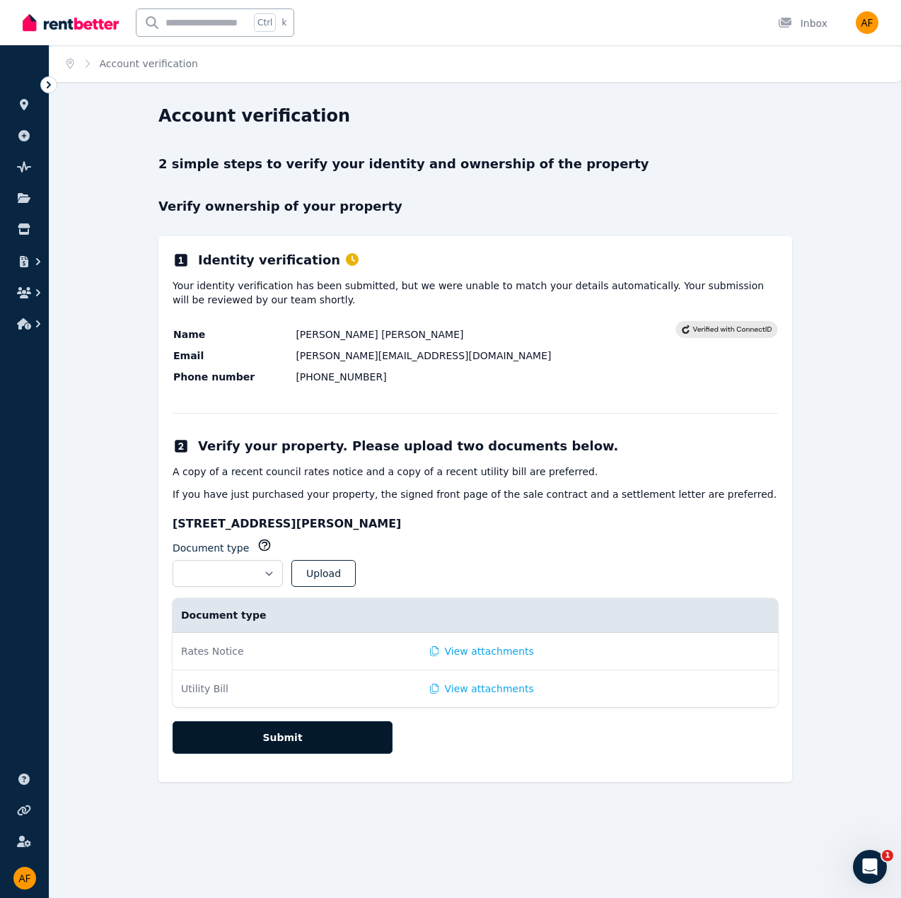
click at [308, 737] on button "Submit" at bounding box center [283, 737] width 220 height 33
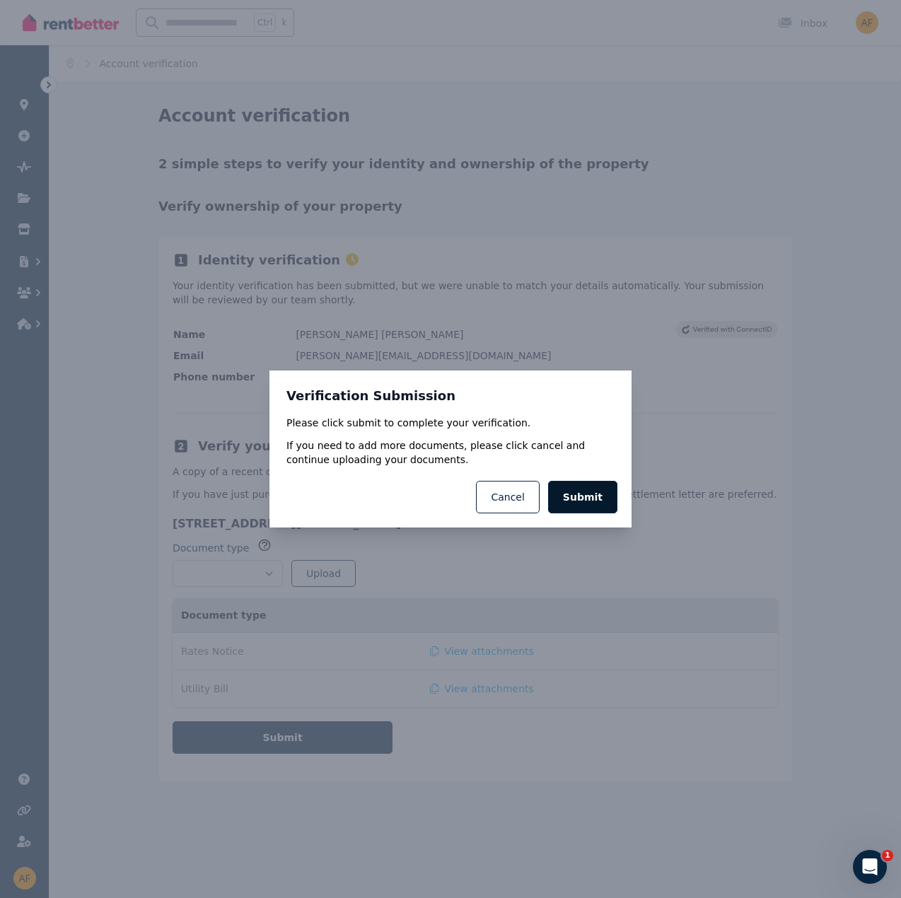
click at [607, 501] on button "Submit" at bounding box center [582, 497] width 69 height 33
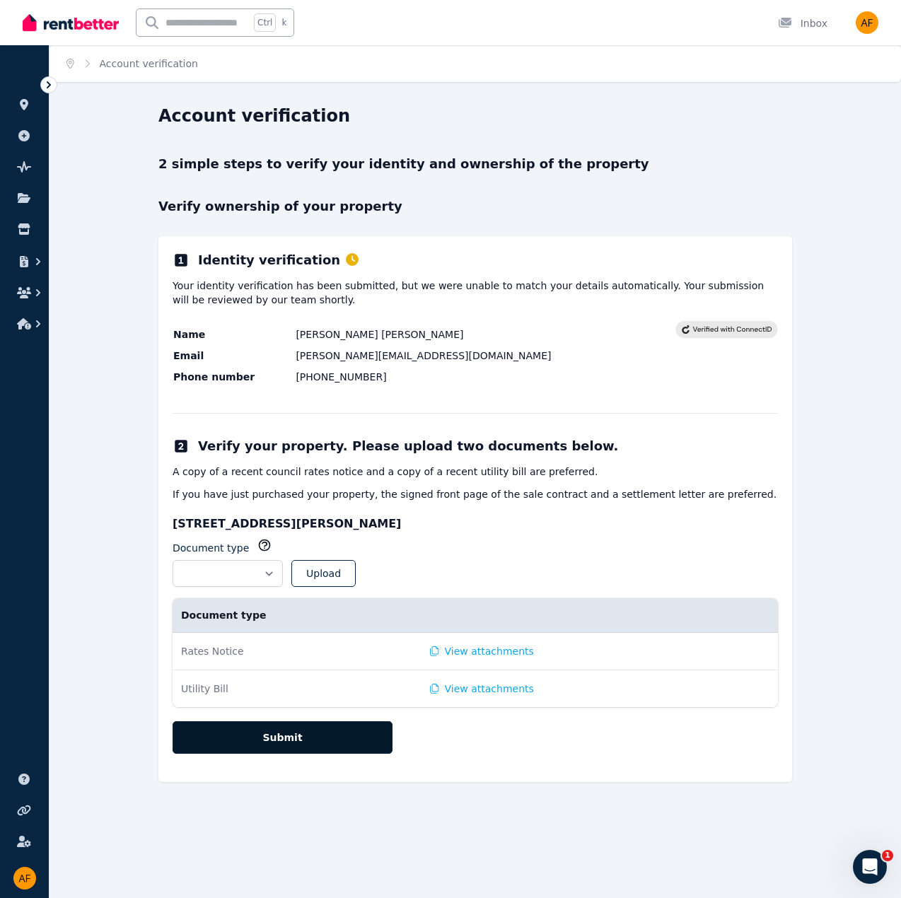
click at [303, 735] on button "Submit" at bounding box center [283, 737] width 220 height 33
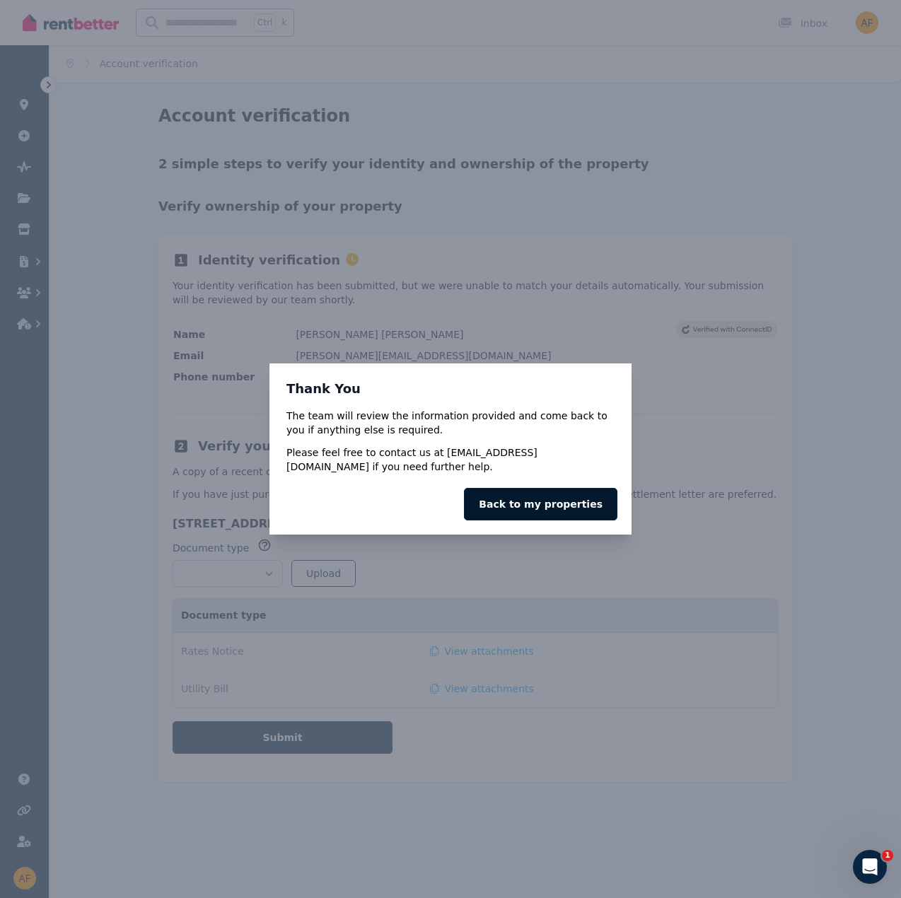
click at [555, 496] on link "Back to my properties" at bounding box center [540, 504] width 153 height 33
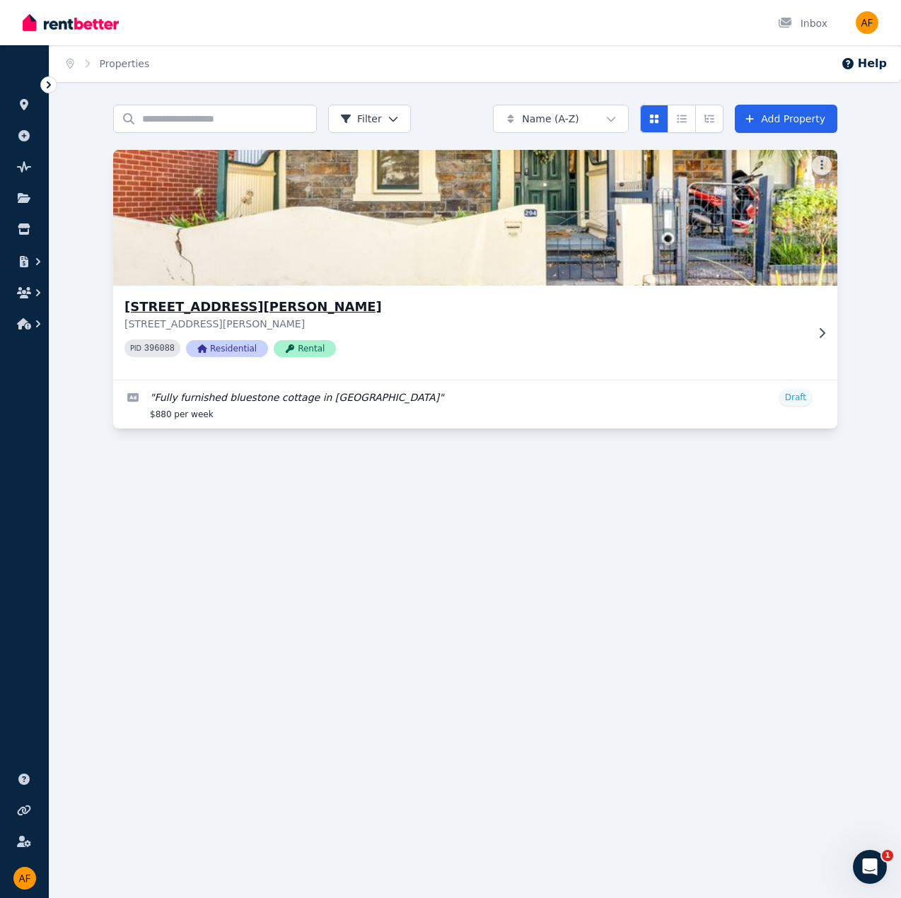
click at [474, 325] on p "[STREET_ADDRESS][PERSON_NAME]" at bounding box center [465, 324] width 682 height 14
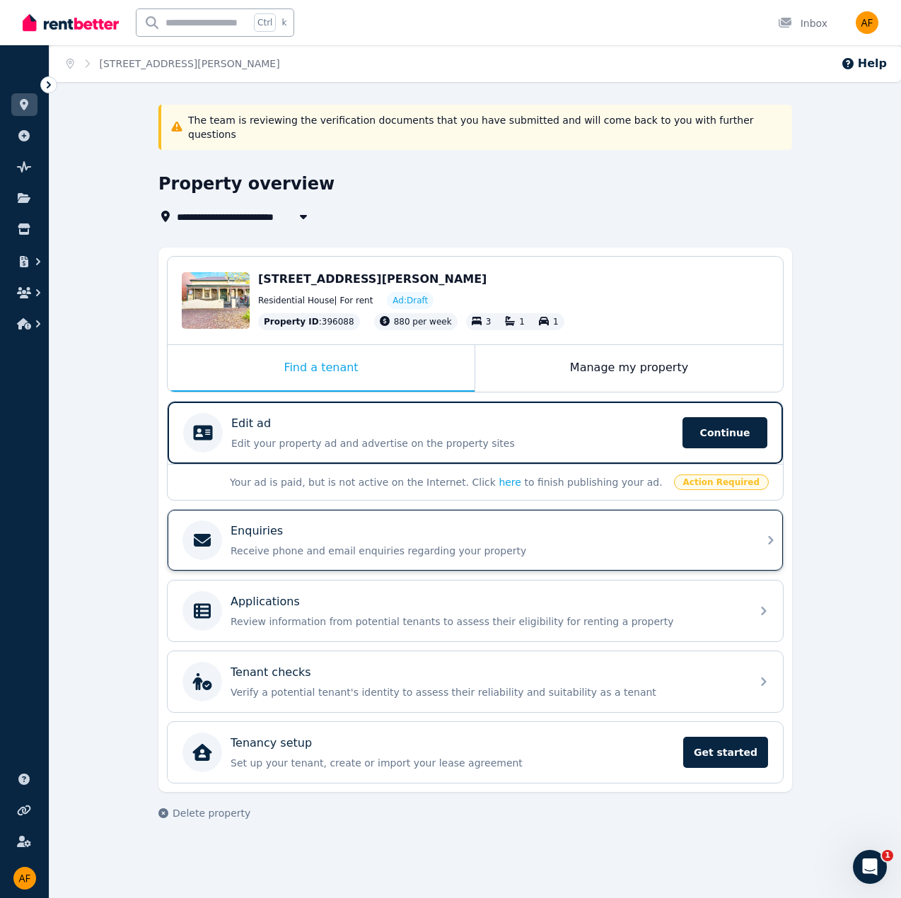
click at [468, 544] on p "Receive phone and email enquiries regarding your property" at bounding box center [487, 551] width 512 height 14
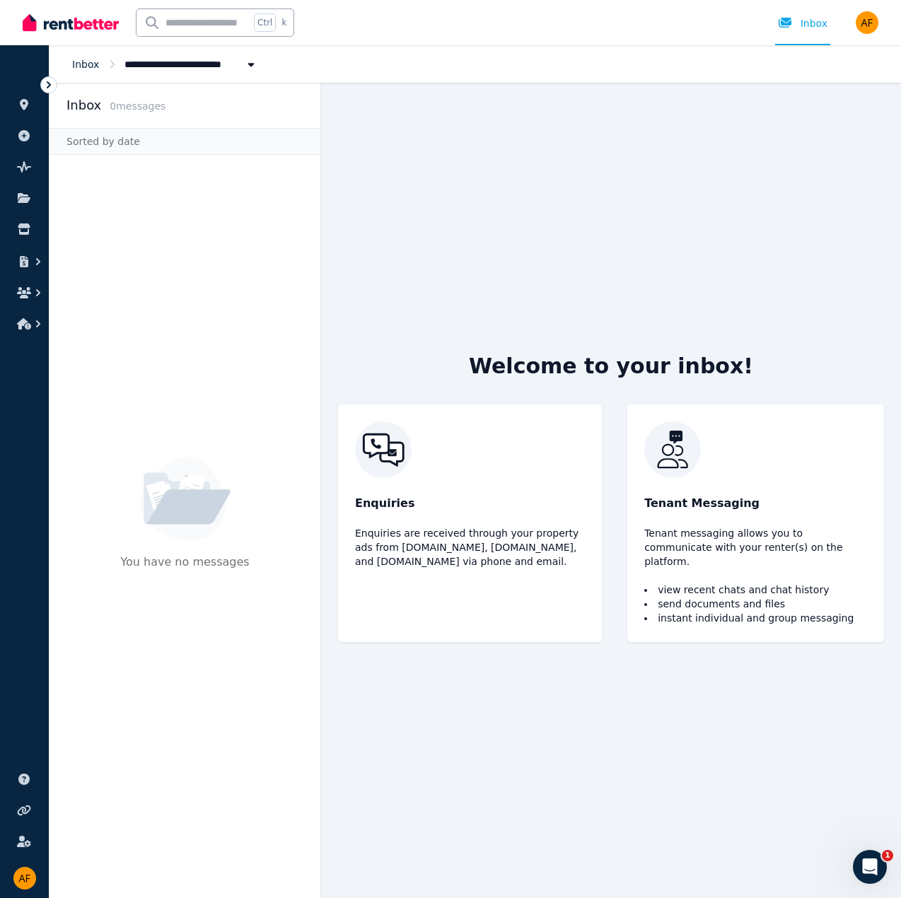
drag, startPoint x: 79, startPoint y: 71, endPoint x: 86, endPoint y: 67, distance: 7.9
click at [82, 70] on ol "**********" at bounding box center [165, 63] width 231 height 37
drag, startPoint x: 86, startPoint y: 67, endPoint x: 98, endPoint y: 70, distance: 12.4
click at [86, 67] on link "Inbox" at bounding box center [85, 64] width 27 height 11
click at [185, 54] on ol "**********" at bounding box center [165, 63] width 231 height 37
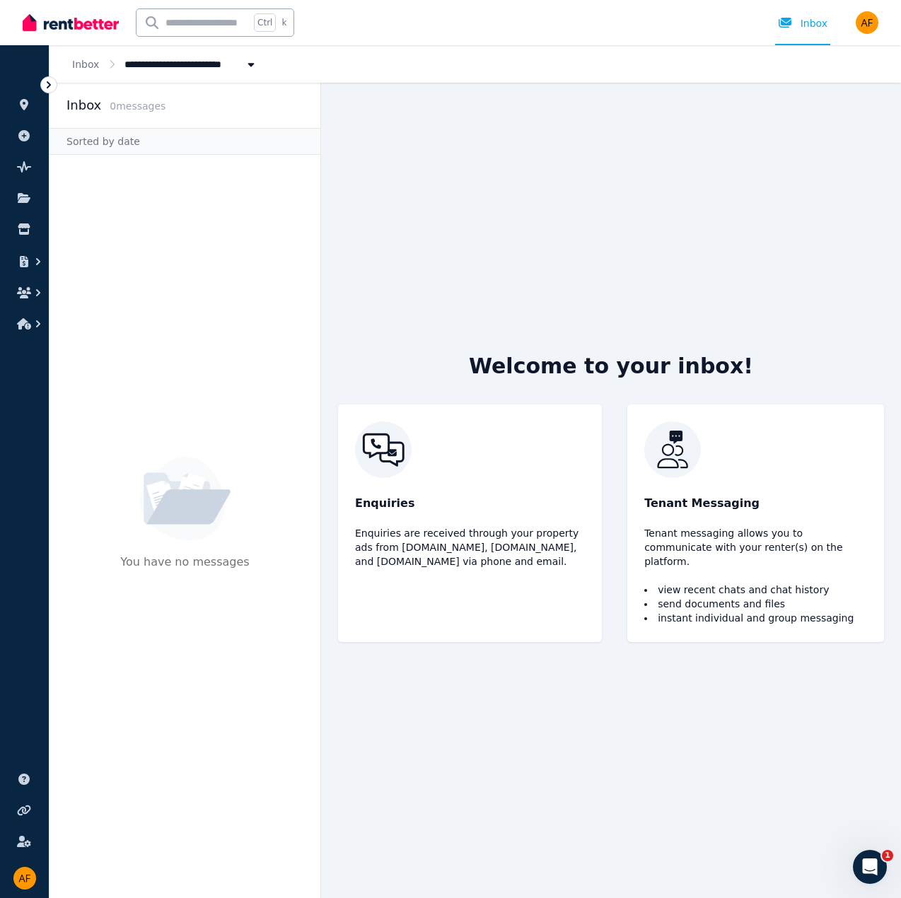
click at [187, 69] on span "[STREET_ADDRESS][PERSON_NAME]" at bounding box center [224, 64] width 200 height 15
type input "**********"
click at [187, 127] on ul "All Properties 294 Carrington St, Adelaide Create new property" at bounding box center [212, 115] width 177 height 82
click at [81, 64] on link "Inbox" at bounding box center [85, 64] width 27 height 11
click at [64, 21] on img at bounding box center [71, 22] width 96 height 21
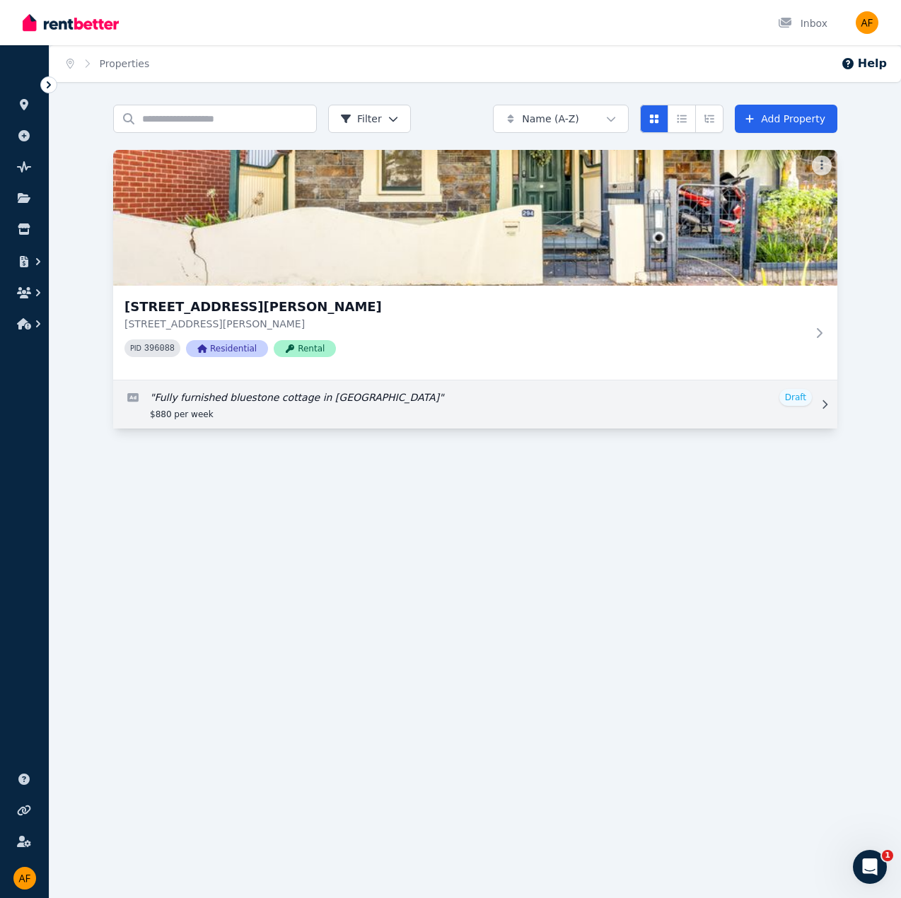
click at [253, 398] on link "Edit listing: Fully furnished bluestone cottage in Adelaide city" at bounding box center [475, 405] width 724 height 48
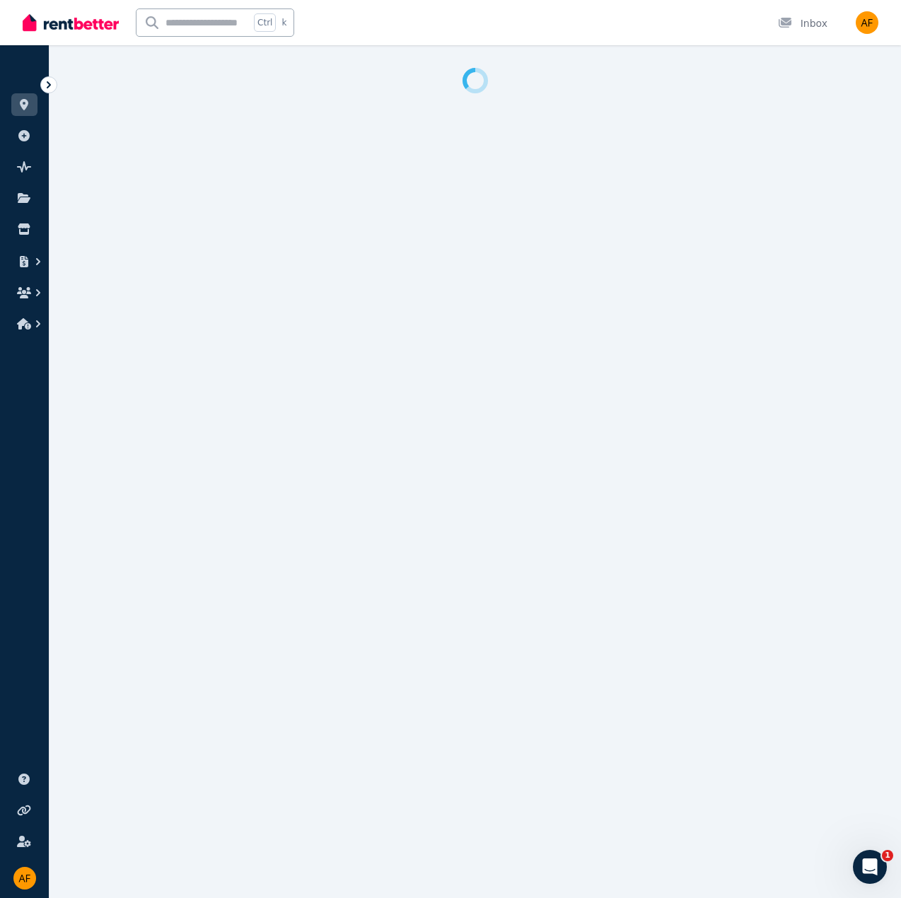
select select "**"
select select "**********"
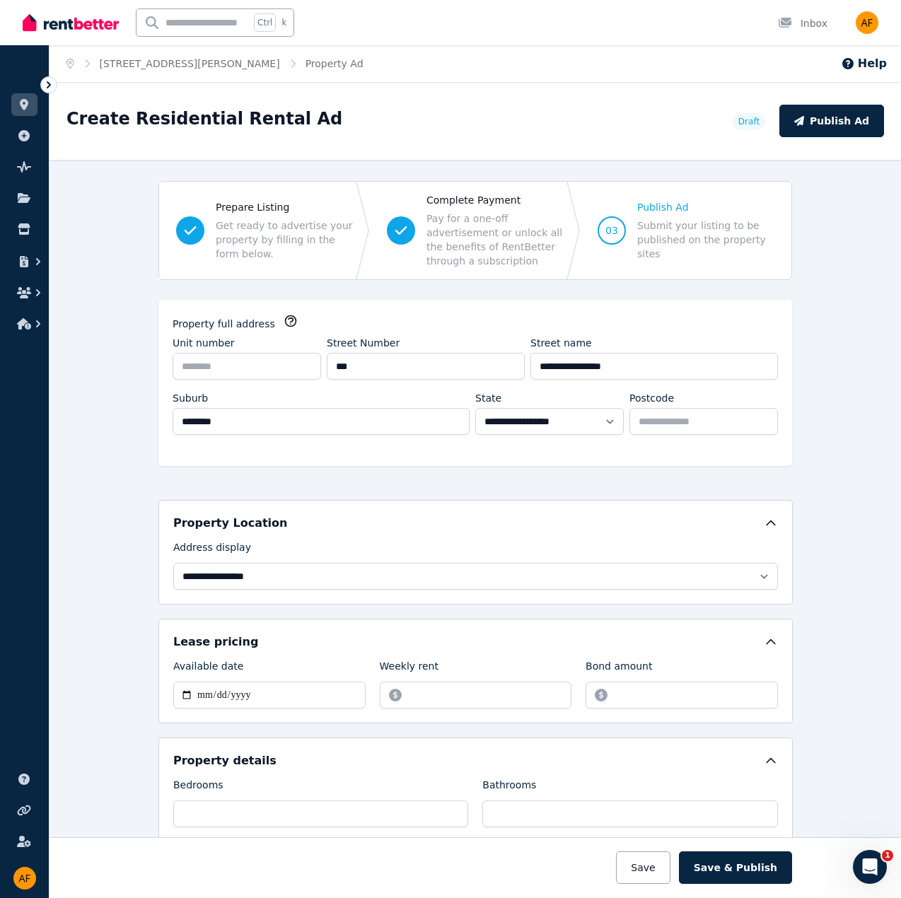
click at [52, 83] on icon at bounding box center [49, 85] width 14 height 14
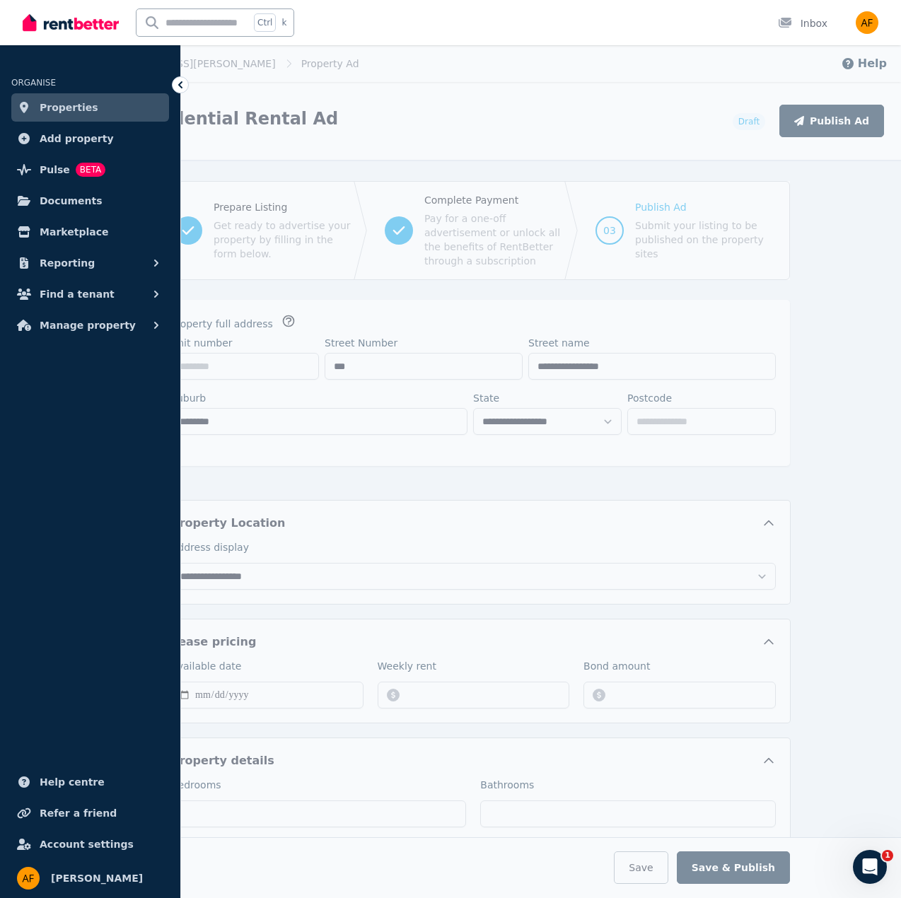
drag, startPoint x: 28, startPoint y: 84, endPoint x: 41, endPoint y: 87, distance: 13.0
click at [31, 84] on span "ORGANISE" at bounding box center [33, 83] width 45 height 10
click at [190, 81] on ol "Home 294 Carrington St, Adelaide Property Ad" at bounding box center [210, 63] width 331 height 37
click at [95, 112] on link "Properties" at bounding box center [90, 107] width 158 height 28
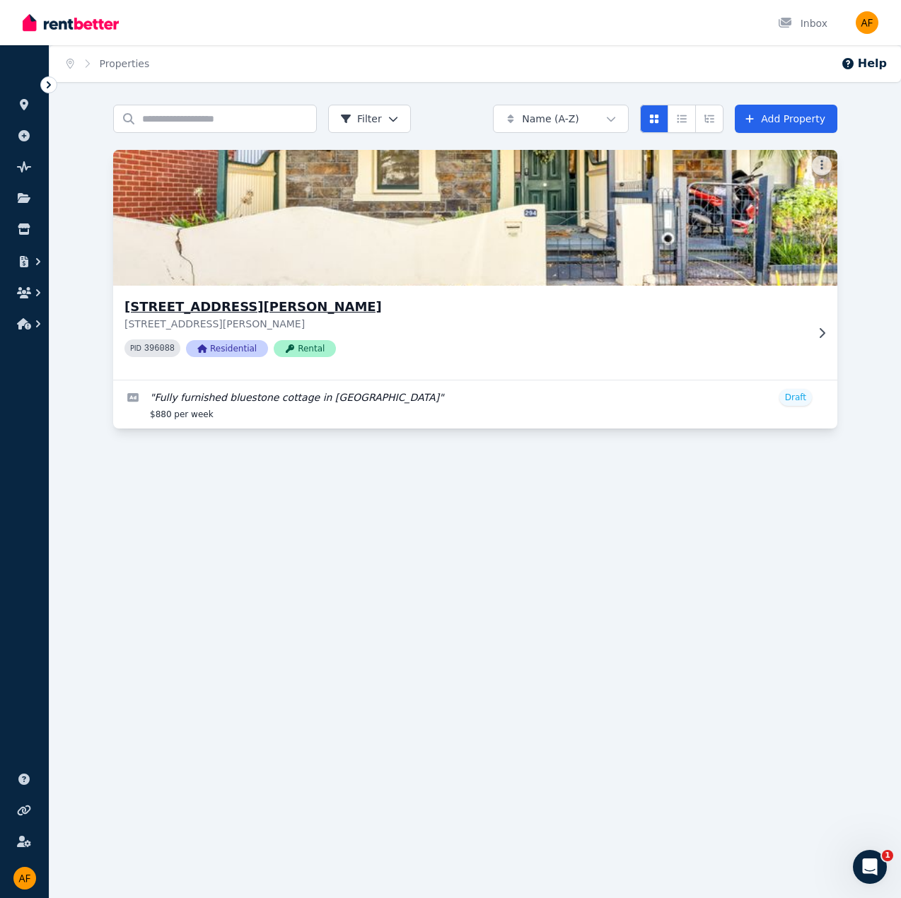
click at [196, 306] on h3 "[STREET_ADDRESS][PERSON_NAME]" at bounding box center [465, 307] width 682 height 20
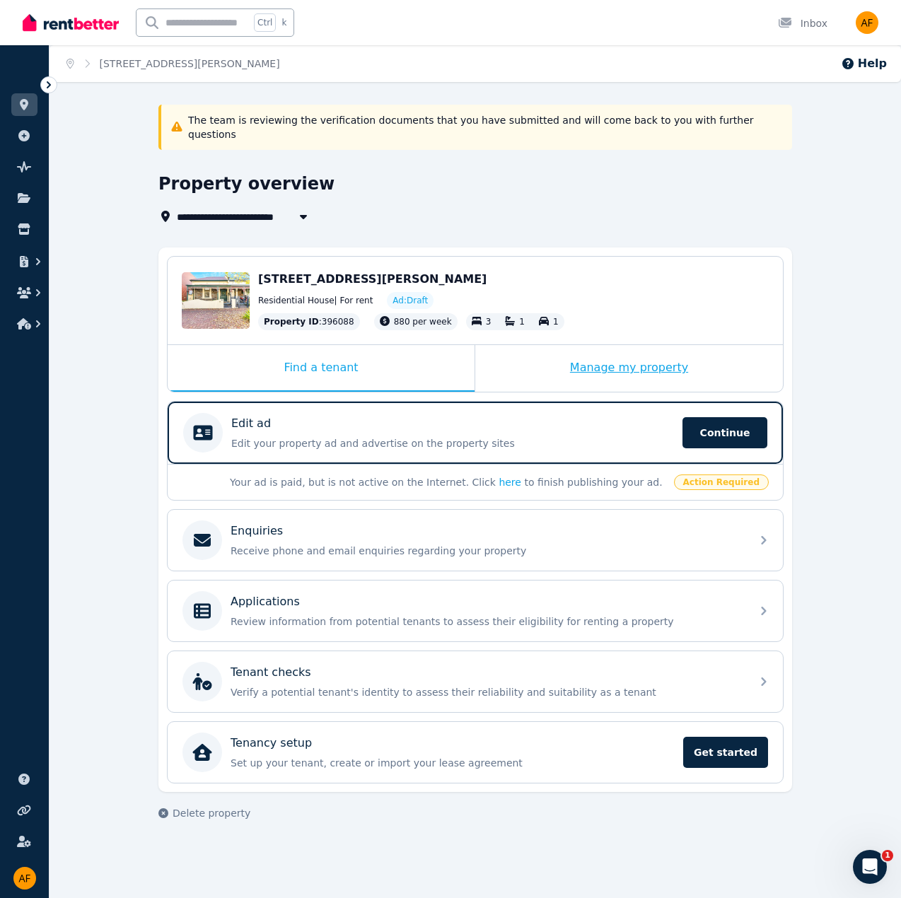
click at [635, 349] on div "Manage my property" at bounding box center [629, 368] width 308 height 47
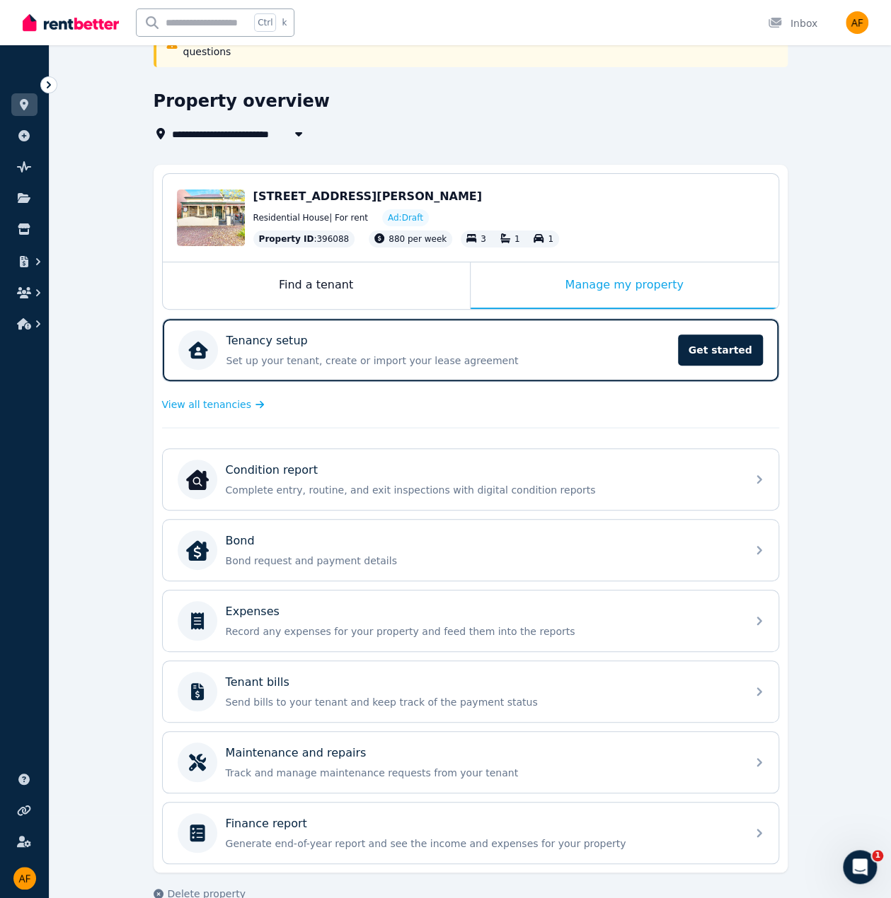
scroll to position [90, 0]
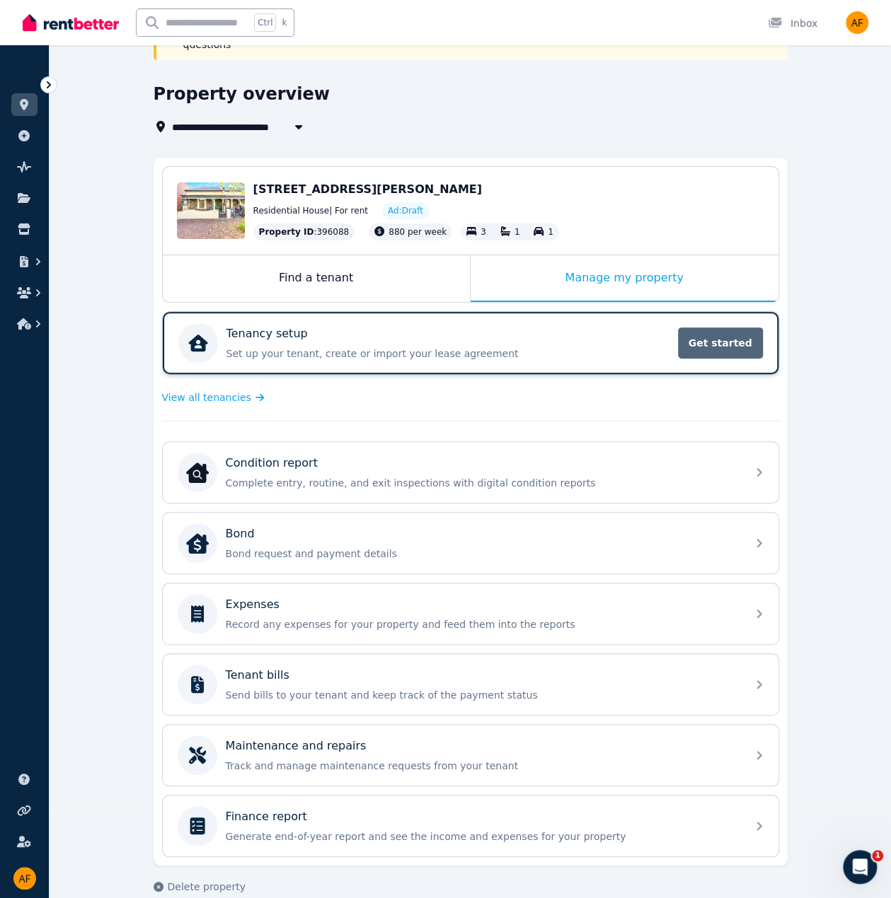
click at [753, 329] on span "Get started" at bounding box center [720, 342] width 85 height 31
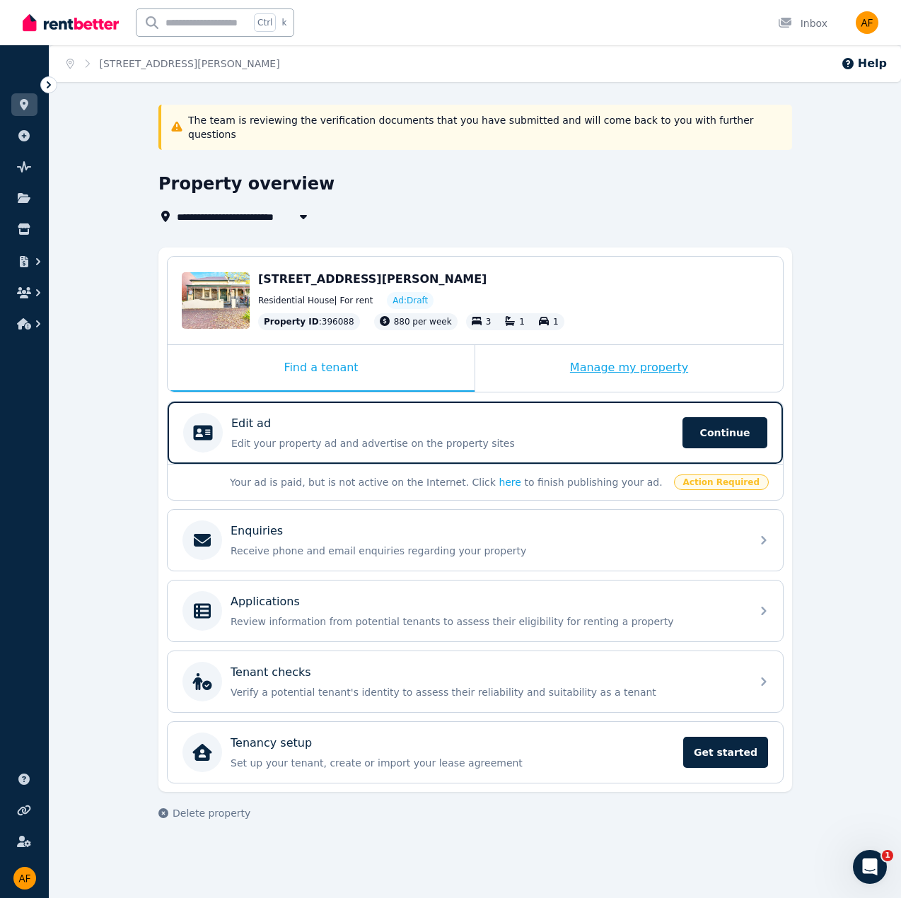
drag, startPoint x: 584, startPoint y: 347, endPoint x: 583, endPoint y: 357, distance: 9.9
click at [584, 347] on div "Manage my property" at bounding box center [629, 368] width 308 height 47
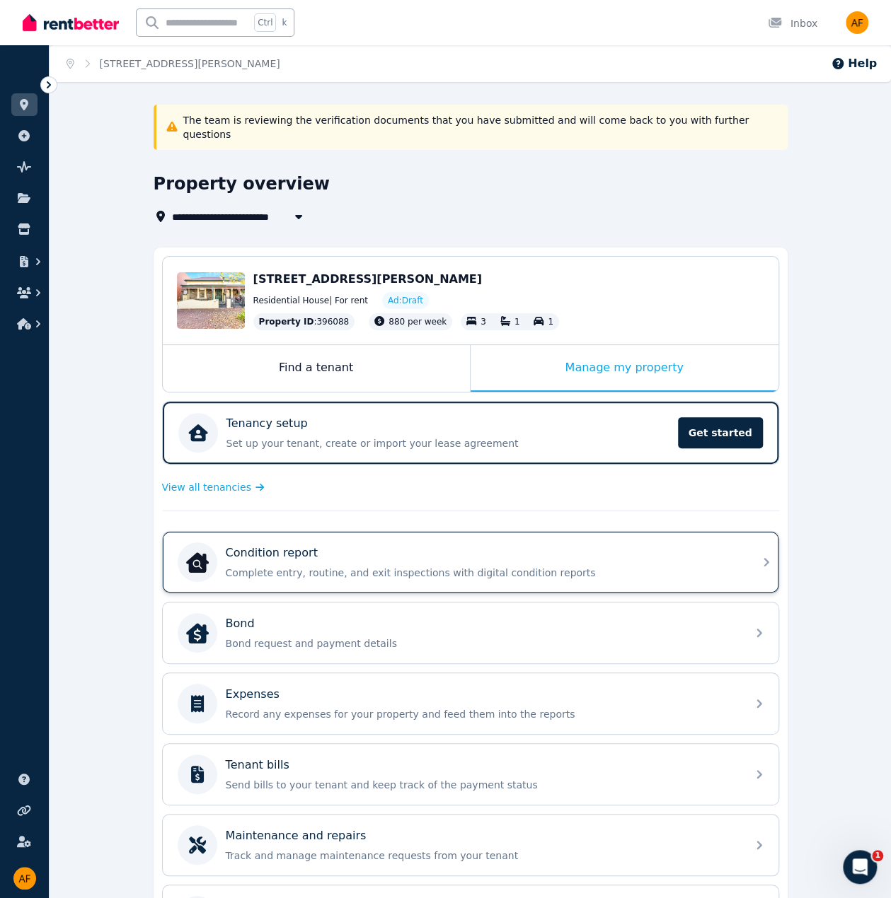
click at [406, 566] on p "Complete entry, routine, and exit inspections with digital condition reports" at bounding box center [482, 573] width 512 height 14
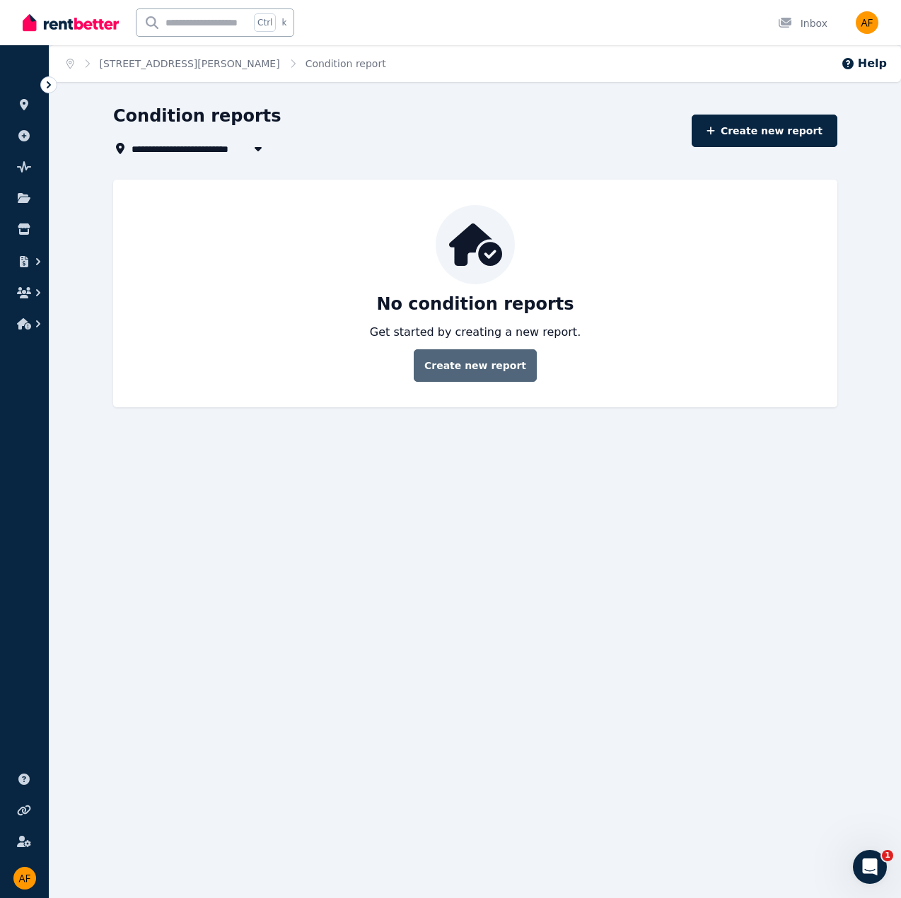
click at [472, 374] on link "Create new report" at bounding box center [475, 365] width 123 height 33
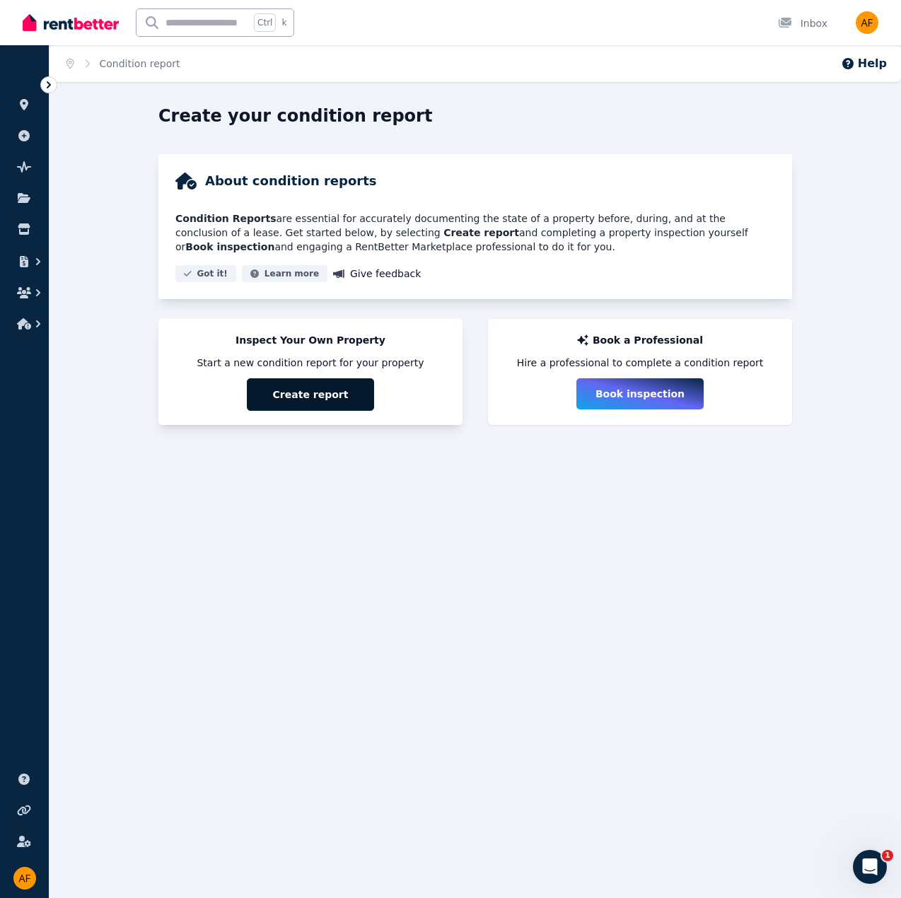
click at [287, 398] on button "Create report" at bounding box center [310, 394] width 127 height 33
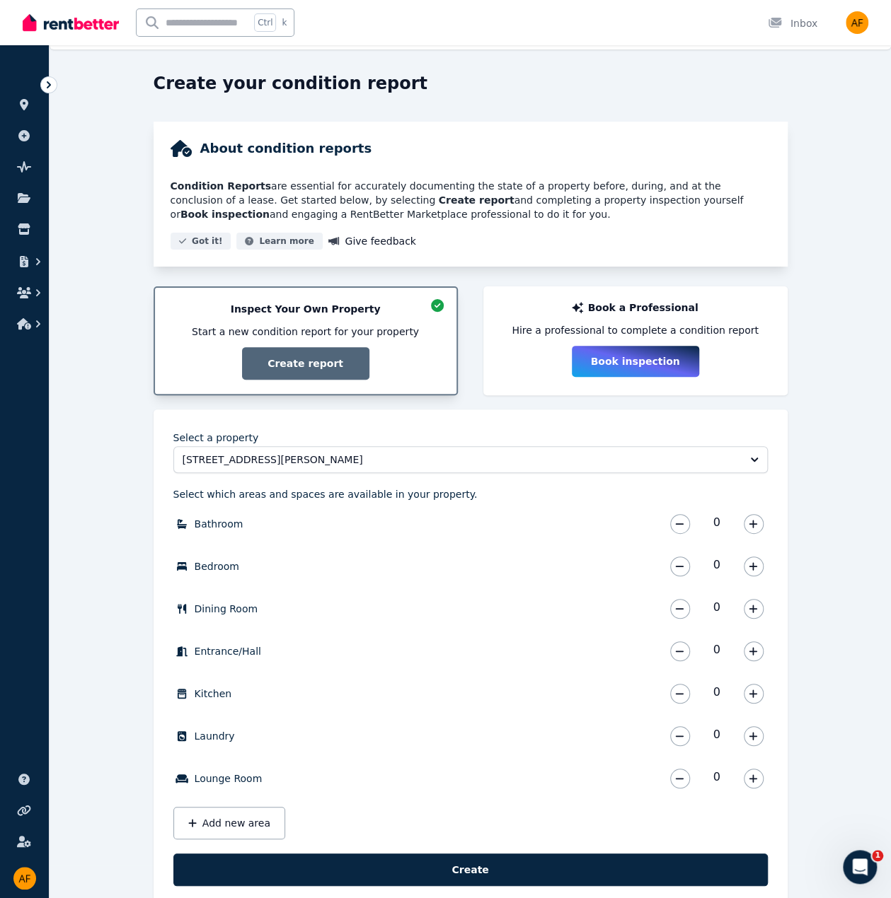
scroll to position [64, 0]
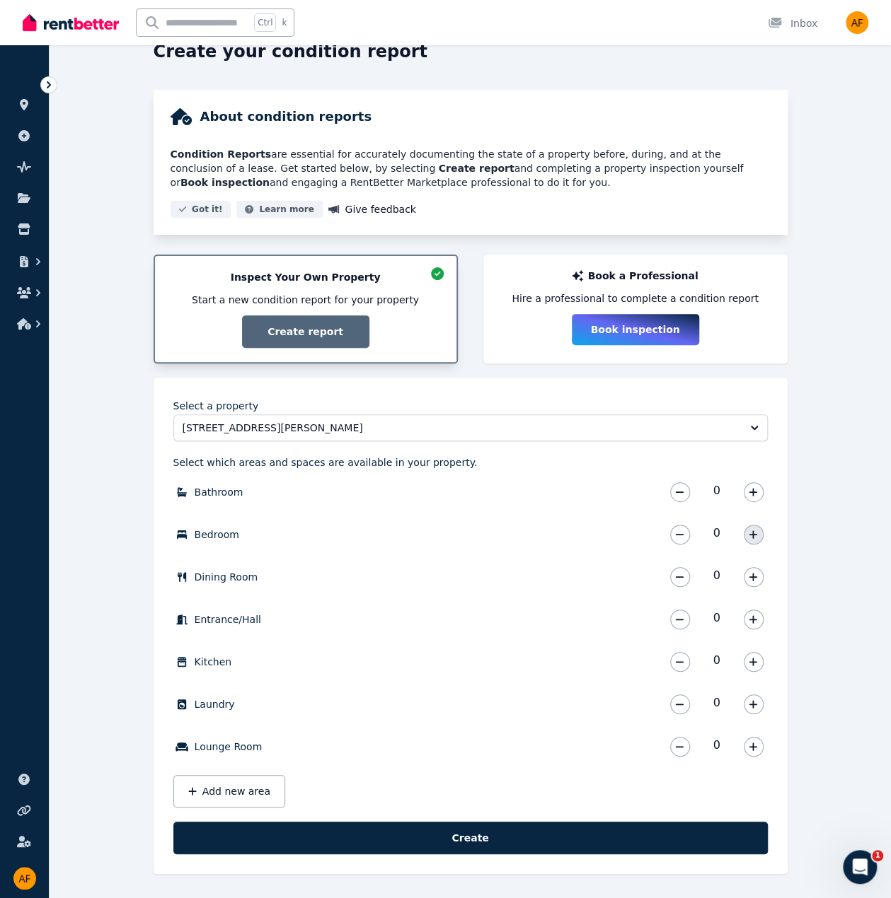
drag, startPoint x: 753, startPoint y: 492, endPoint x: 758, endPoint y: 533, distance: 41.9
click at [754, 492] on icon "button" at bounding box center [753, 492] width 8 height 8
click at [753, 531] on icon "button" at bounding box center [752, 535] width 8 height 10
click at [753, 531] on icon "button" at bounding box center [753, 534] width 8 height 8
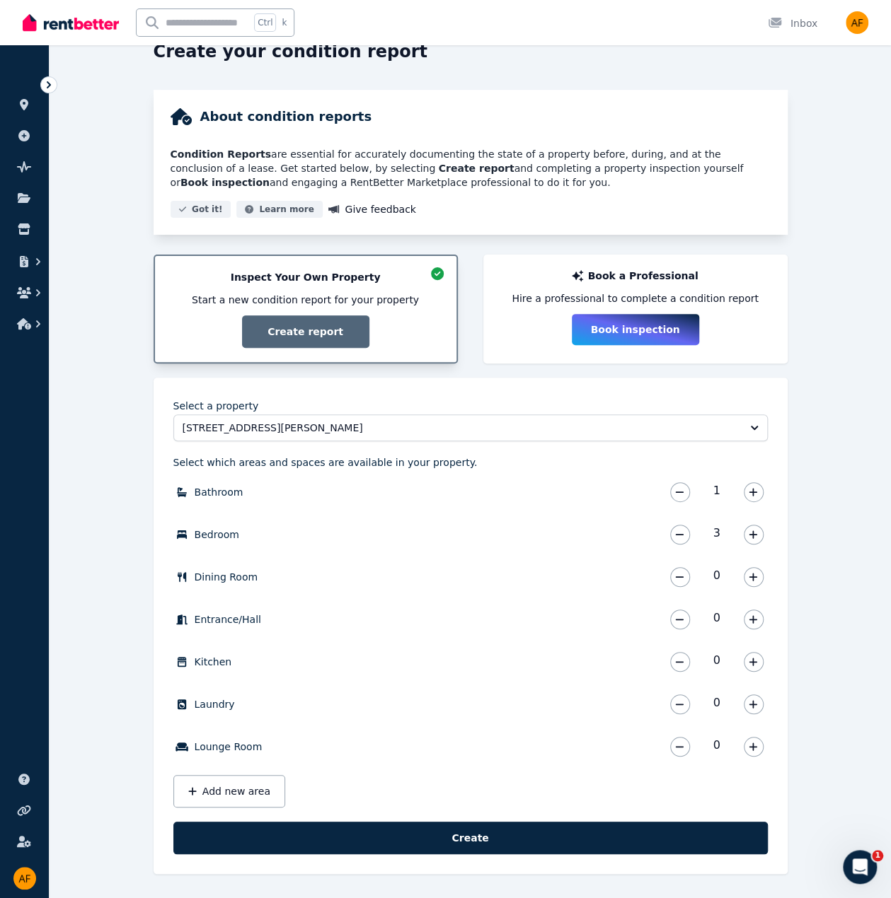
drag, startPoint x: 755, startPoint y: 578, endPoint x: 758, endPoint y: 606, distance: 28.4
click at [756, 579] on icon "button" at bounding box center [752, 577] width 8 height 10
click at [753, 615] on icon "button" at bounding box center [752, 620] width 8 height 10
drag, startPoint x: 752, startPoint y: 659, endPoint x: 753, endPoint y: 684, distance: 25.5
click at [753, 660] on icon "button" at bounding box center [752, 662] width 8 height 10
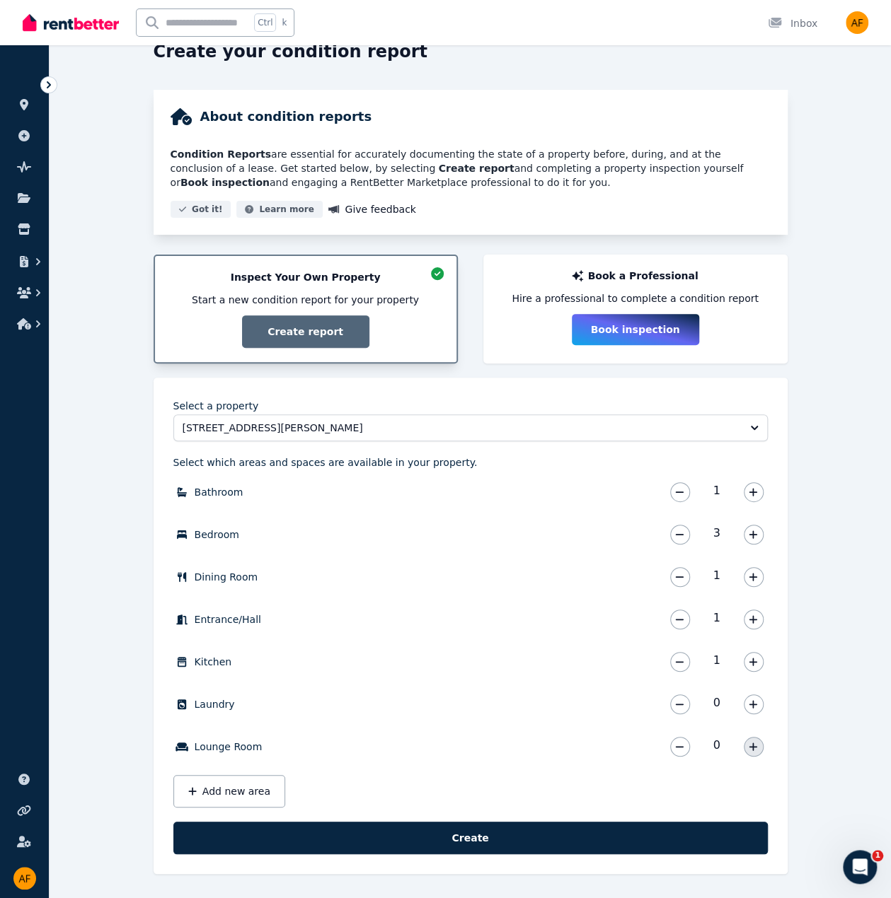
click at [755, 749] on icon "button" at bounding box center [752, 747] width 8 height 10
click at [232, 783] on button "Add new area" at bounding box center [229, 791] width 112 height 33
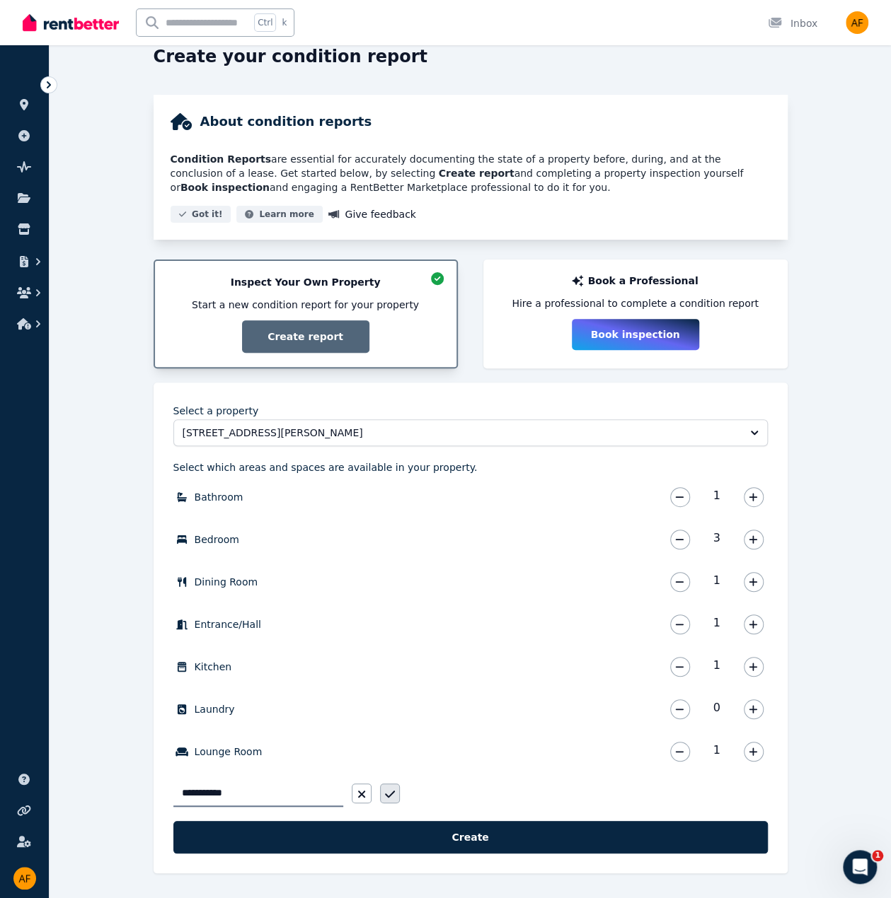
type input "**********"
click at [392, 798] on icon "button" at bounding box center [390, 794] width 10 height 11
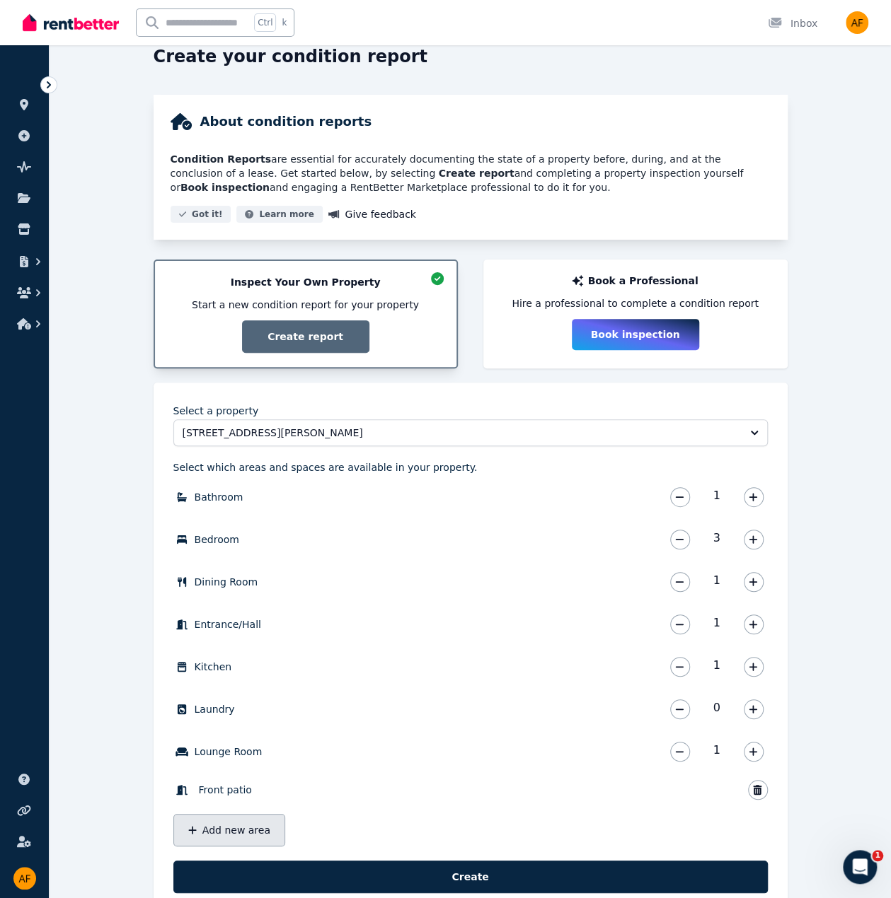
click at [244, 825] on button "Add new area" at bounding box center [229, 830] width 112 height 33
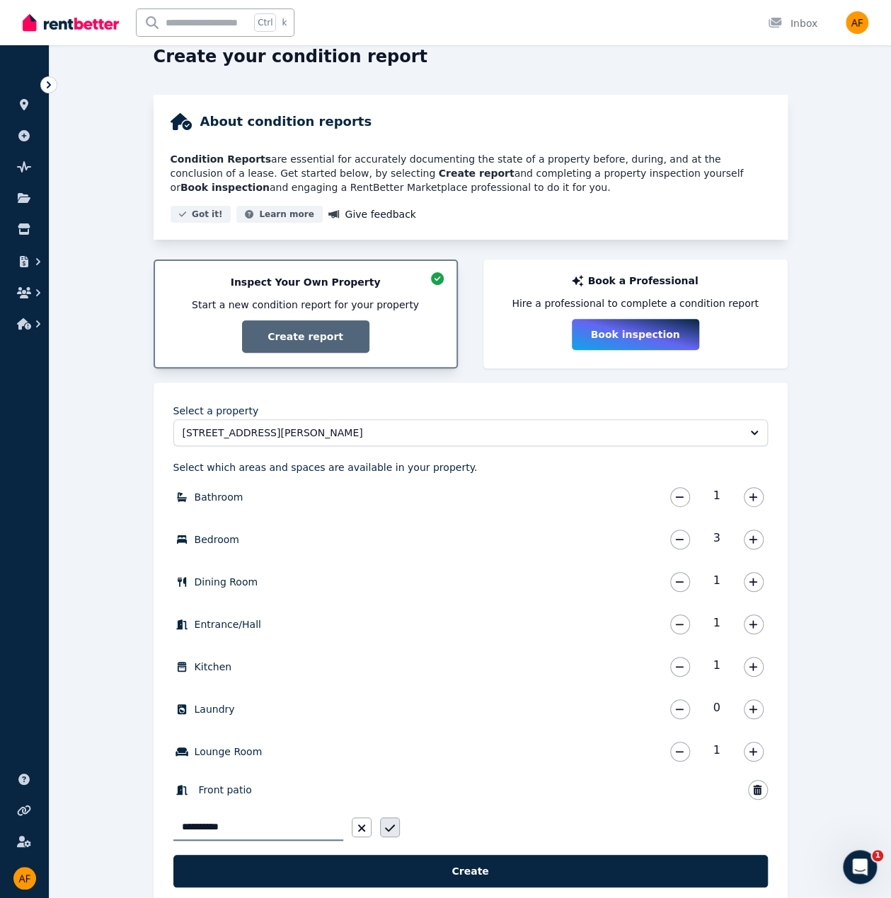
type input "**********"
click at [392, 827] on icon "button" at bounding box center [389, 828] width 10 height 7
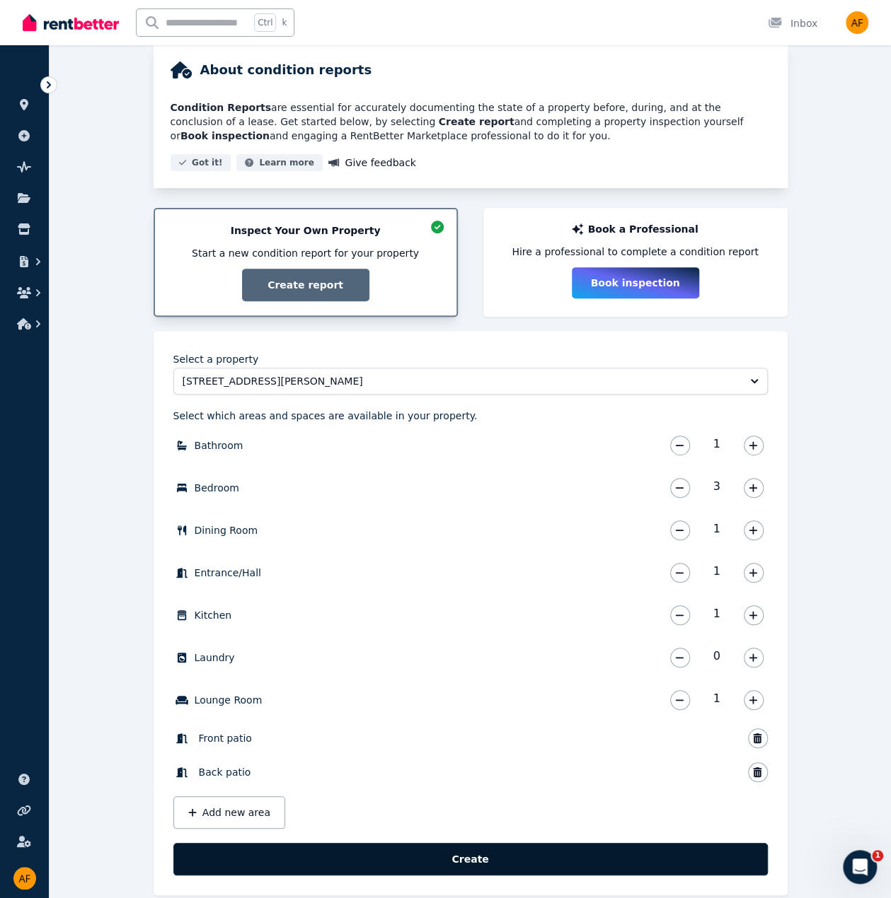
scroll to position [132, 0]
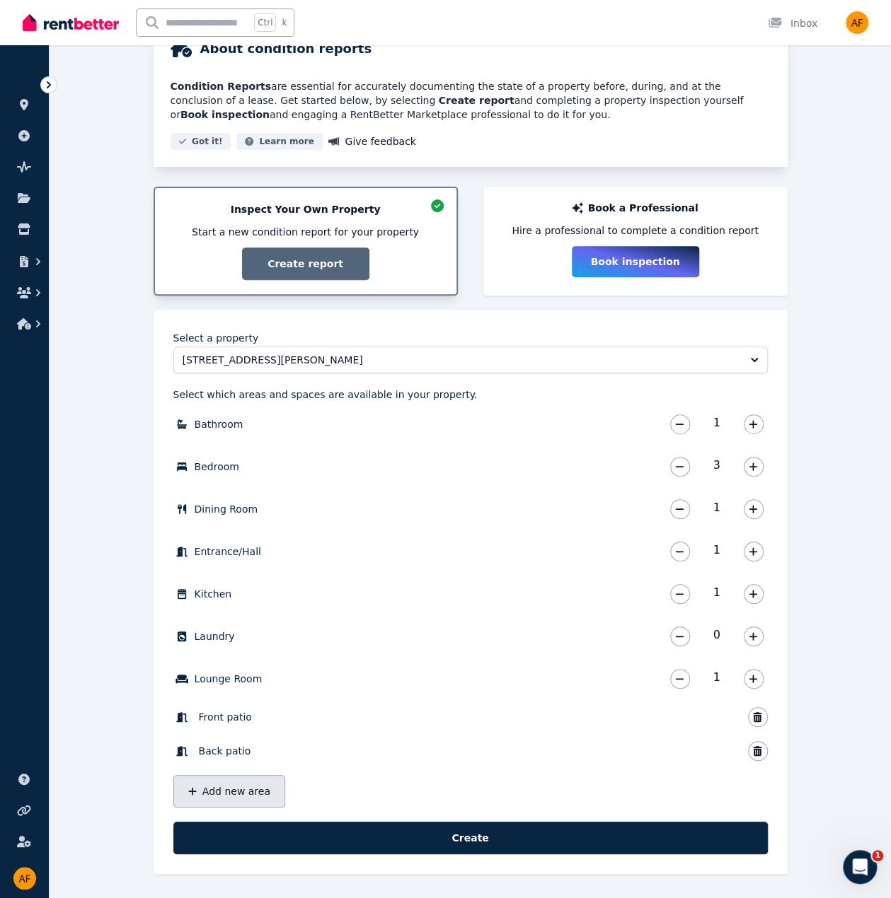
click at [236, 789] on button "Add new area" at bounding box center [229, 791] width 112 height 33
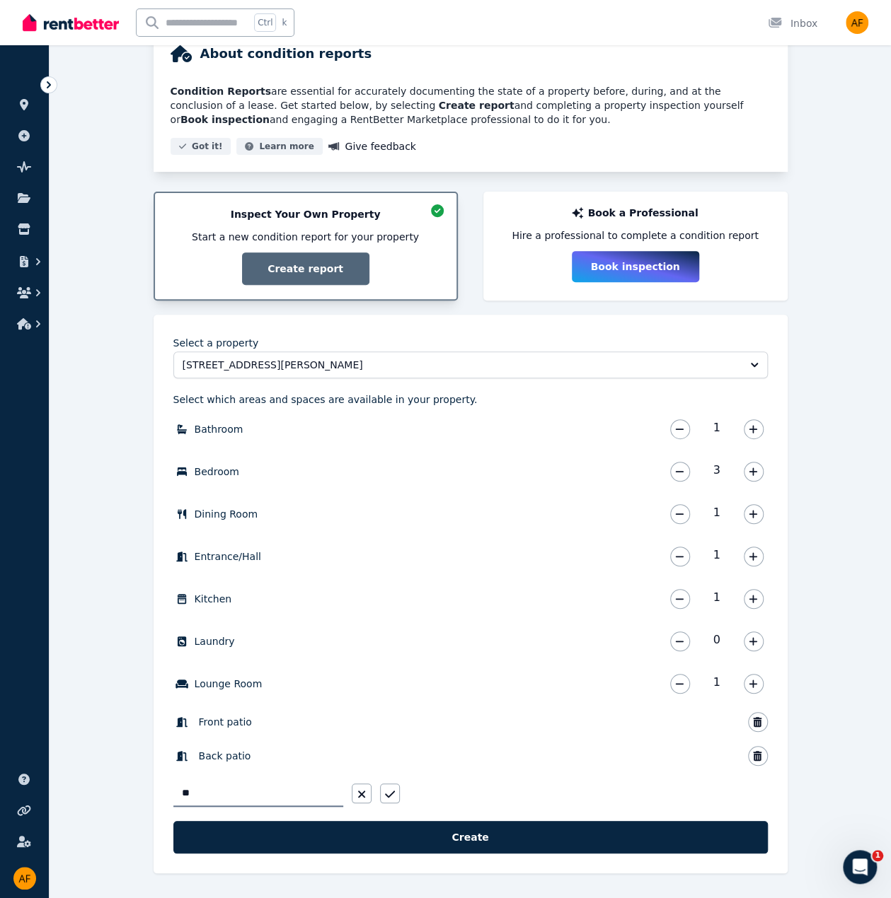
type input "*"
type input "**********"
click at [393, 787] on button "button" at bounding box center [390, 794] width 20 height 20
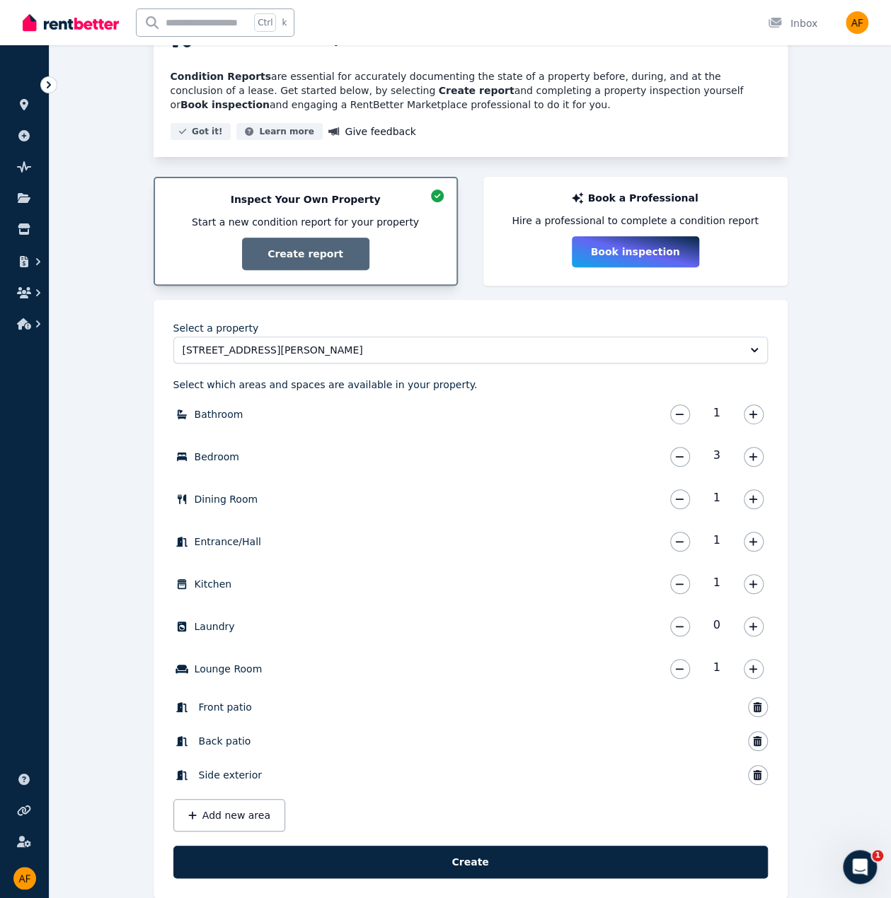
scroll to position [166, 0]
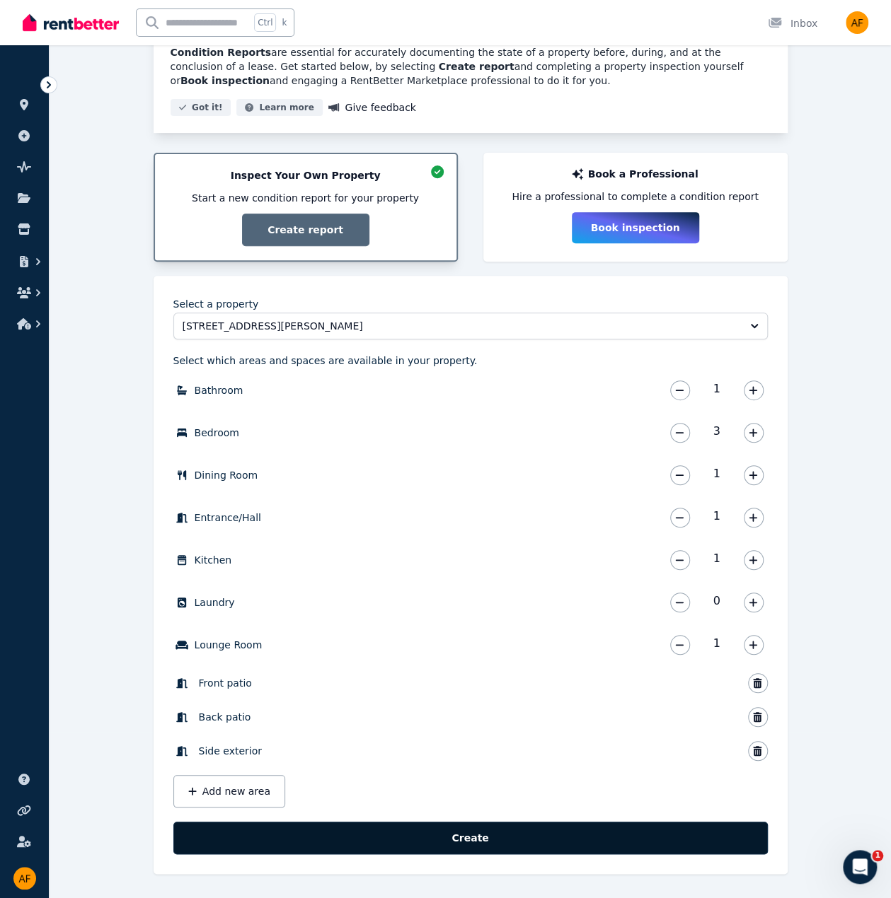
click at [450, 848] on button "Create" at bounding box center [470, 838] width 594 height 33
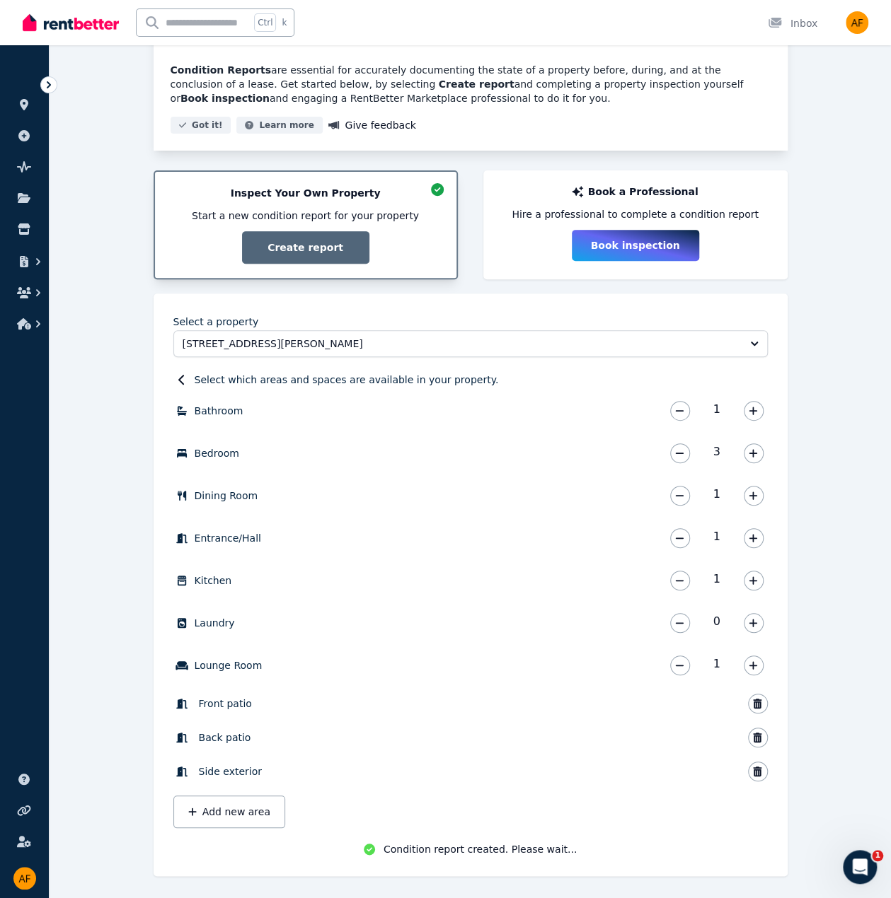
scroll to position [151, 0]
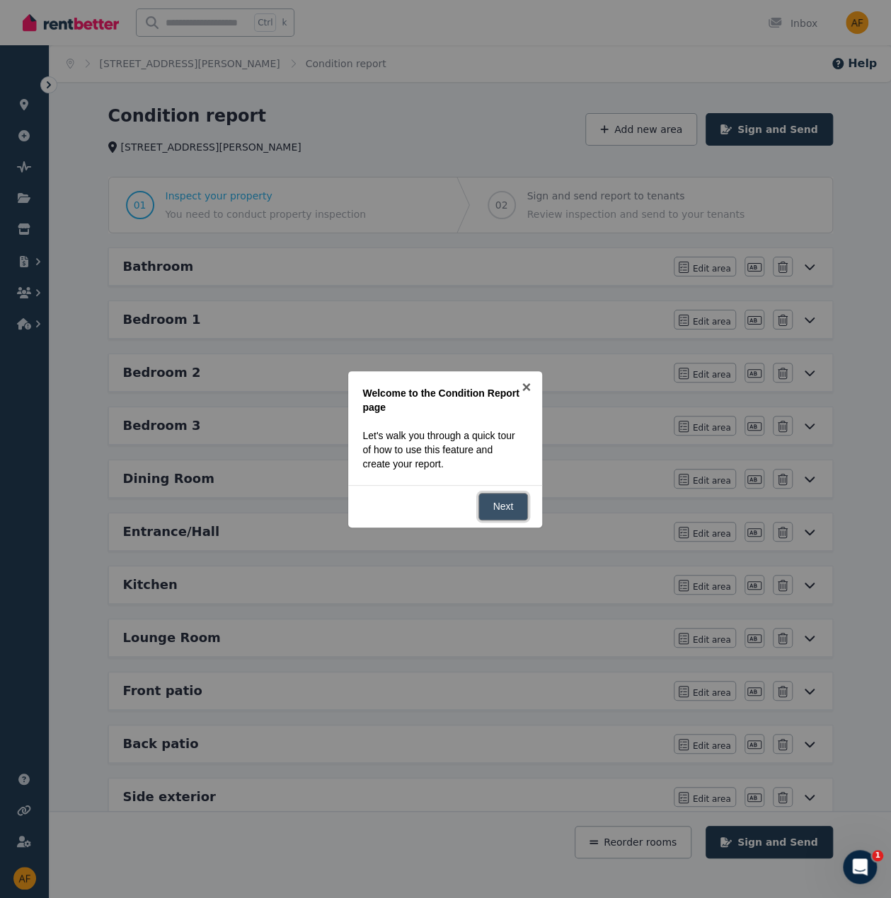
click at [508, 509] on link "Next" at bounding box center [503, 507] width 50 height 28
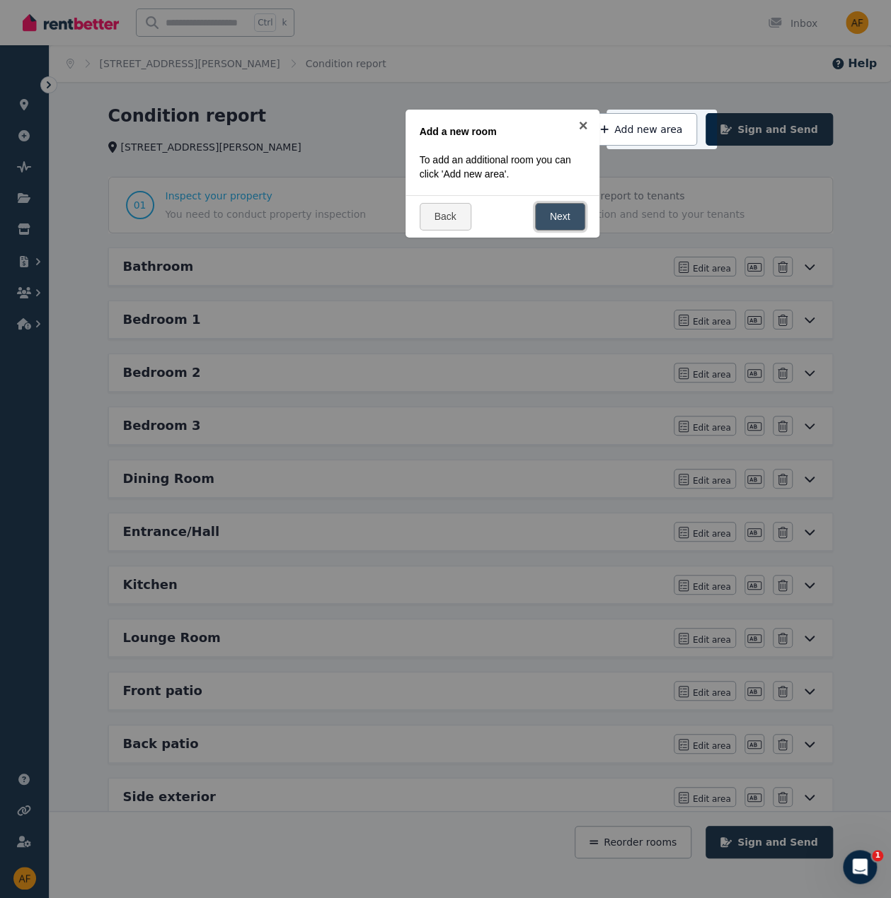
click at [559, 212] on link "Next" at bounding box center [560, 217] width 50 height 28
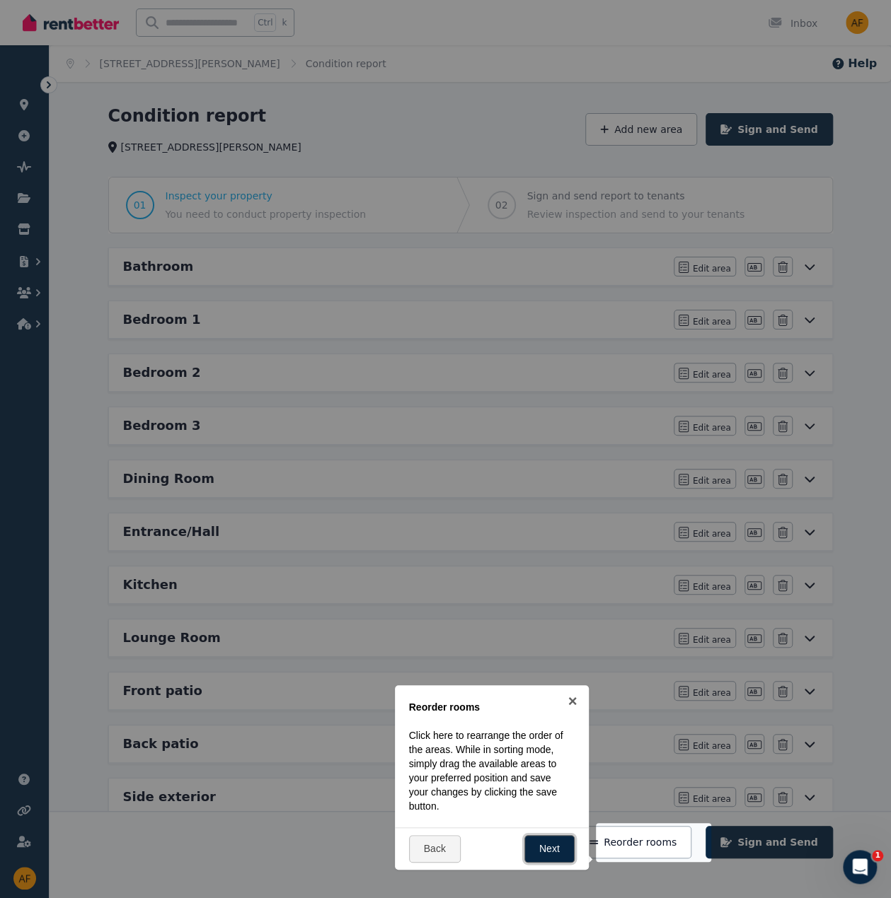
scroll to position [231, 0]
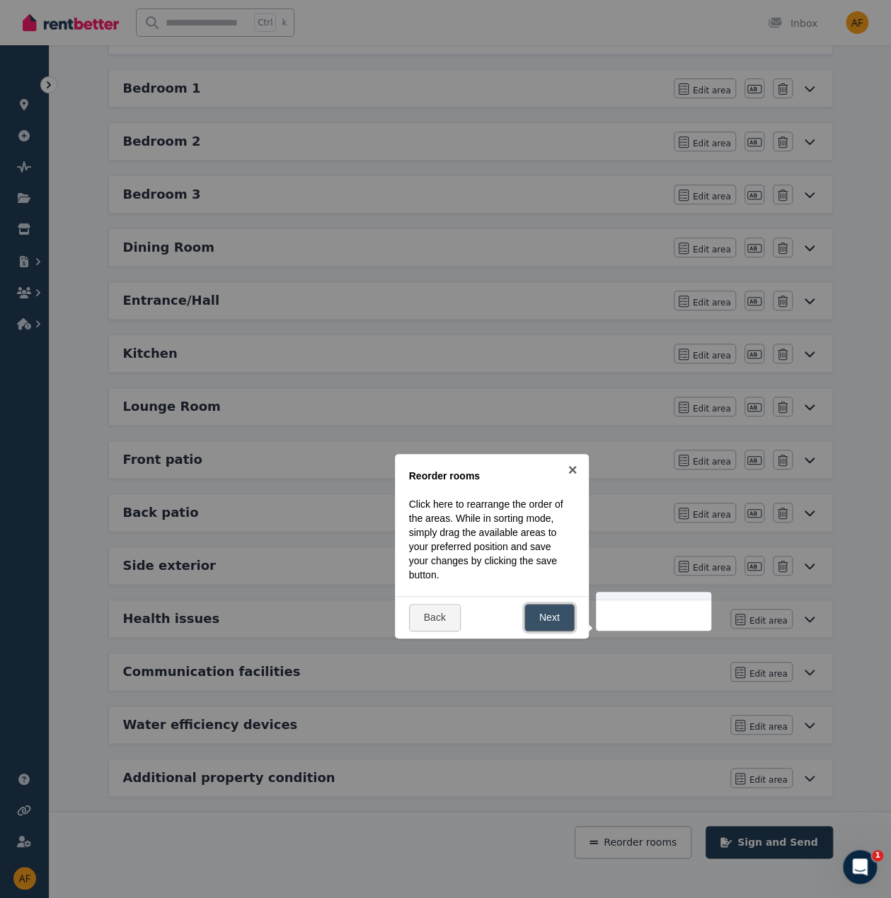
click at [551, 625] on link "Next" at bounding box center [549, 618] width 50 height 28
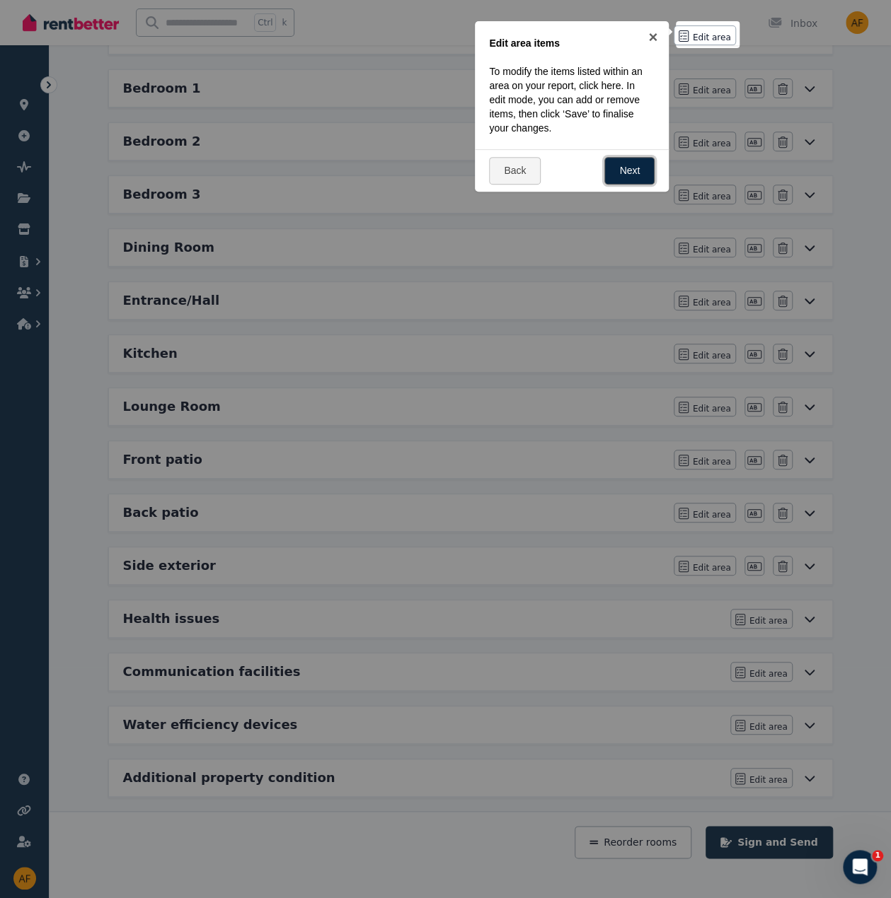
click at [637, 172] on link "Next" at bounding box center [629, 171] width 50 height 28
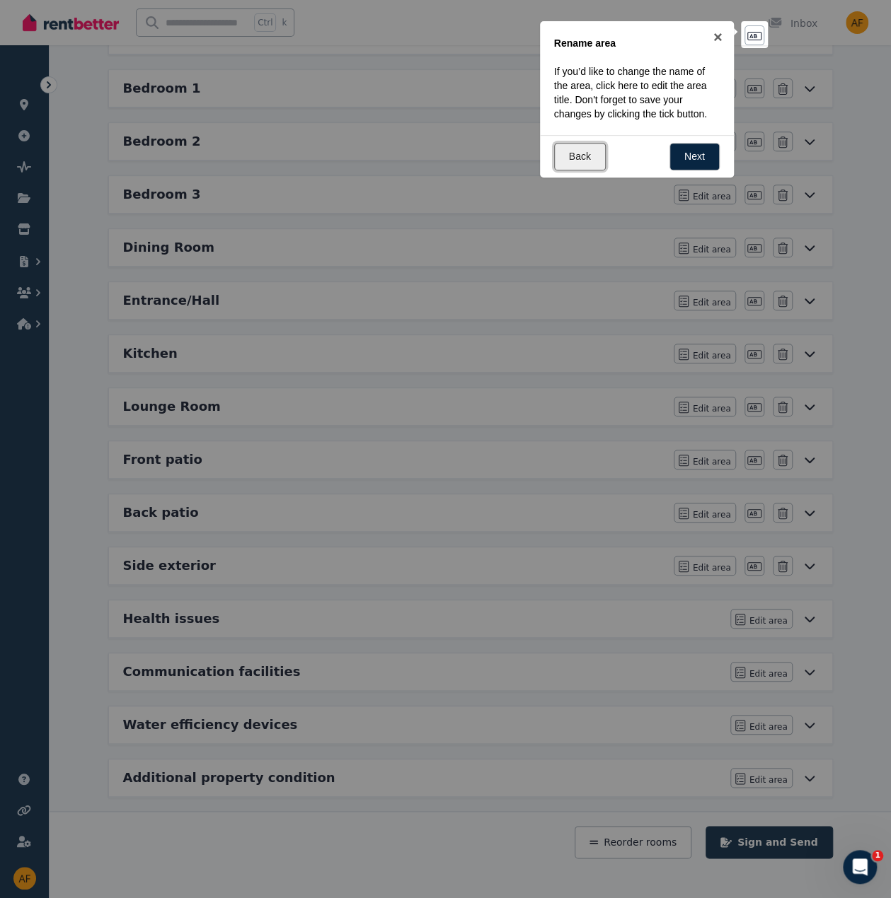
click at [587, 149] on link "Back" at bounding box center [580, 157] width 52 height 28
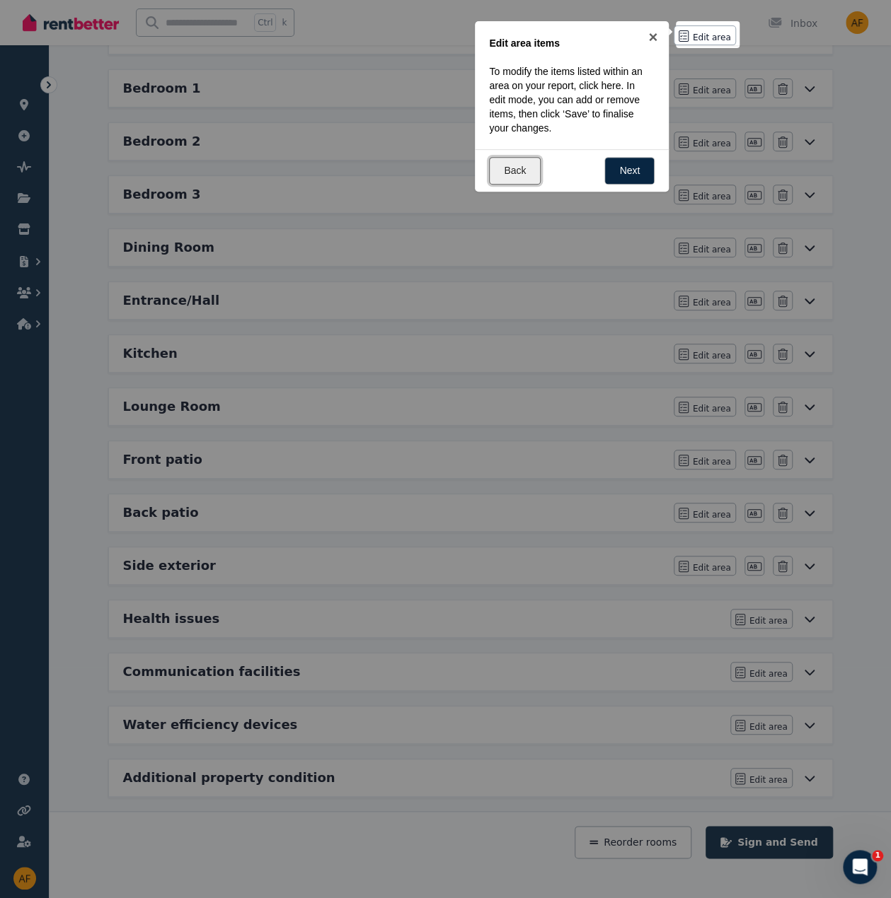
click at [514, 170] on link "Back" at bounding box center [515, 171] width 52 height 28
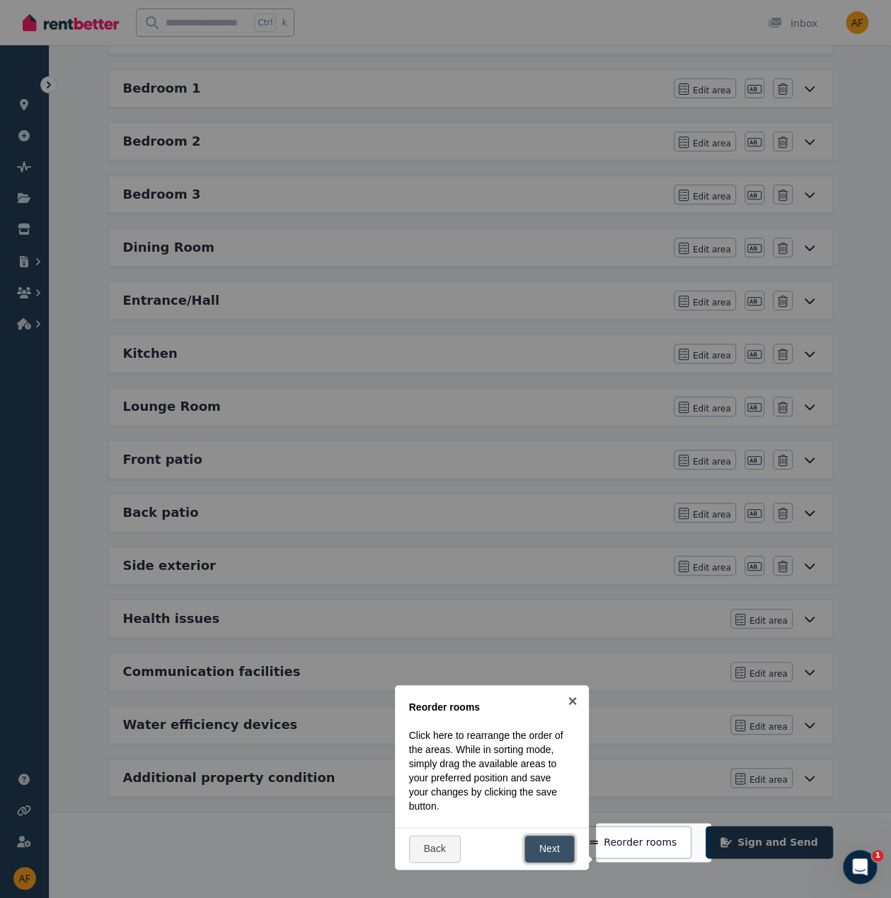
click at [543, 853] on link "Next" at bounding box center [549, 849] width 50 height 28
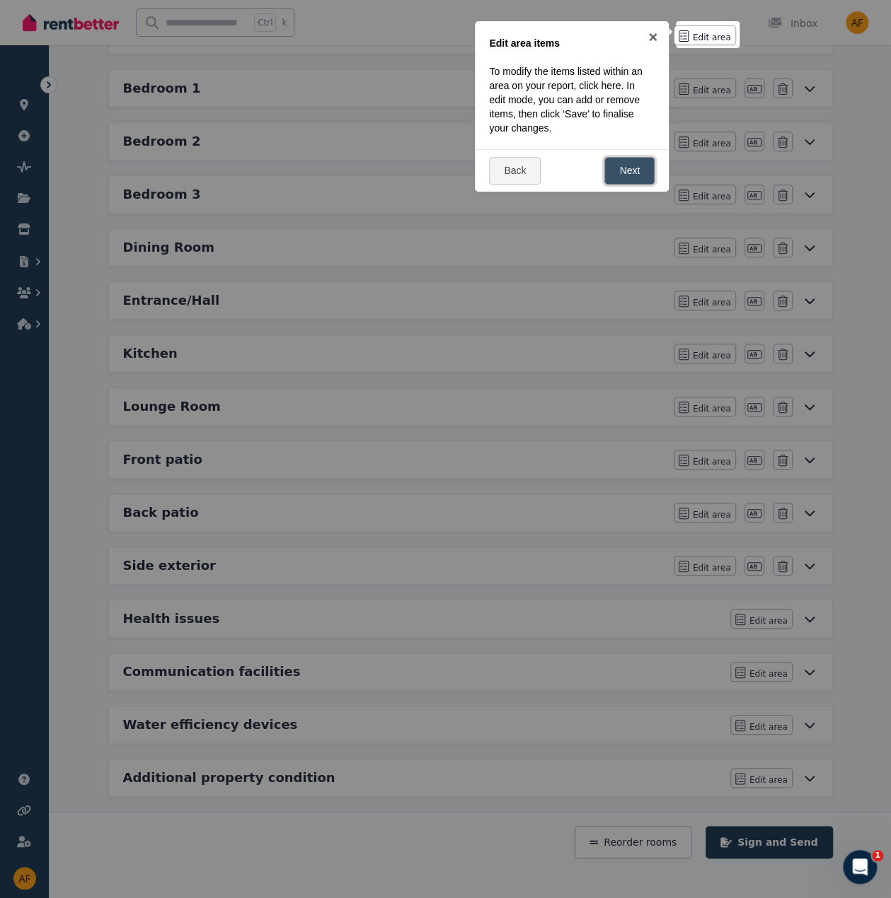
click at [624, 170] on link "Next" at bounding box center [629, 171] width 50 height 28
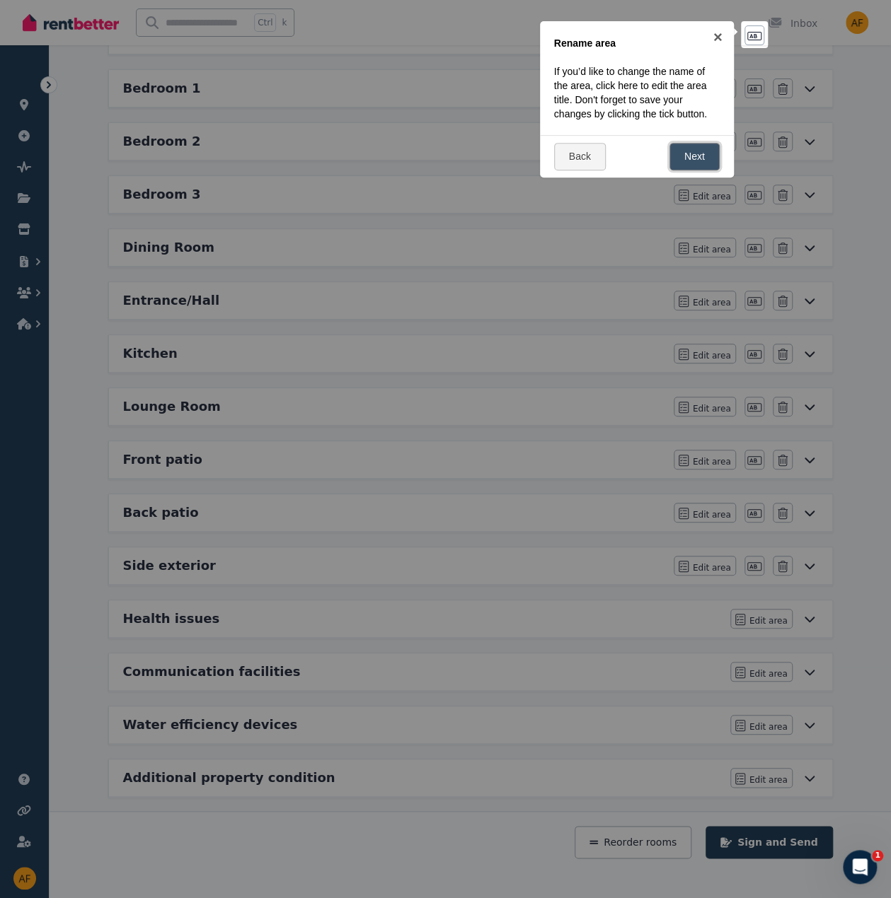
click at [688, 153] on link "Next" at bounding box center [694, 157] width 50 height 28
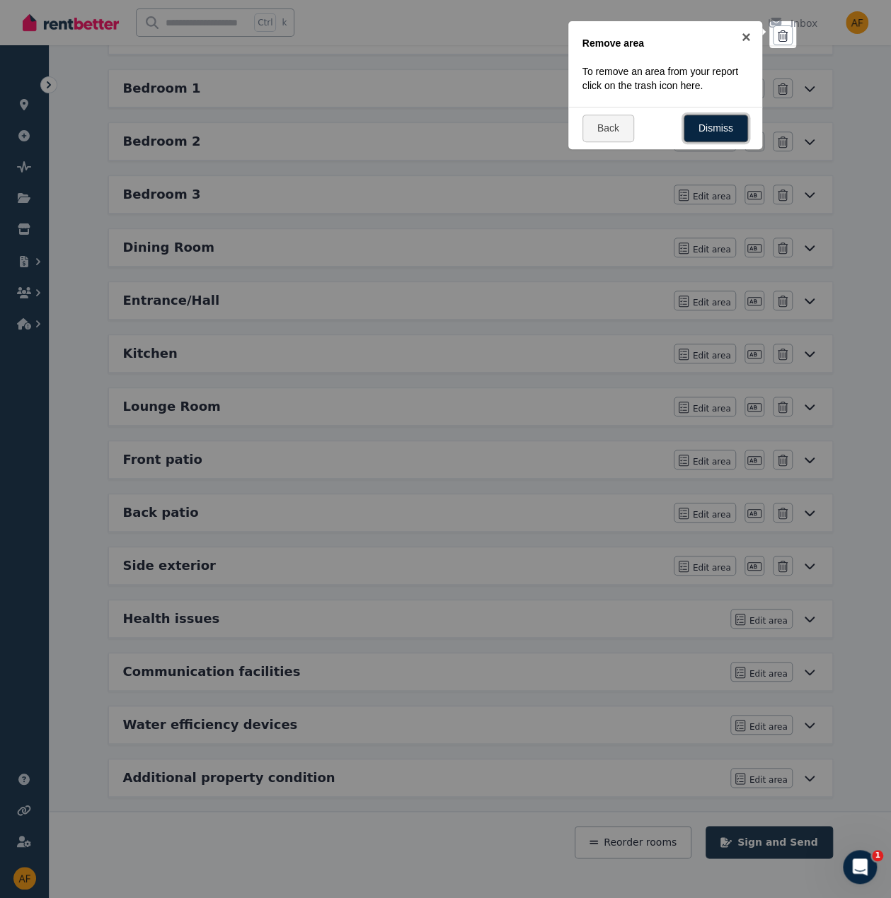
drag, startPoint x: 707, startPoint y: 125, endPoint x: 769, endPoint y: 180, distance: 82.7
click at [707, 125] on link "Dismiss" at bounding box center [715, 129] width 64 height 28
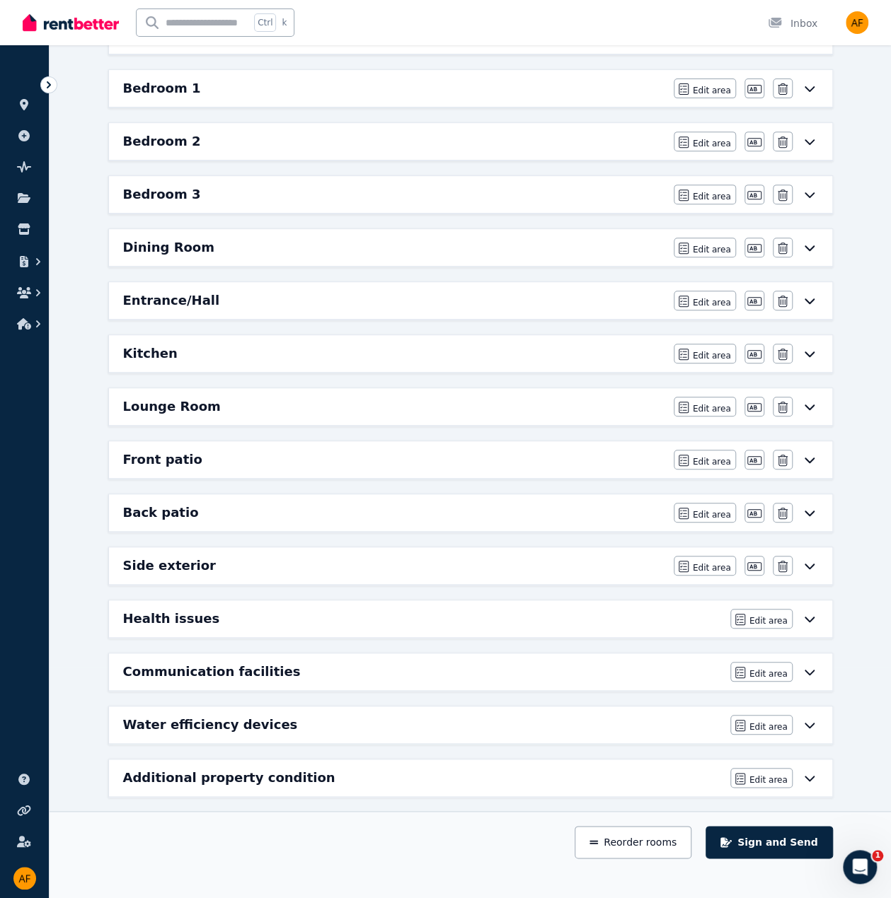
scroll to position [0, 0]
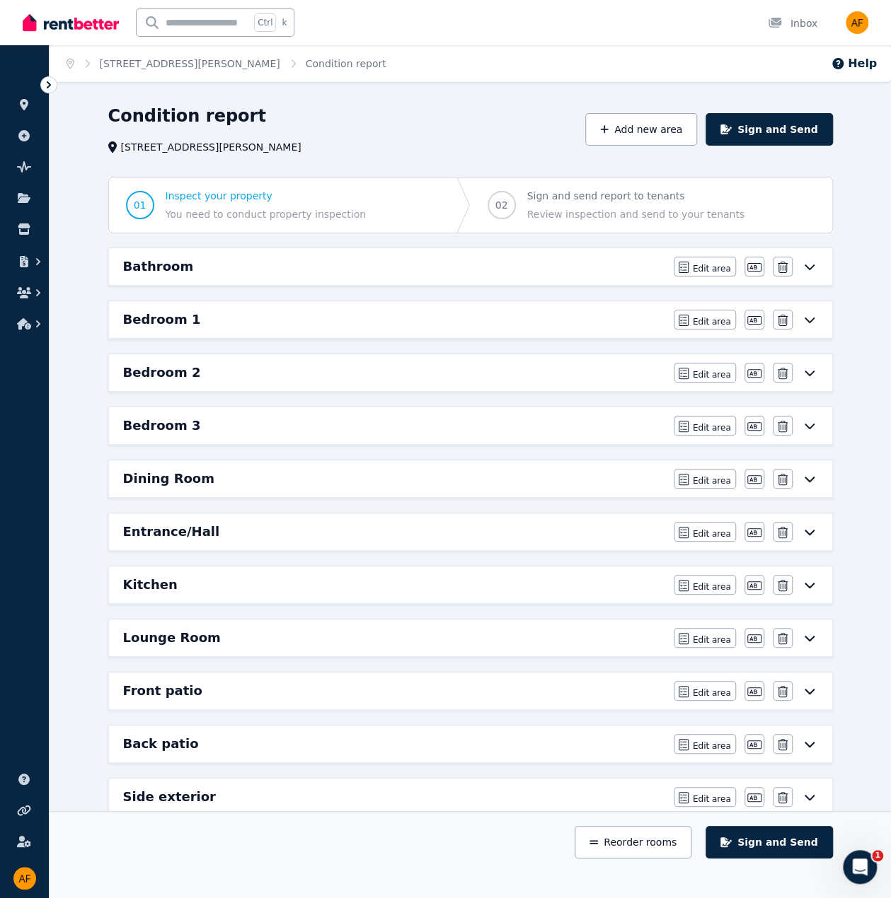
click at [709, 277] on div "Bathroom Edit area Edit area Edit name Delete" at bounding box center [470, 266] width 723 height 37
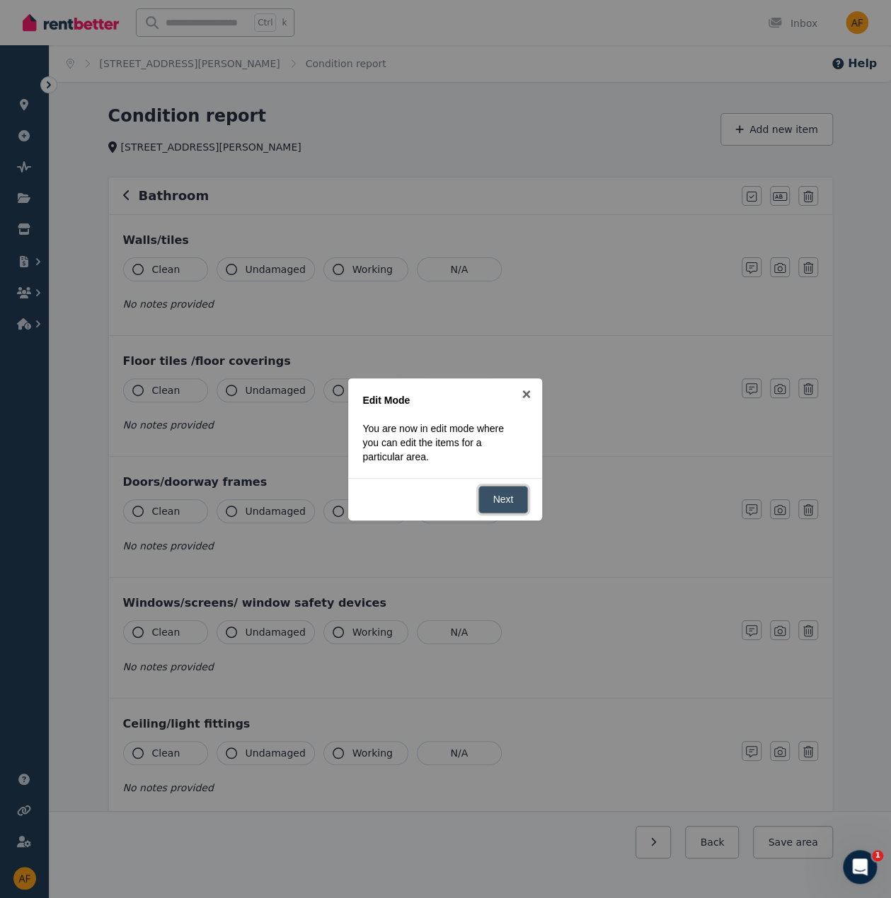
click at [501, 504] on link "Next" at bounding box center [503, 500] width 50 height 28
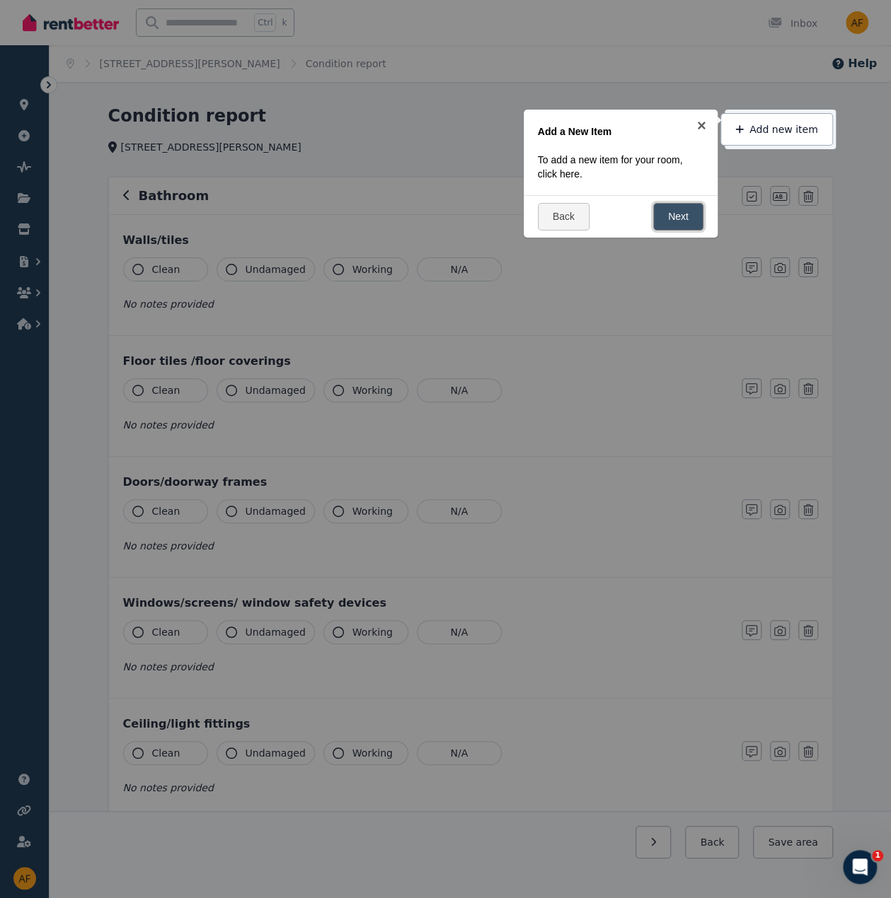
click at [678, 215] on link "Next" at bounding box center [678, 217] width 50 height 28
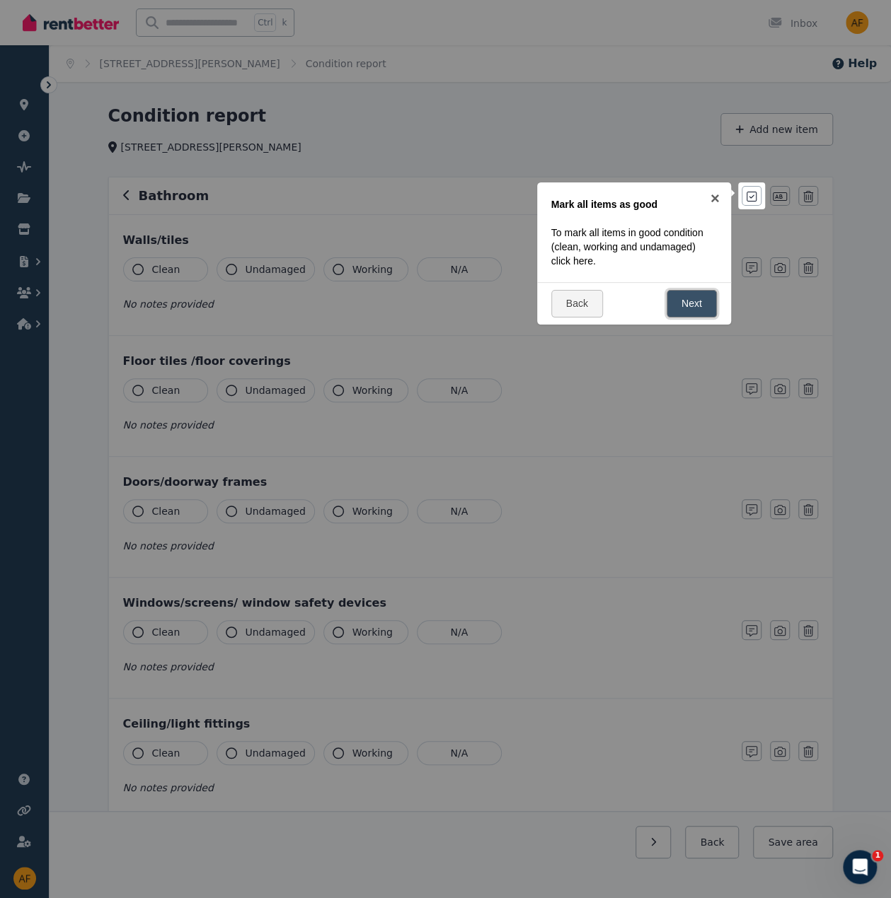
click at [708, 303] on link "Next" at bounding box center [691, 304] width 50 height 28
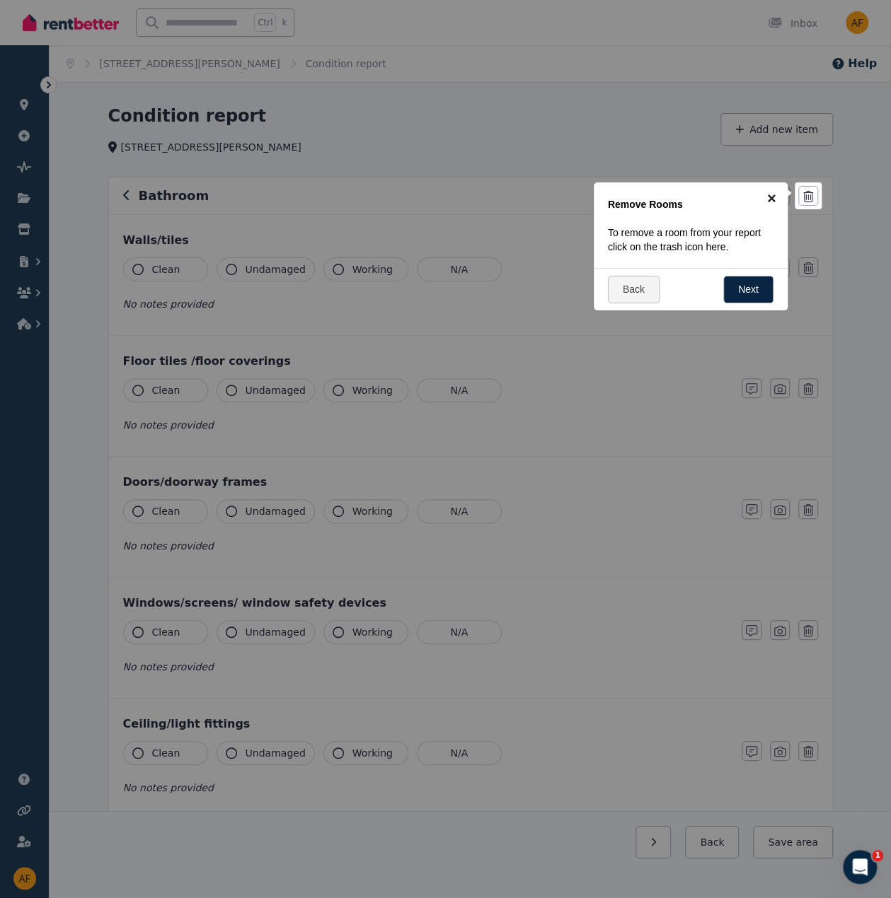
click at [767, 195] on link "×" at bounding box center [771, 198] width 32 height 32
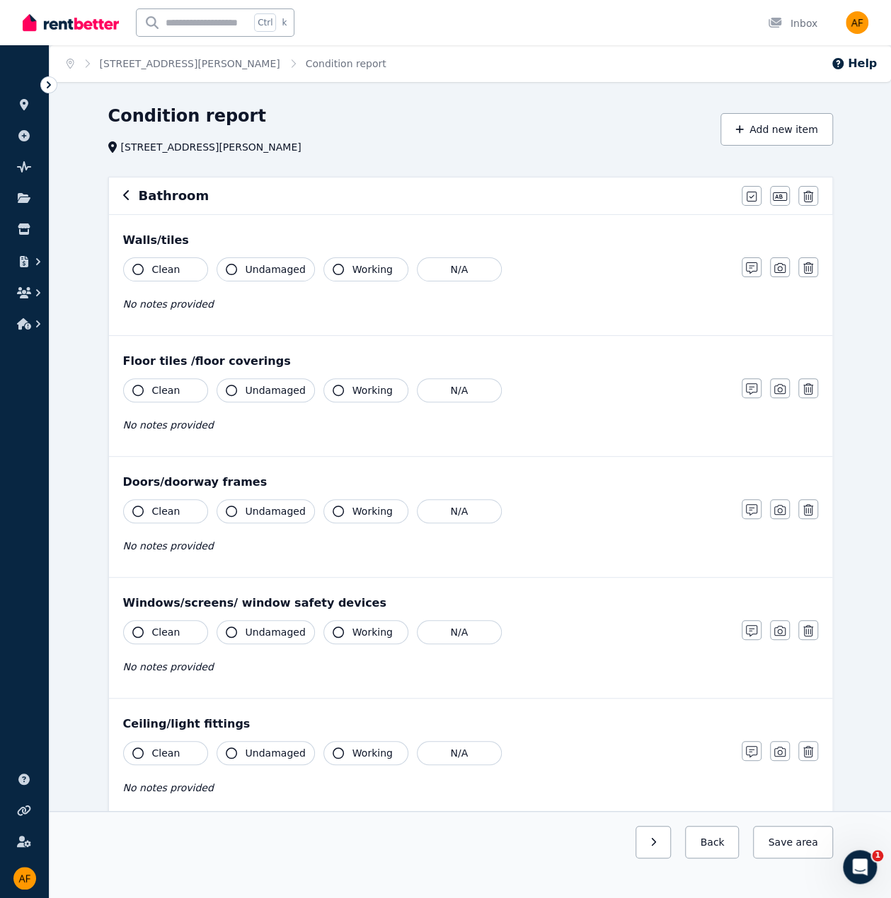
click at [121, 194] on div "Bathroom Mark all items as good Edit name Delete" at bounding box center [470, 196] width 723 height 37
click at [129, 193] on div "Bathroom" at bounding box center [428, 196] width 610 height 20
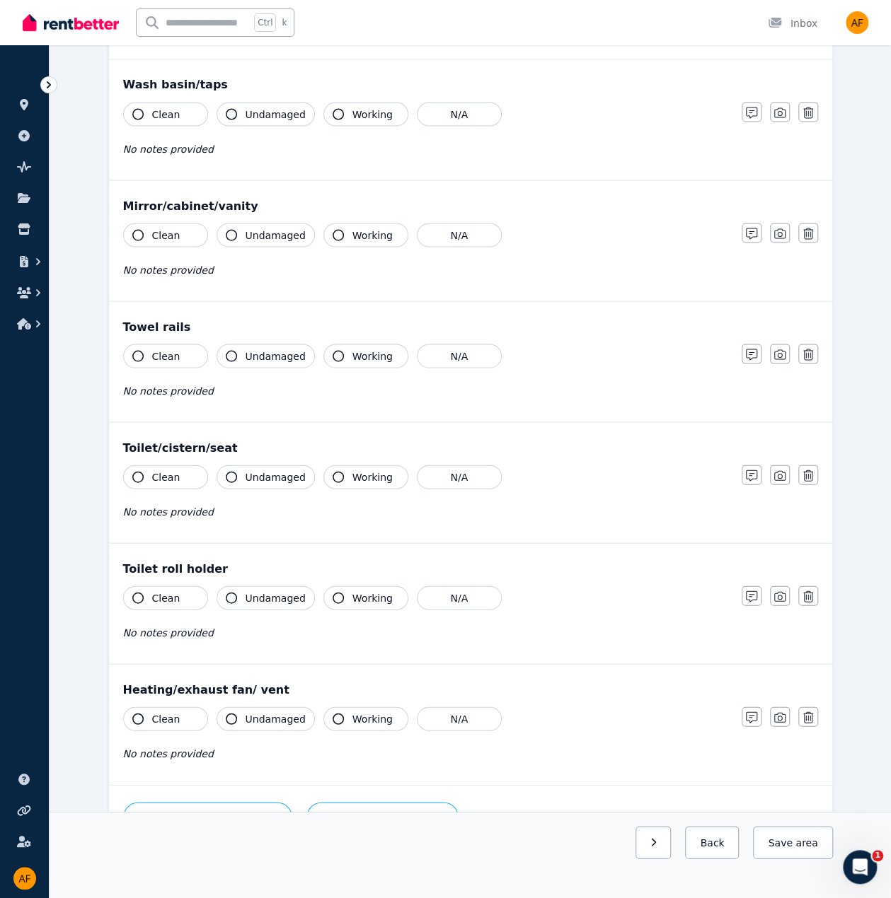
scroll to position [1321, 0]
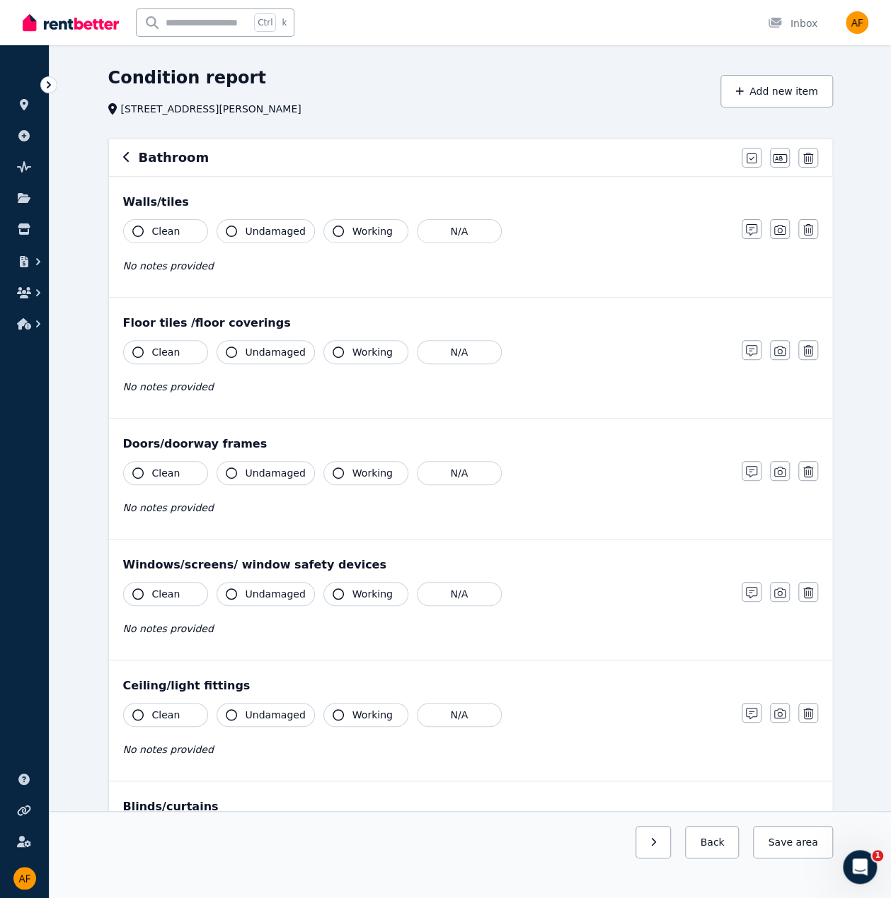
scroll to position [0, 0]
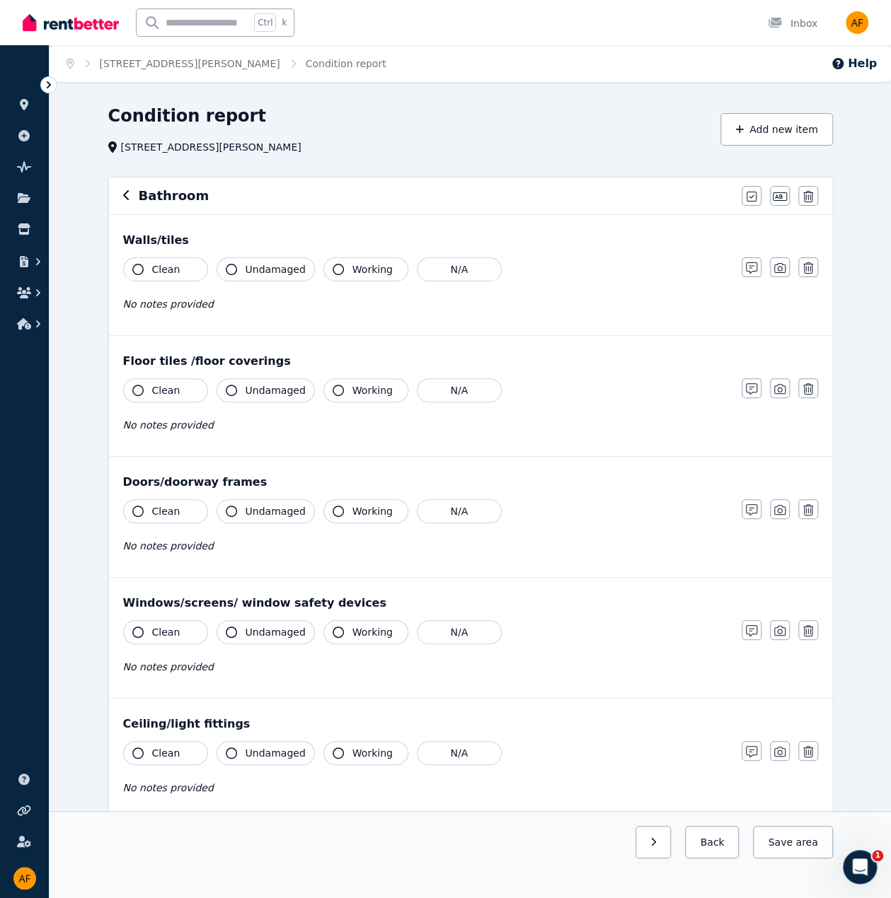
click at [128, 197] on icon "button" at bounding box center [126, 195] width 7 height 11
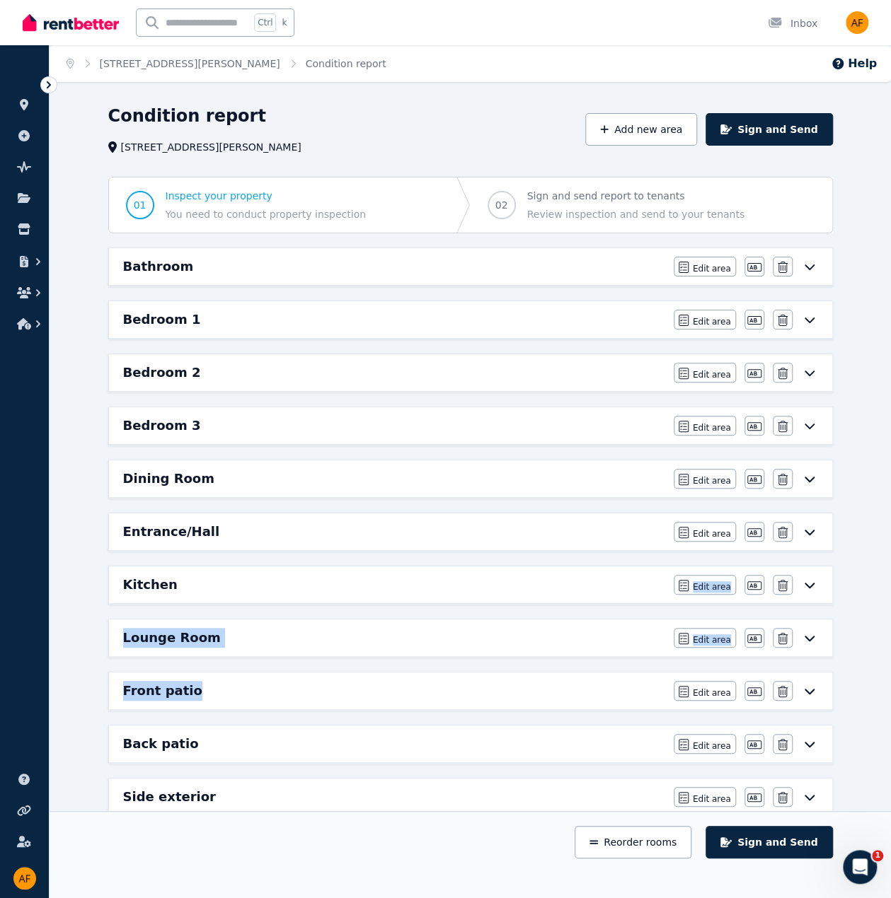
drag, startPoint x: 213, startPoint y: 683, endPoint x: 224, endPoint y: 588, distance: 96.1
click at [219, 579] on div "Bathroom Edit area Edit area Edit name Delete Bedroom 1 Edit area Edit area Edi…" at bounding box center [471, 639] width 736 height 782
click at [871, 642] on div "Condition report 294 Carrington St, Adelaide Add new area Sign and Send 01 Insp…" at bounding box center [470, 623] width 841 height 1037
click at [651, 828] on button "Reorder rooms" at bounding box center [632, 842] width 117 height 33
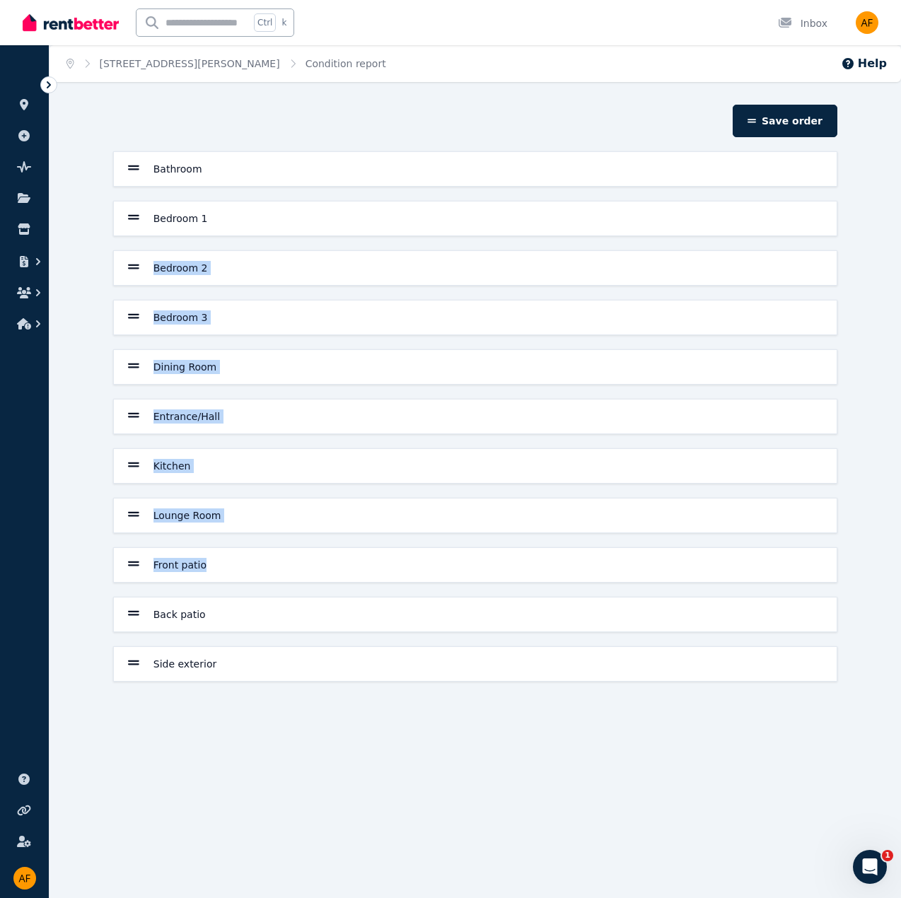
drag, startPoint x: 216, startPoint y: 567, endPoint x: 214, endPoint y: 259, distance: 307.7
click at [223, 240] on div "Bathroom Bedroom 1 Bedroom 2 Bedroom 3 Dining Room Entrance/Hall Kitchen Lounge…" at bounding box center [476, 416] width 736 height 530
drag, startPoint x: 317, startPoint y: 787, endPoint x: 313, endPoint y: 758, distance: 29.2
click at [319, 785] on div "Home 294 Carrington St, Adelaide Condition report Help Save order Bathroom Bedr…" at bounding box center [450, 449] width 901 height 898
click at [176, 551] on div "Front patio" at bounding box center [475, 565] width 723 height 34
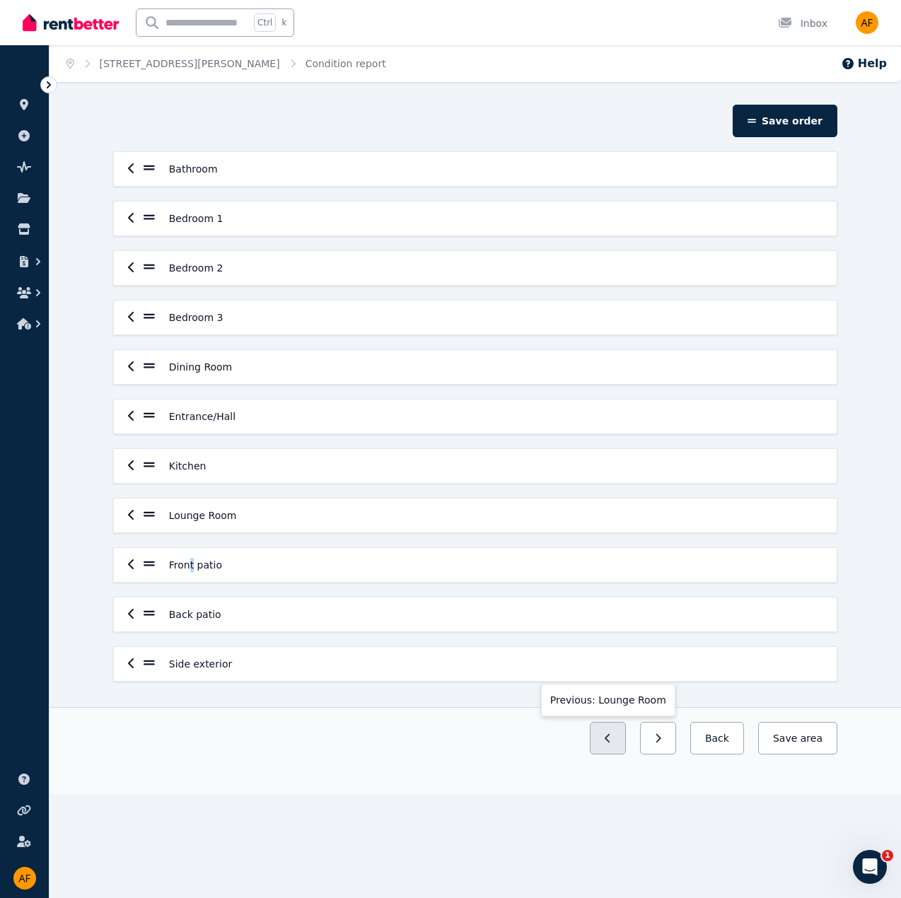
click at [611, 734] on icon "button" at bounding box center [608, 739] width 6 height 10
click at [132, 562] on icon "button" at bounding box center [131, 564] width 7 height 11
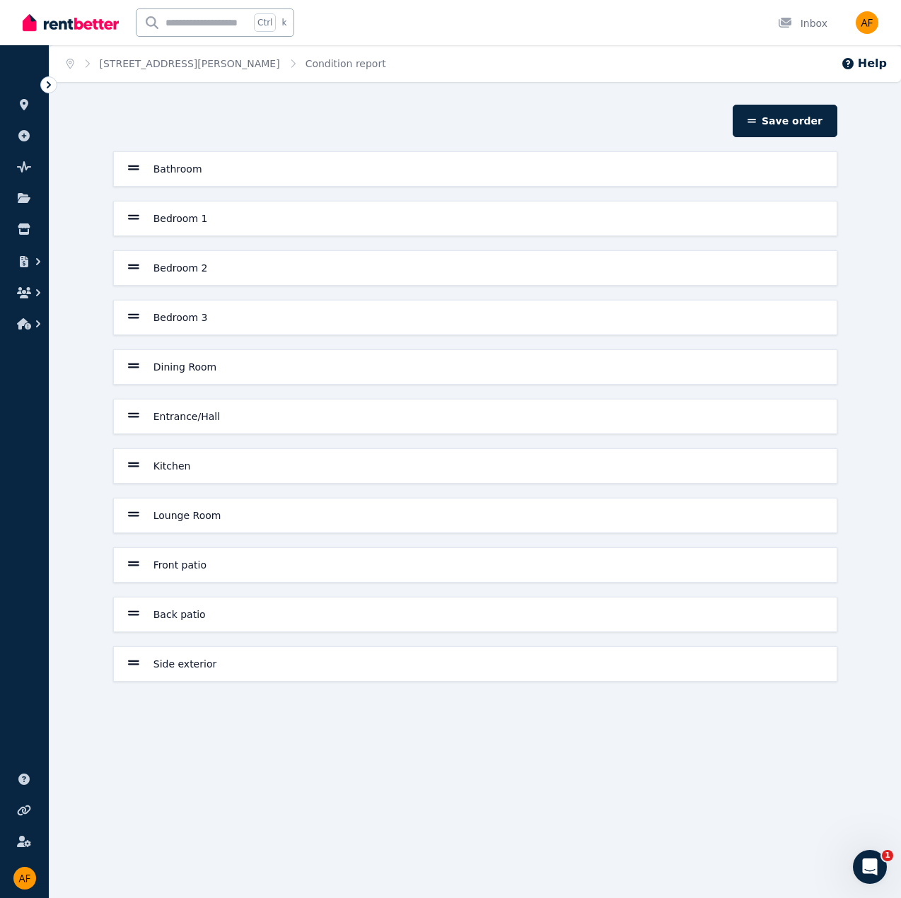
click at [168, 561] on h6 "Front patio" at bounding box center [179, 565] width 53 height 14
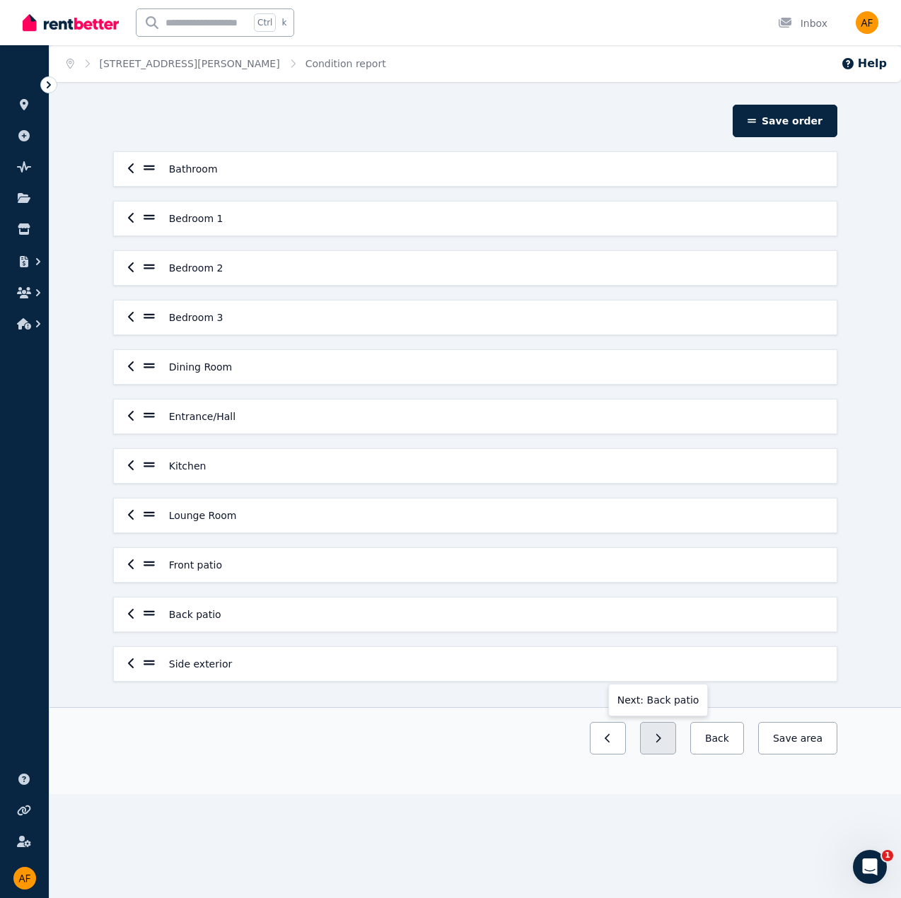
click at [663, 733] on button "button" at bounding box center [658, 738] width 36 height 33
click at [128, 562] on icon "button" at bounding box center [131, 564] width 7 height 11
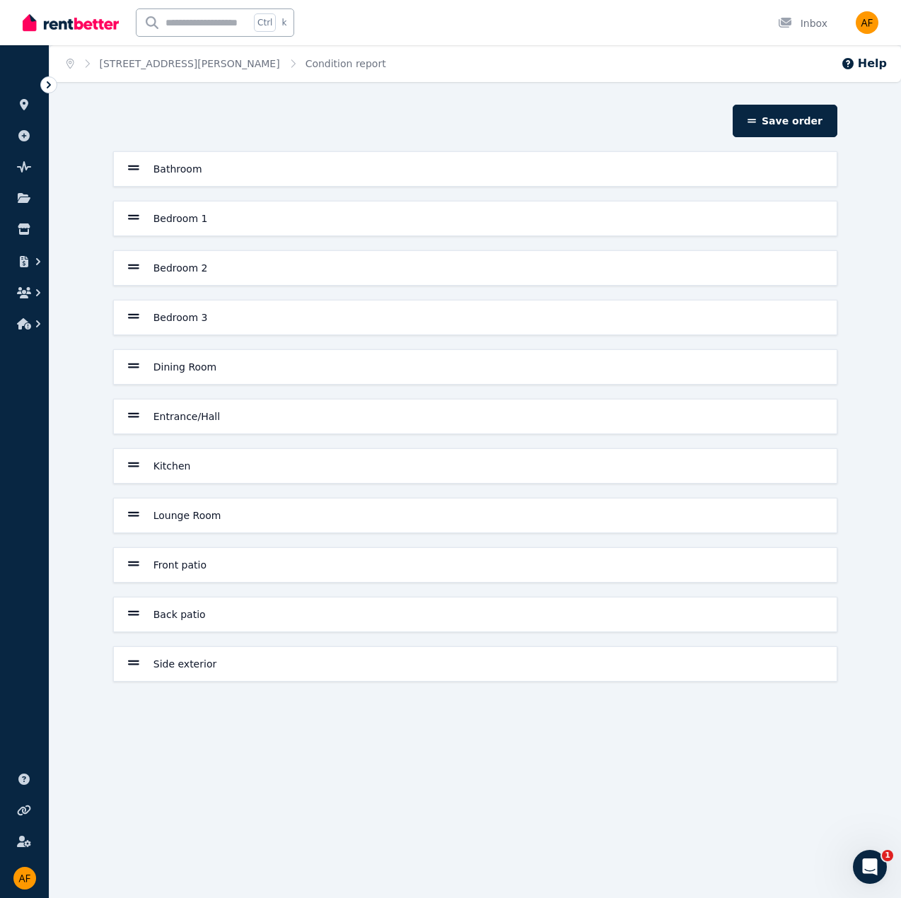
click at [141, 167] on div "Bathroom" at bounding box center [165, 169] width 74 height 17
click at [189, 170] on h6 "Bathroom" at bounding box center [193, 169] width 49 height 14
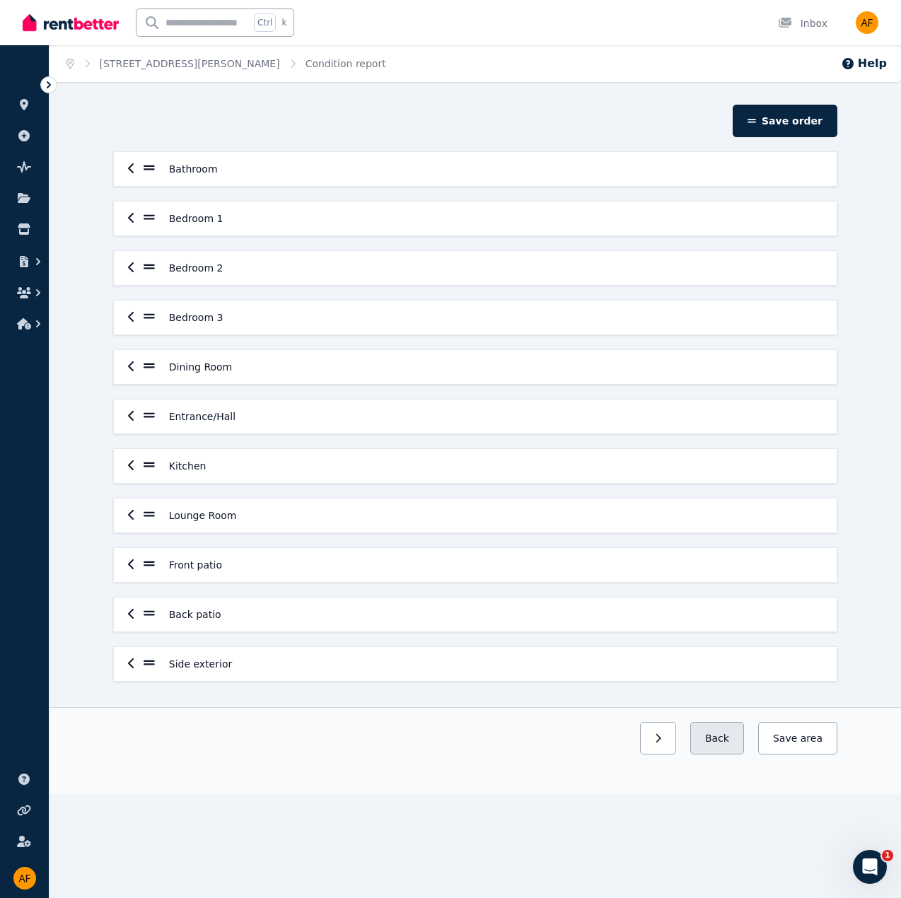
click at [729, 736] on button "Back" at bounding box center [717, 738] width 54 height 33
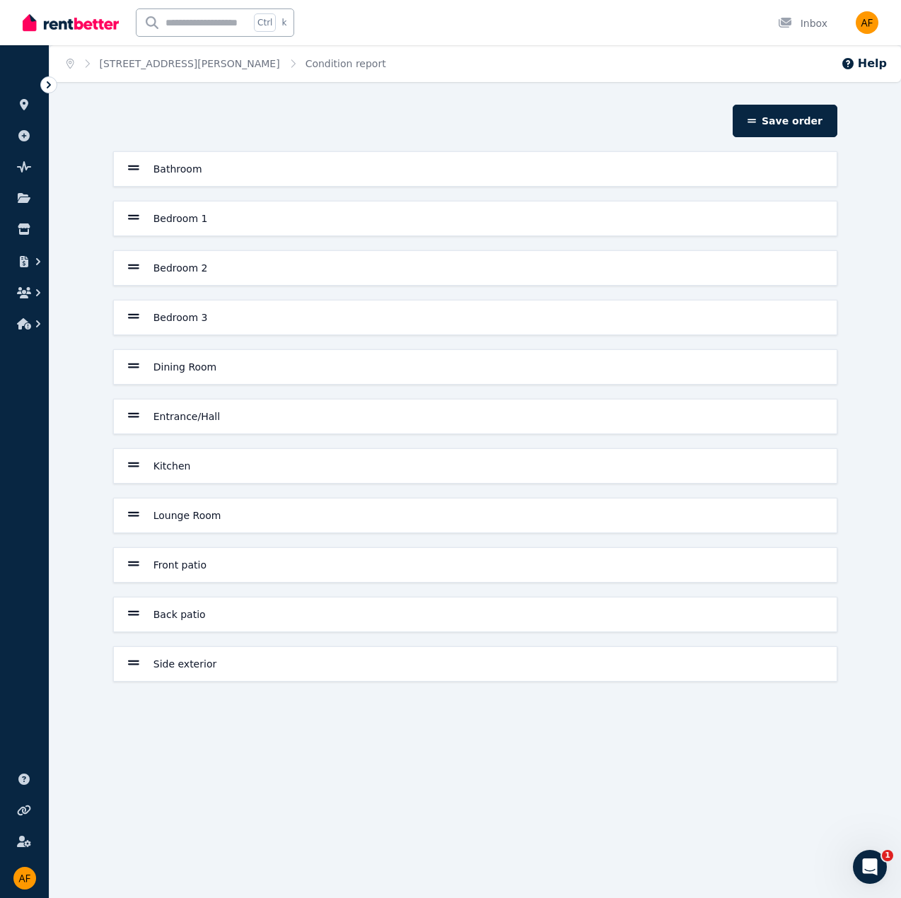
click at [129, 165] on icon at bounding box center [133, 167] width 11 height 13
click at [142, 170] on div "Bathroom" at bounding box center [475, 169] width 695 height 17
click at [124, 167] on div "Bathroom" at bounding box center [475, 169] width 723 height 34
click at [129, 168] on icon "button" at bounding box center [131, 168] width 6 height 10
click at [268, 115] on div "Save order" at bounding box center [476, 121] width 736 height 33
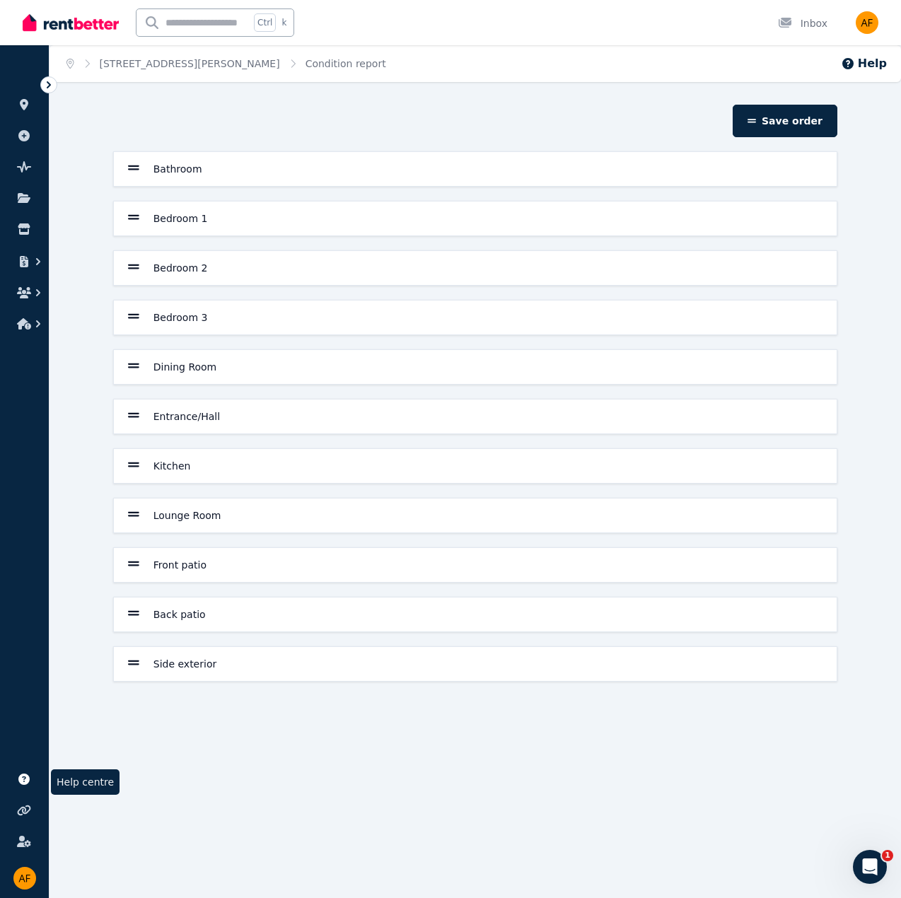
click at [24, 784] on icon at bounding box center [23, 779] width 11 height 11
click at [180, 166] on h6 "Bathroom" at bounding box center [177, 169] width 49 height 14
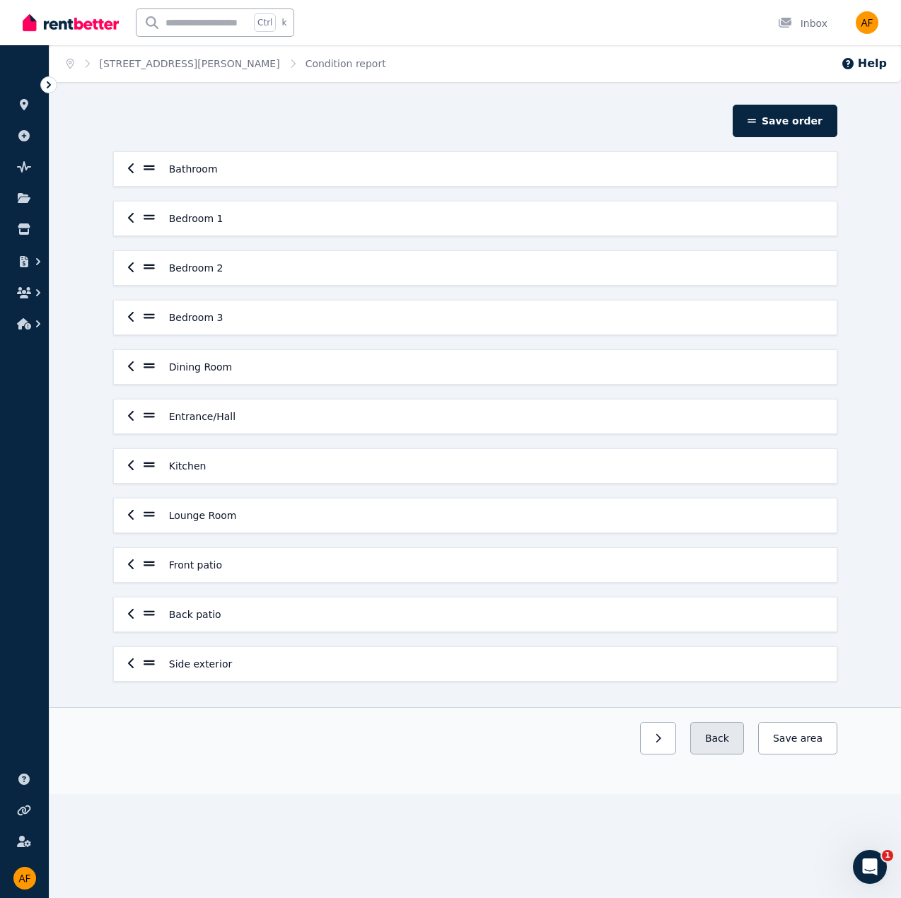
click at [734, 736] on button "Back" at bounding box center [717, 738] width 54 height 33
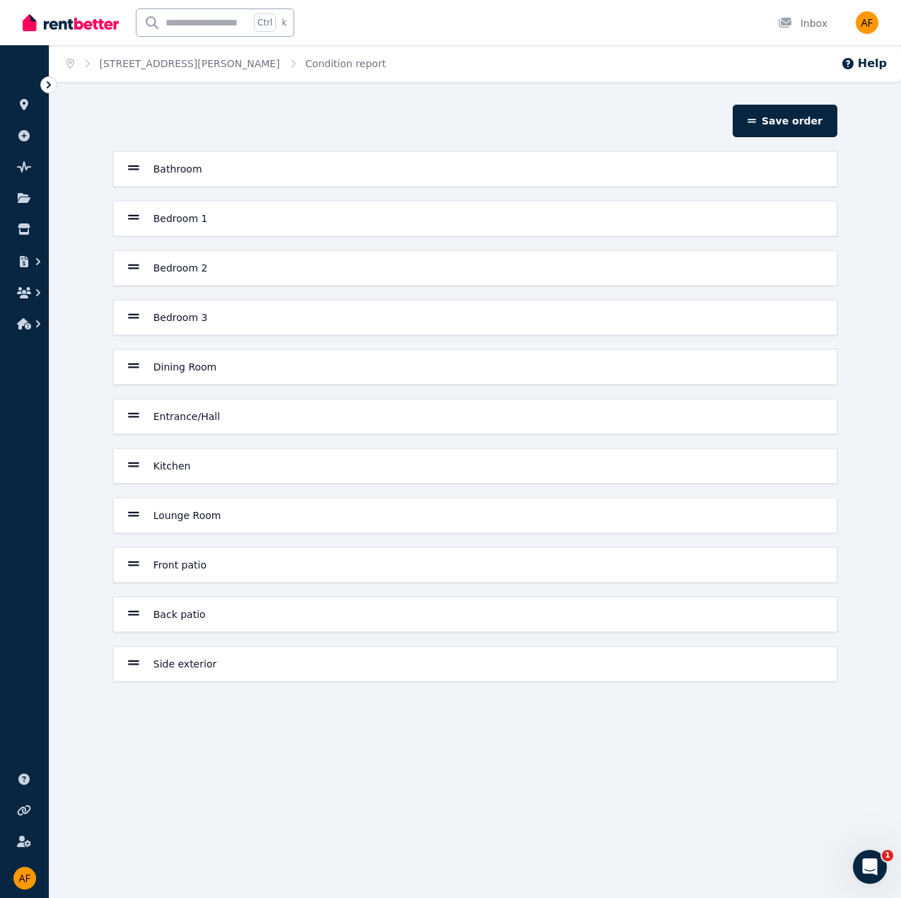
click at [47, 87] on icon at bounding box center [49, 85] width 14 height 14
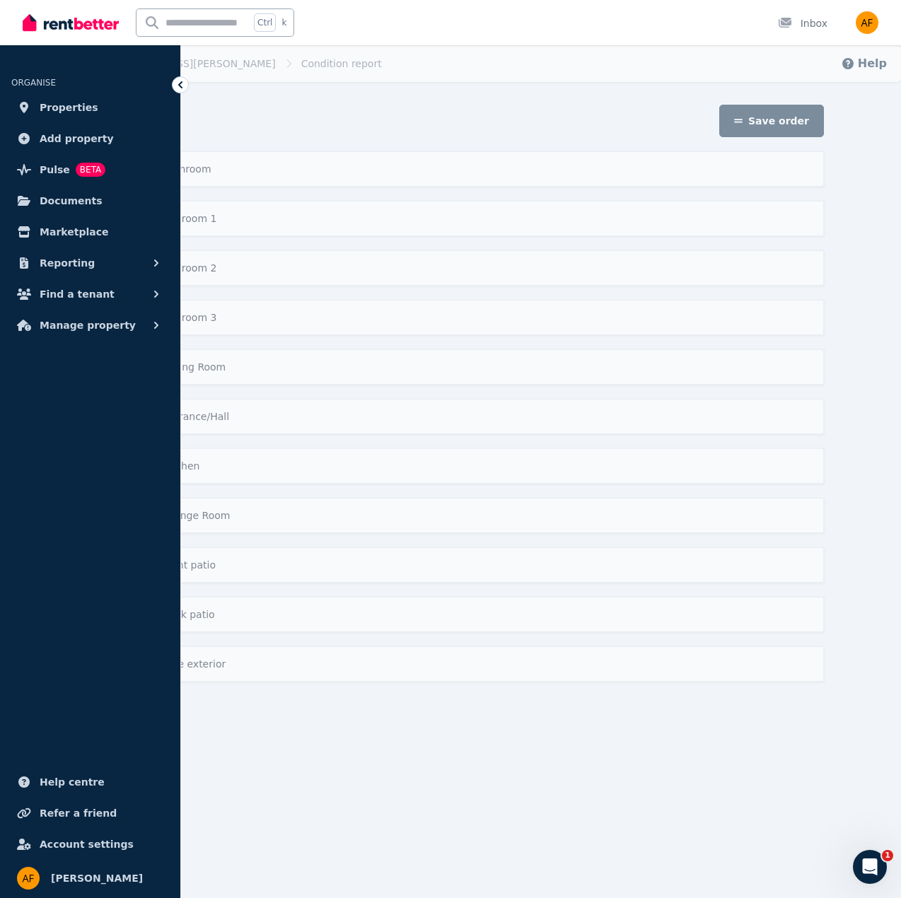
click at [304, 114] on div "Save order" at bounding box center [473, 121] width 713 height 33
drag, startPoint x: 177, startPoint y: 84, endPoint x: 443, endPoint y: 84, distance: 266.0
click at [179, 84] on icon at bounding box center [180, 85] width 14 height 14
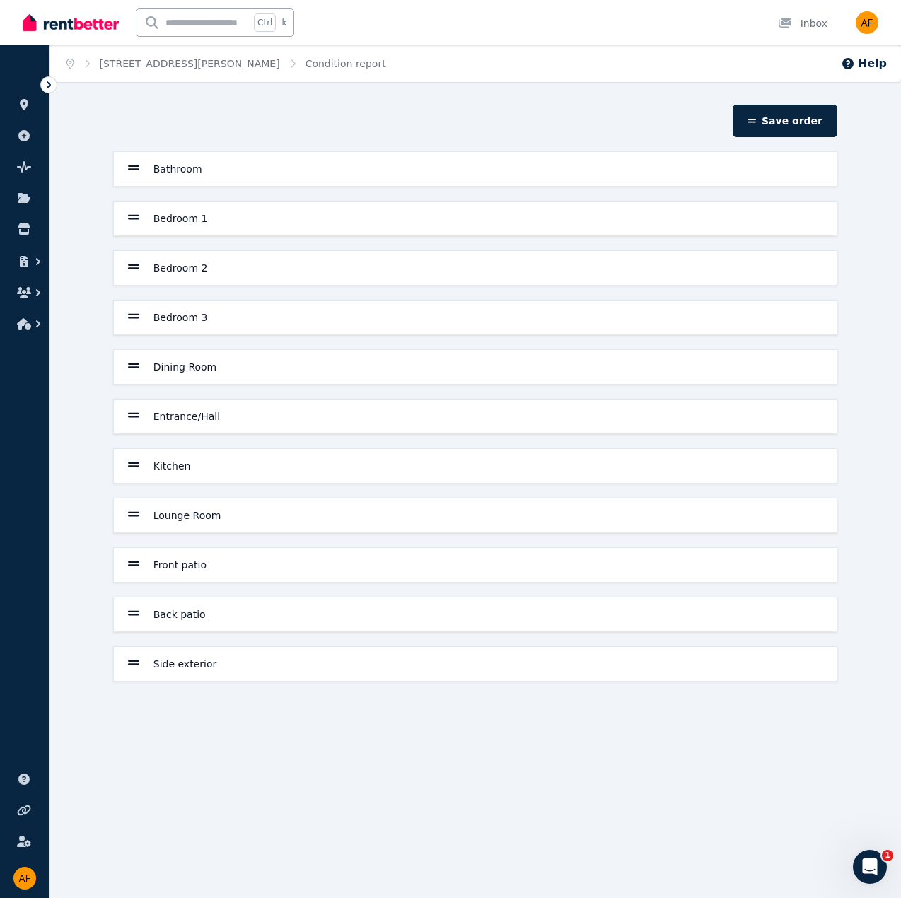
drag, startPoint x: 373, startPoint y: 114, endPoint x: 434, endPoint y: 114, distance: 60.1
click at [378, 114] on div "Save order" at bounding box center [476, 121] width 736 height 33
click at [817, 117] on button "Save order" at bounding box center [785, 121] width 105 height 33
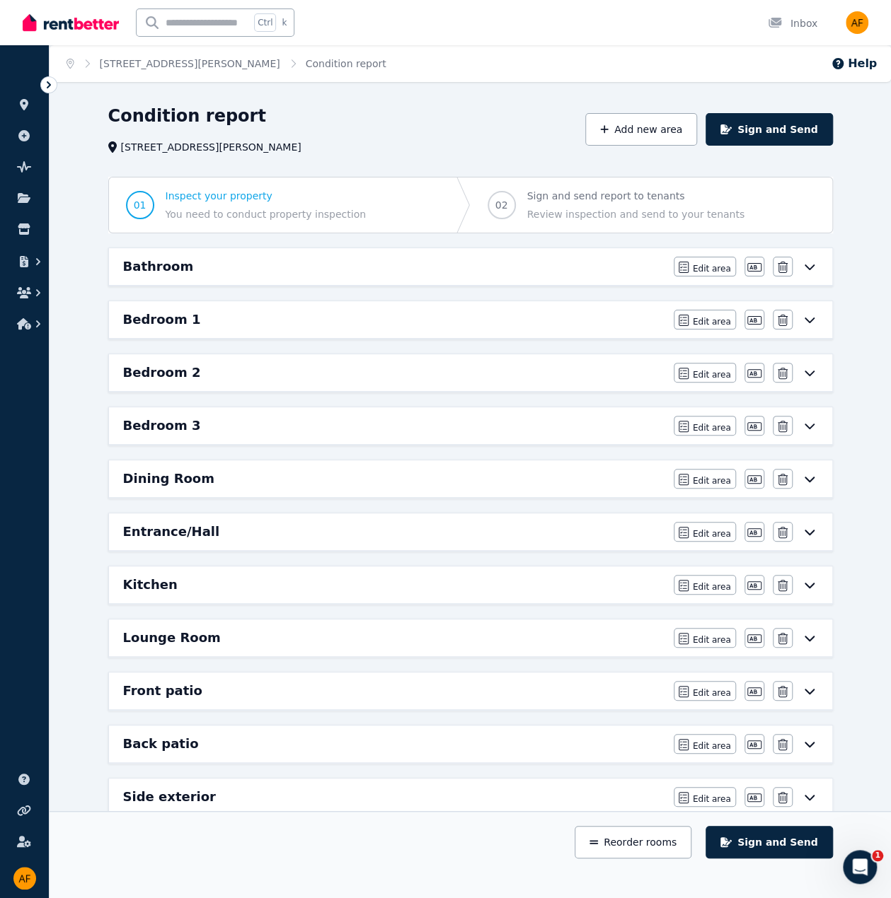
click at [808, 268] on icon at bounding box center [809, 268] width 10 height 6
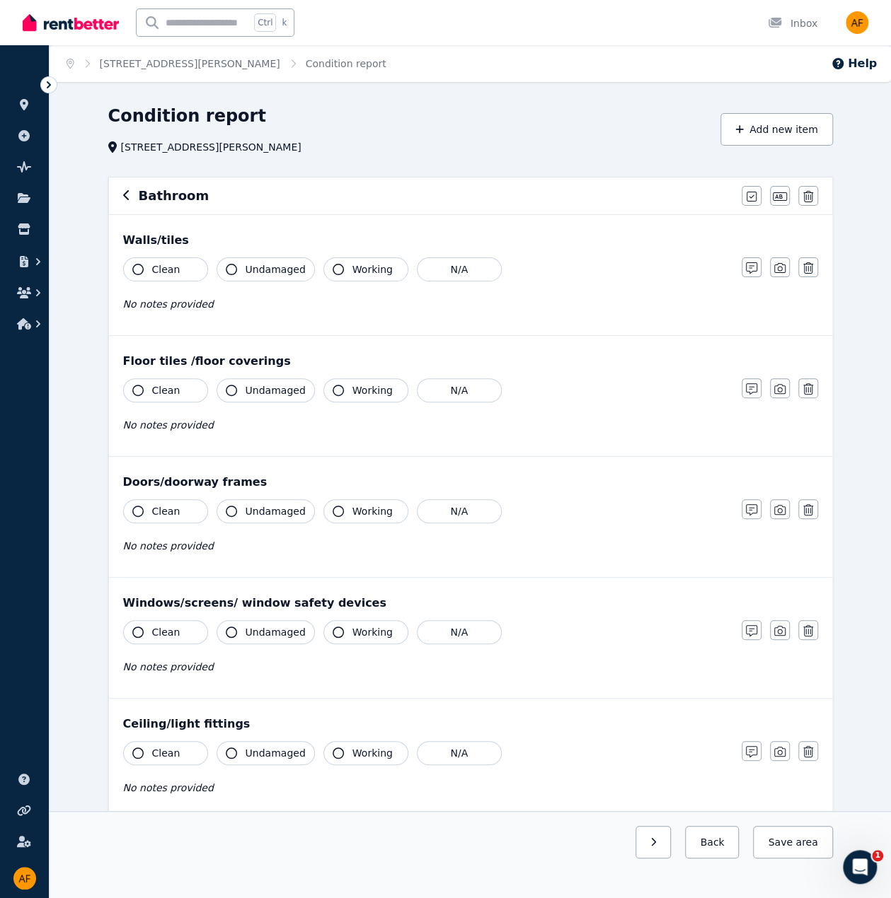
click at [127, 195] on icon "button" at bounding box center [126, 195] width 7 height 11
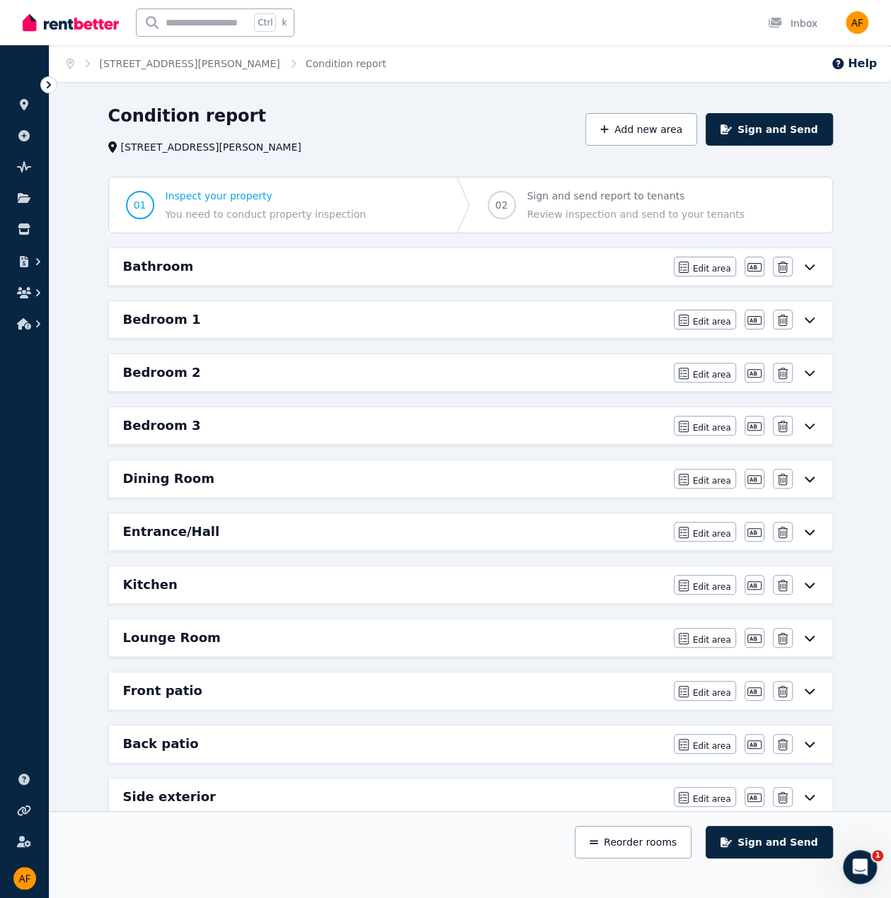
click at [151, 276] on div "Bathroom Edit area Edit area Edit name Delete" at bounding box center [470, 266] width 723 height 37
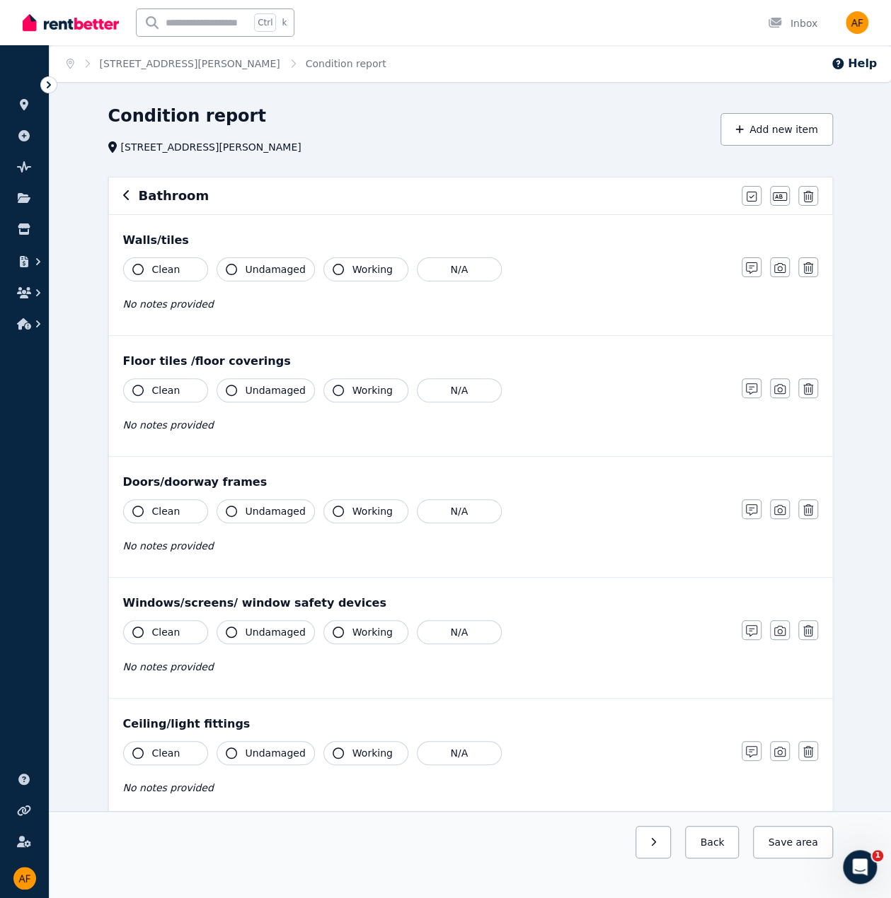
click at [130, 197] on div "Bathroom" at bounding box center [428, 196] width 610 height 20
click at [143, 192] on h6 "Bathroom" at bounding box center [174, 196] width 71 height 20
click at [128, 193] on icon "button" at bounding box center [126, 195] width 7 height 11
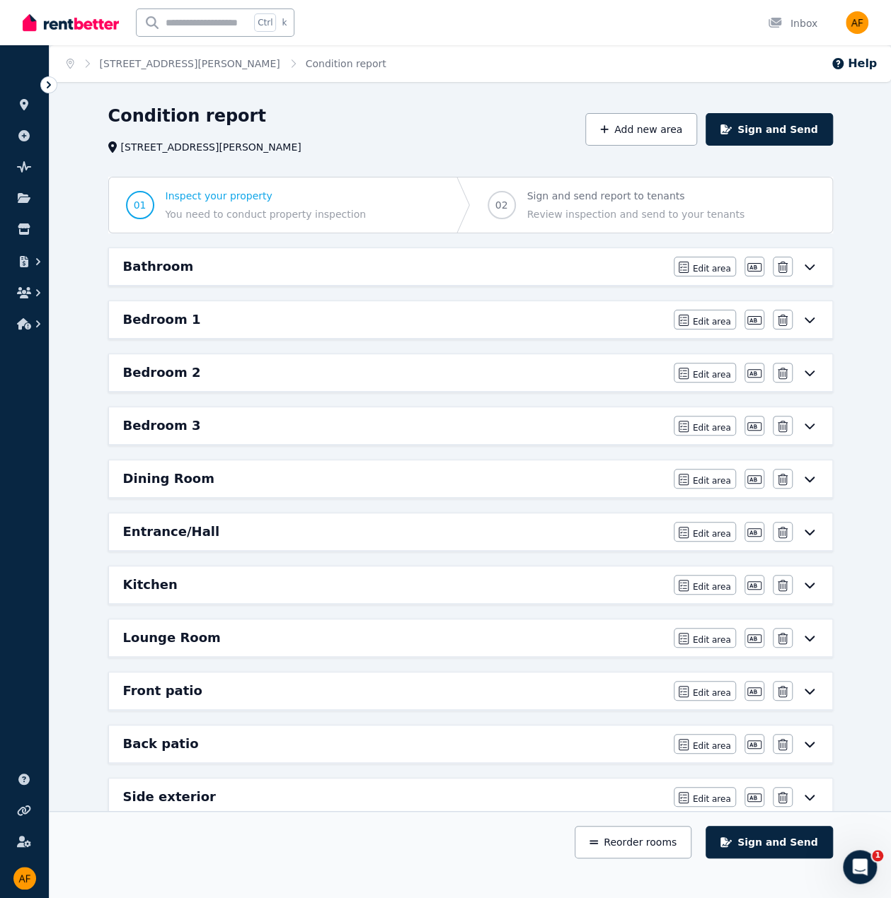
scroll to position [231, 0]
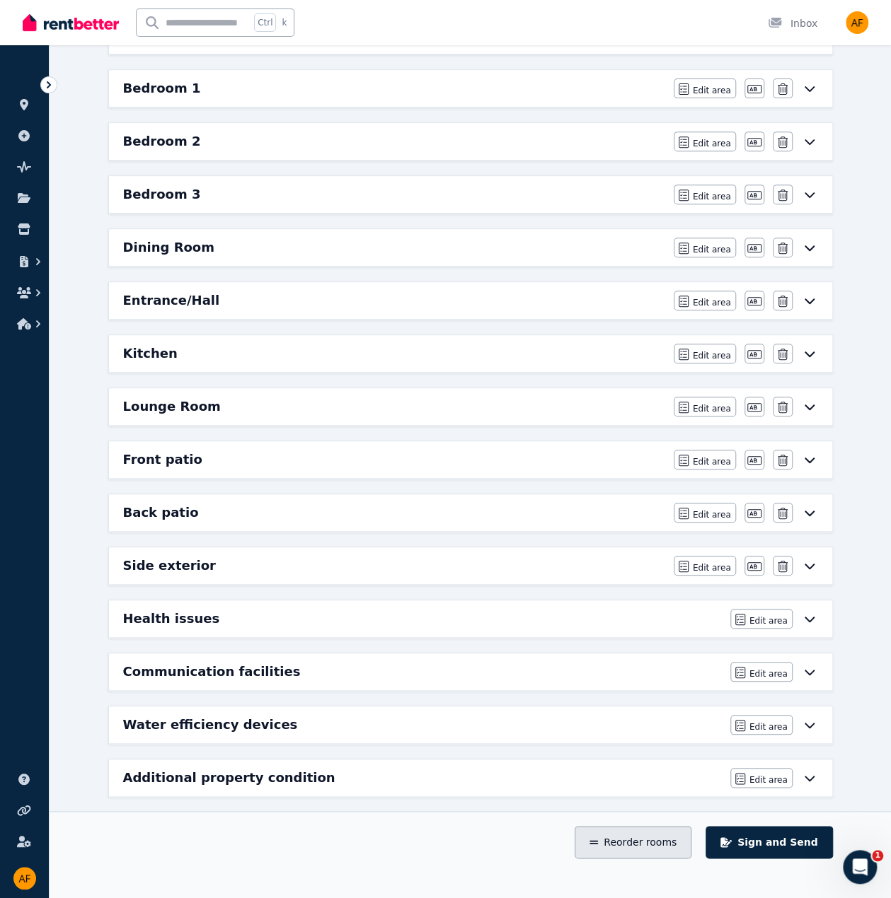
click at [673, 850] on button "Reorder rooms" at bounding box center [632, 842] width 117 height 33
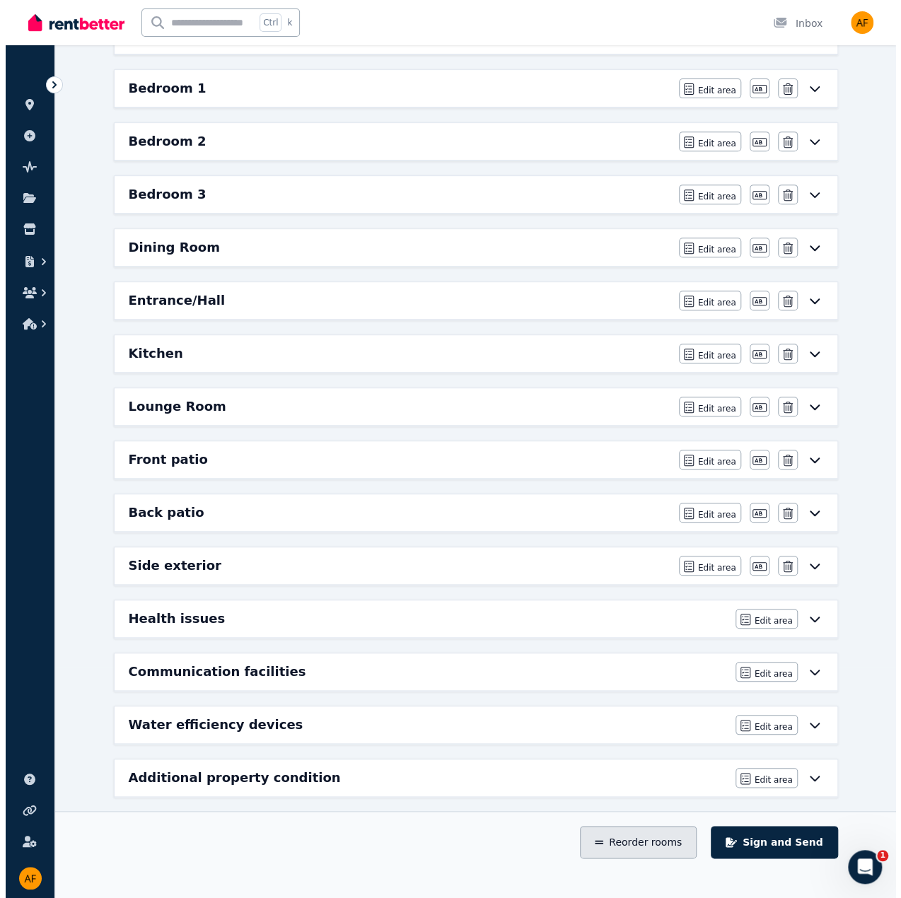
scroll to position [0, 0]
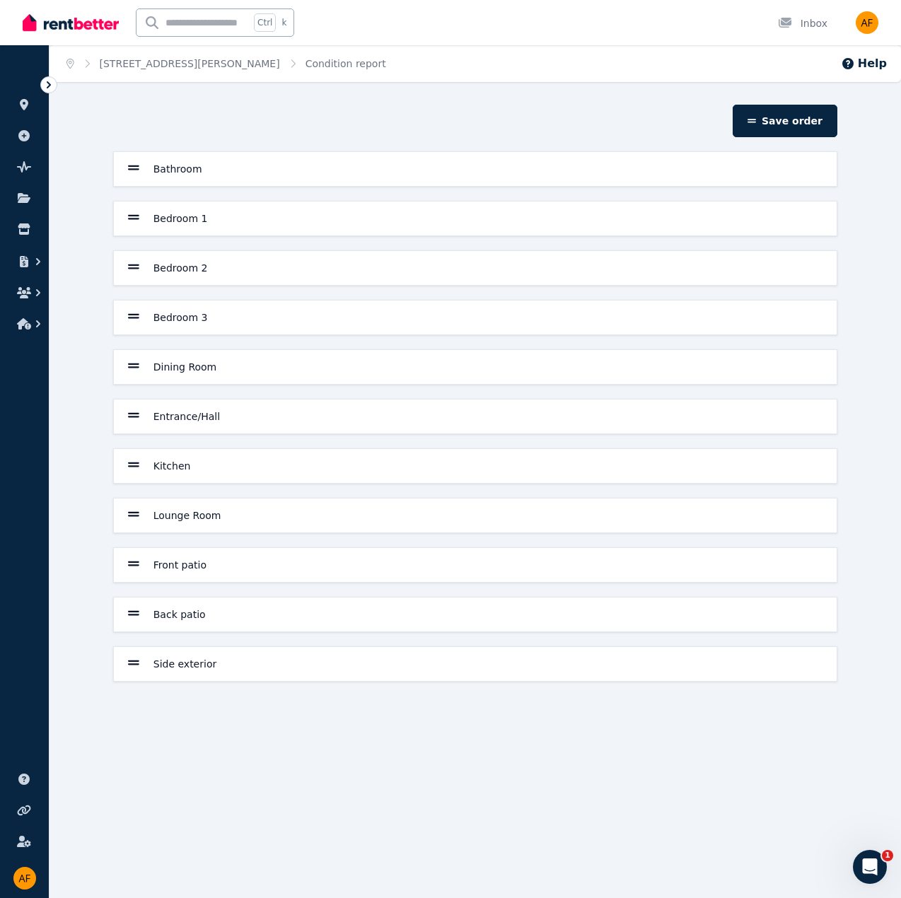
click at [175, 565] on h6 "Front patio" at bounding box center [179, 565] width 53 height 14
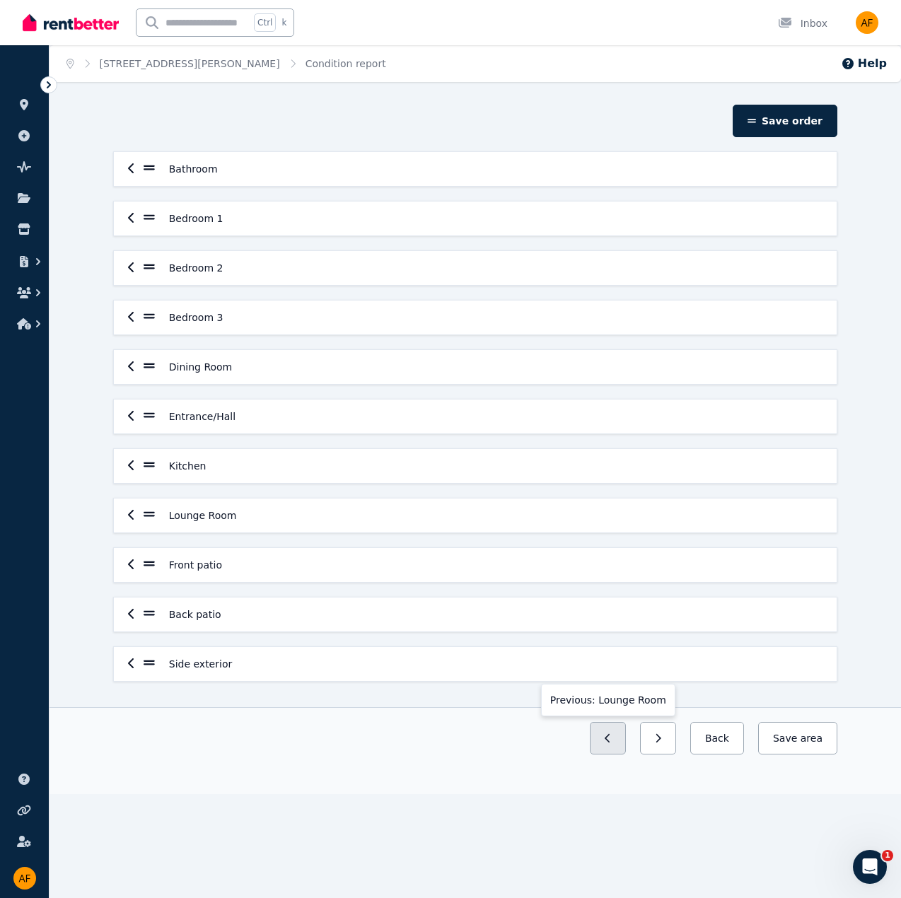
click at [618, 742] on button "button" at bounding box center [608, 738] width 36 height 33
click at [620, 742] on button "button" at bounding box center [608, 738] width 36 height 33
click at [673, 743] on button "button" at bounding box center [658, 738] width 36 height 33
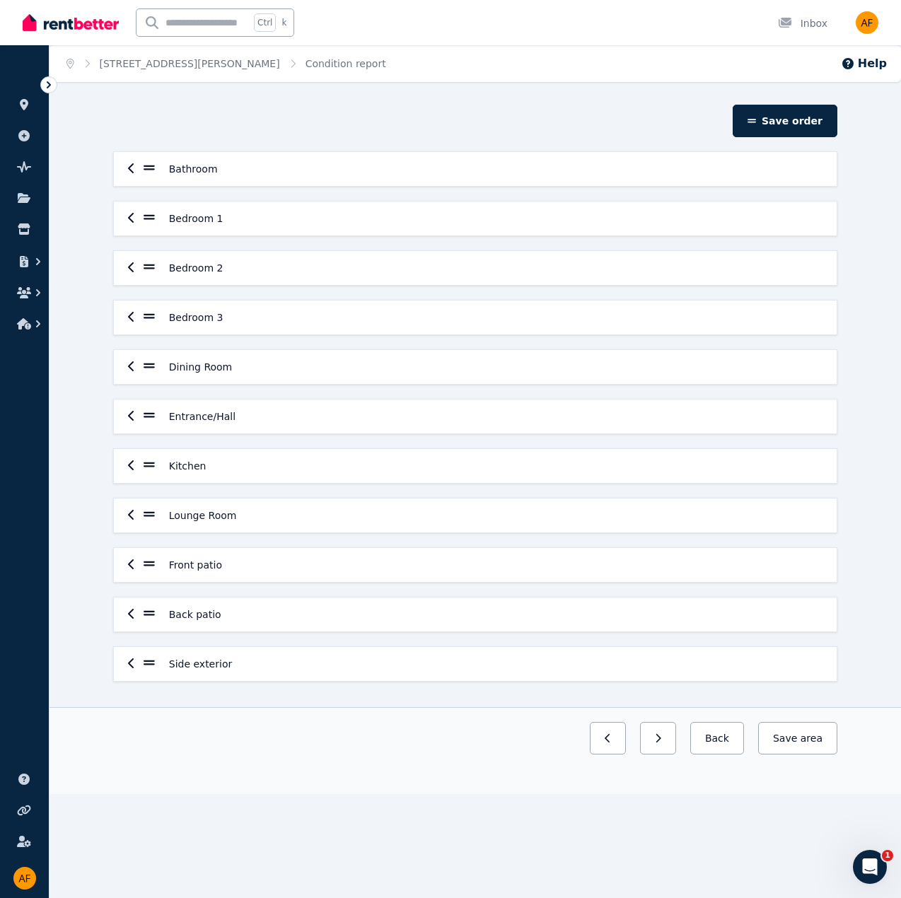
click at [673, 743] on button "button" at bounding box center [658, 738] width 36 height 33
click at [737, 734] on button "Back" at bounding box center [717, 738] width 54 height 33
